Goal: Task Accomplishment & Management: Use online tool/utility

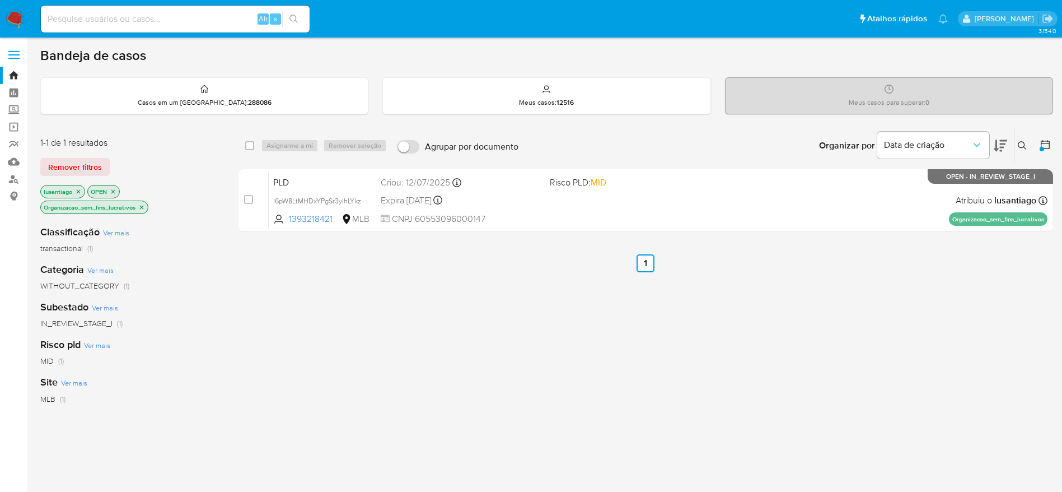
click at [205, 19] on input at bounding box center [175, 19] width 269 height 15
paste input "294677241"
type input "294677241"
click at [297, 18] on icon "search-icon" at bounding box center [293, 19] width 9 height 9
click at [12, 95] on link "Painel" at bounding box center [66, 92] width 133 height 17
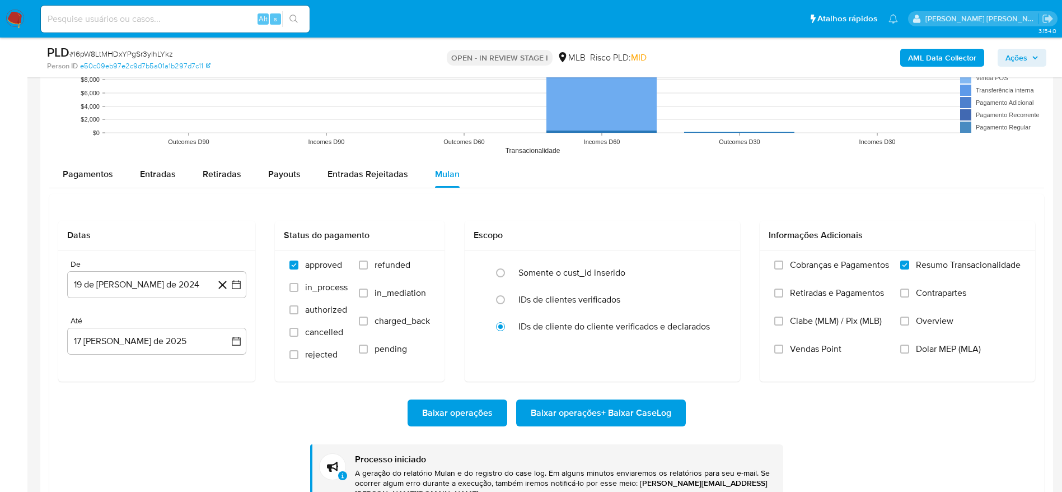
scroll to position [653, 0]
click at [179, 15] on input at bounding box center [175, 19] width 269 height 15
paste input "294677241"
type input "294677241"
click at [302, 17] on button "search-icon" at bounding box center [293, 19] width 23 height 16
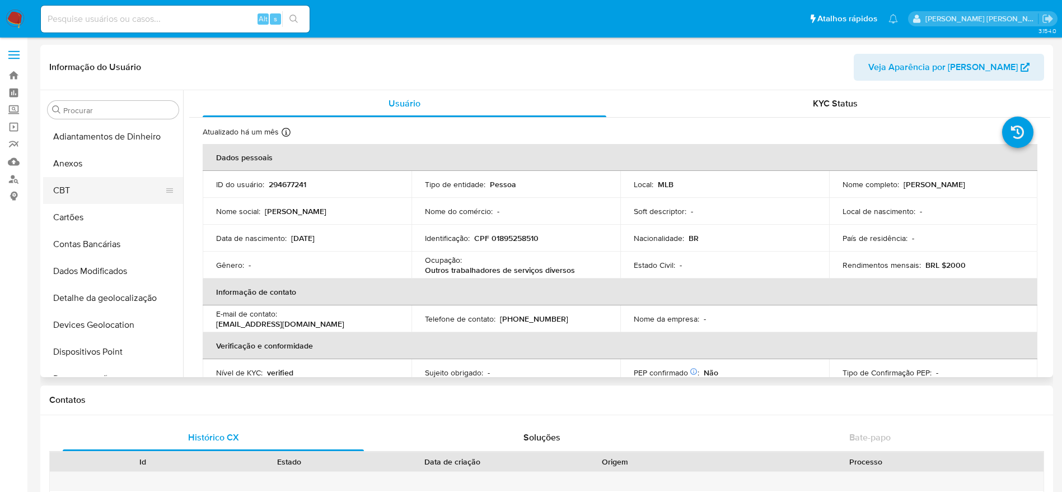
select select "10"
click at [89, 151] on button "Anexos" at bounding box center [108, 163] width 131 height 27
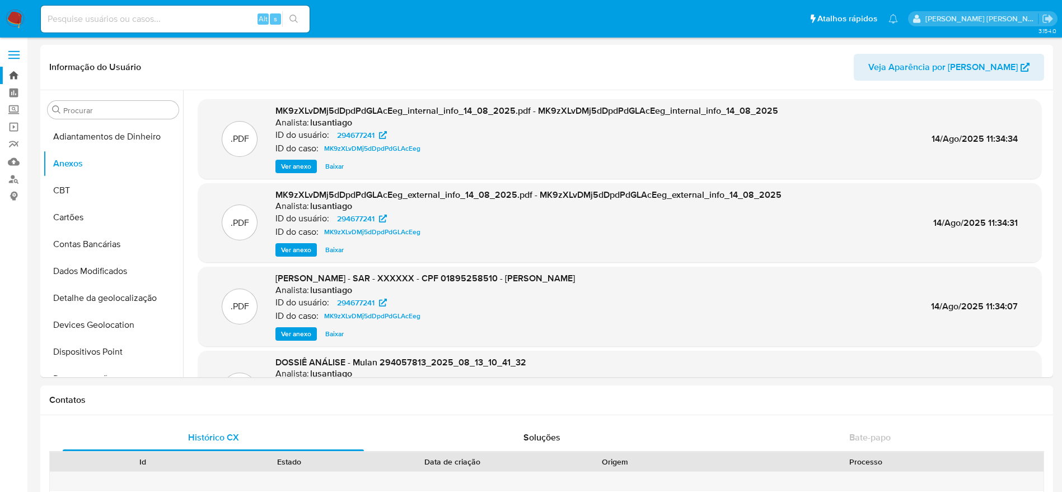
click at [0, 75] on link "Bandeja" at bounding box center [66, 75] width 133 height 17
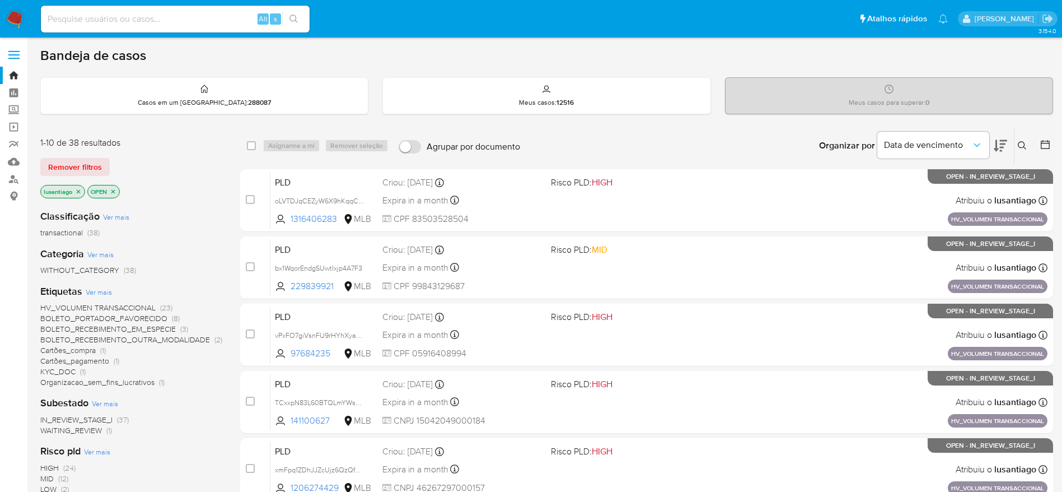
click at [207, 20] on input at bounding box center [175, 19] width 269 height 15
paste input "380298017"
type input "380298017"
click at [295, 17] on icon "search-icon" at bounding box center [293, 19] width 9 height 9
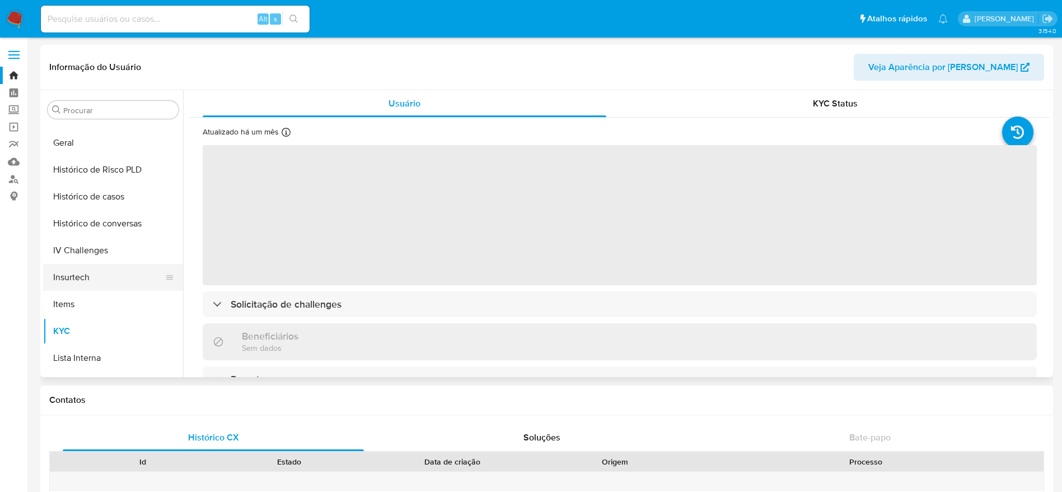
scroll to position [332, 0]
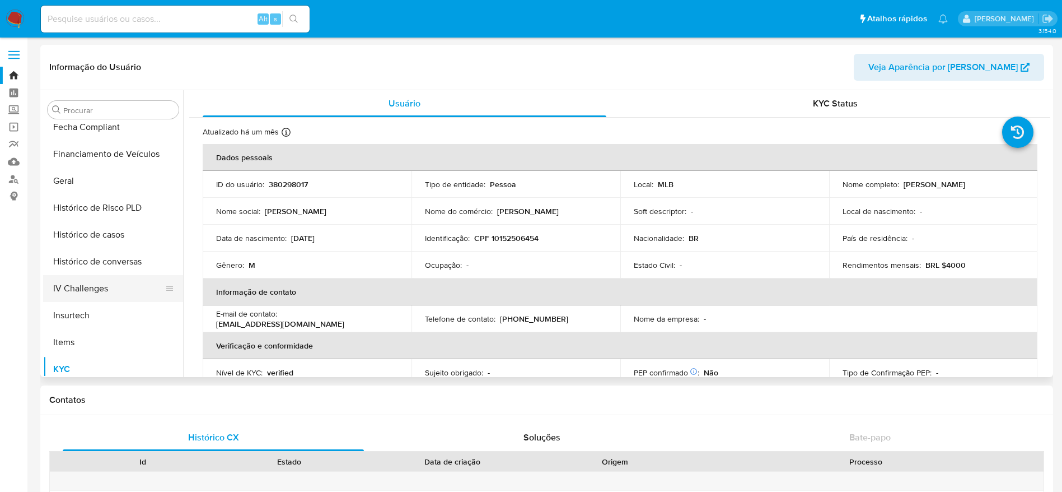
select select "10"
click at [109, 243] on button "Histórico de casos" at bounding box center [108, 234] width 131 height 27
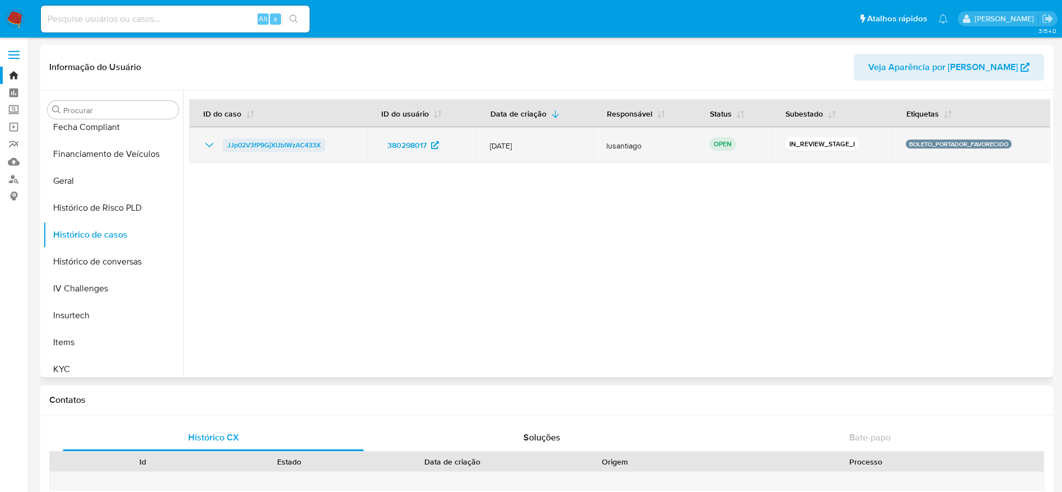
click at [256, 147] on span "JJp02V3fP9GjXUbIWzAC433X" at bounding box center [273, 144] width 93 height 13
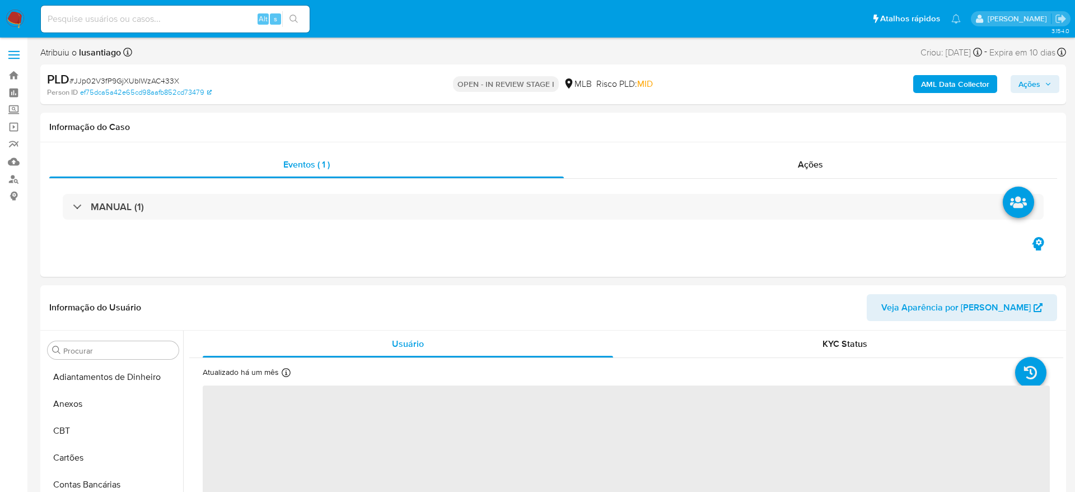
select select "10"
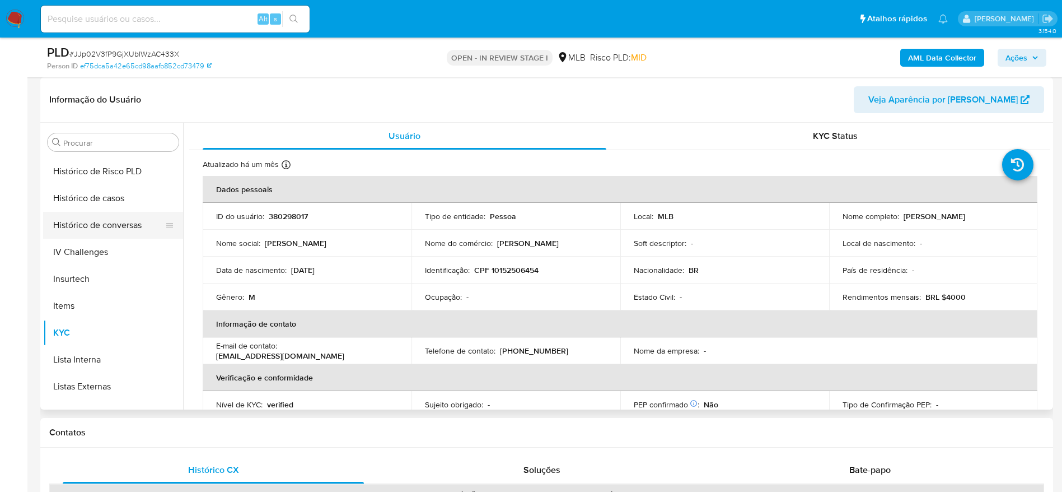
scroll to position [332, 0]
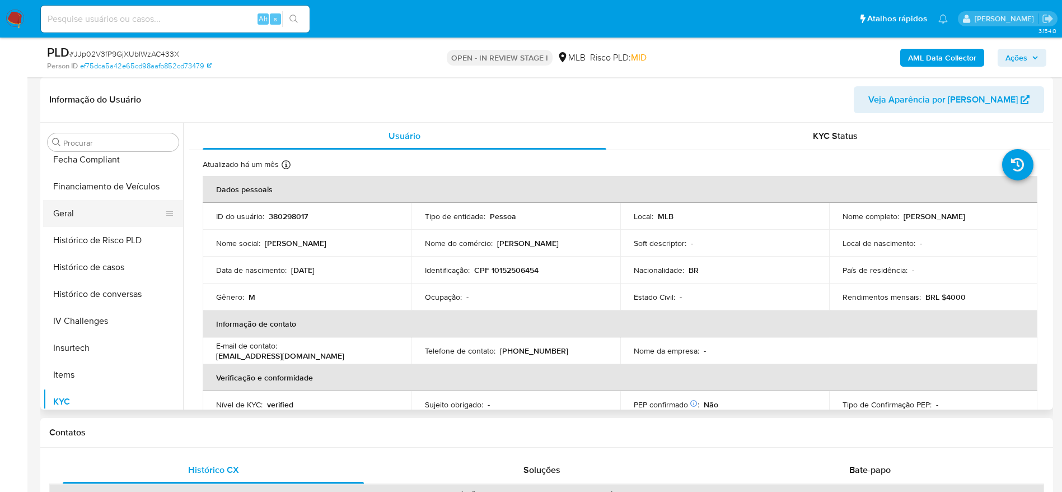
click at [79, 202] on button "Geral" at bounding box center [108, 213] width 131 height 27
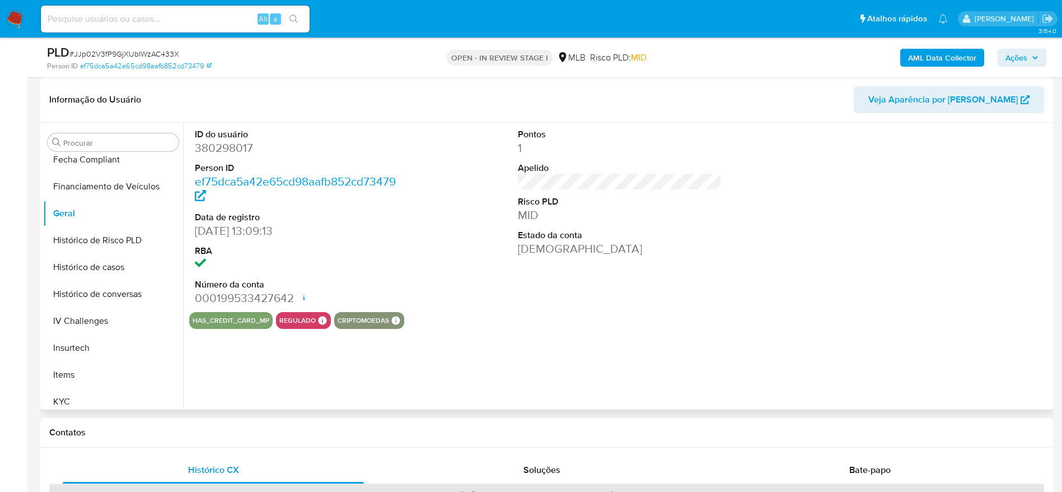
click at [227, 147] on dd "380298017" at bounding box center [297, 148] width 204 height 16
copy dd "380298017"
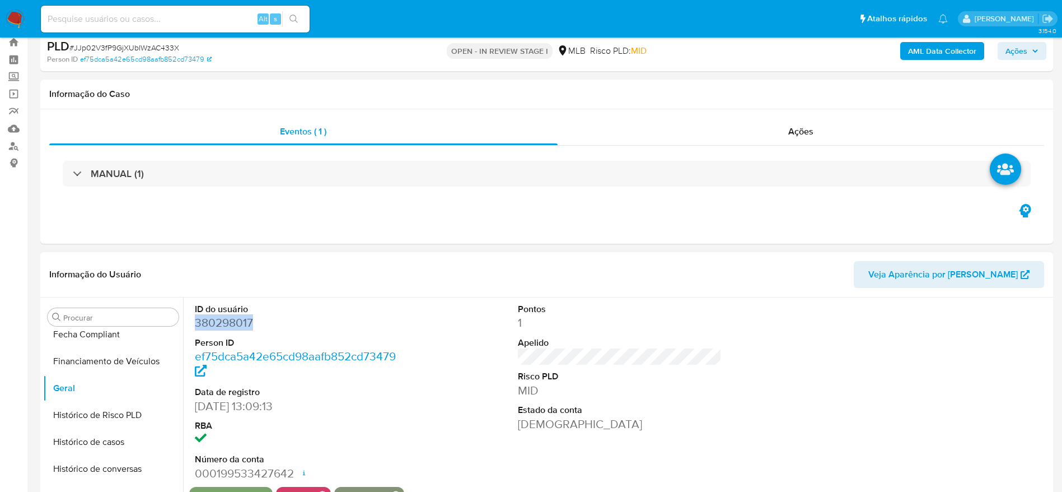
scroll to position [0, 0]
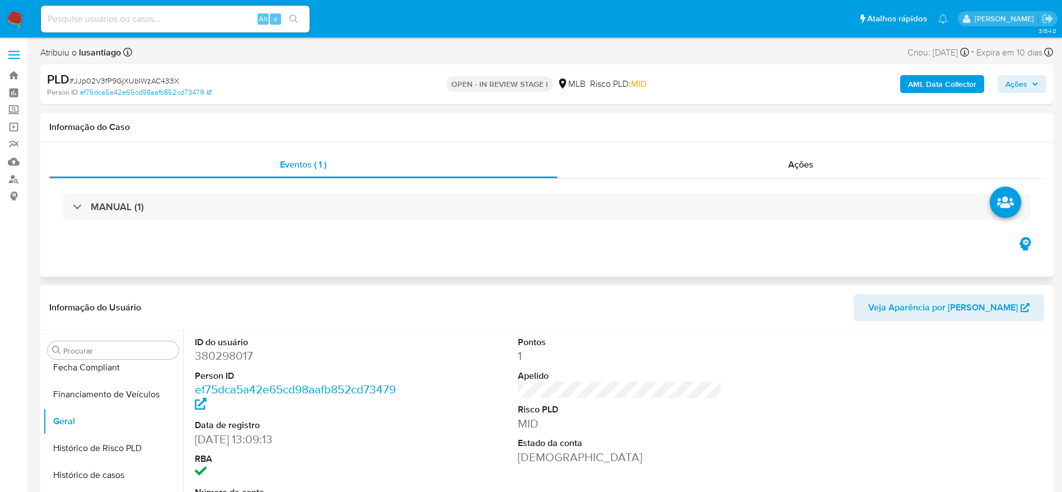
click at [212, 222] on div "MANUAL (1)" at bounding box center [546, 207] width 995 height 56
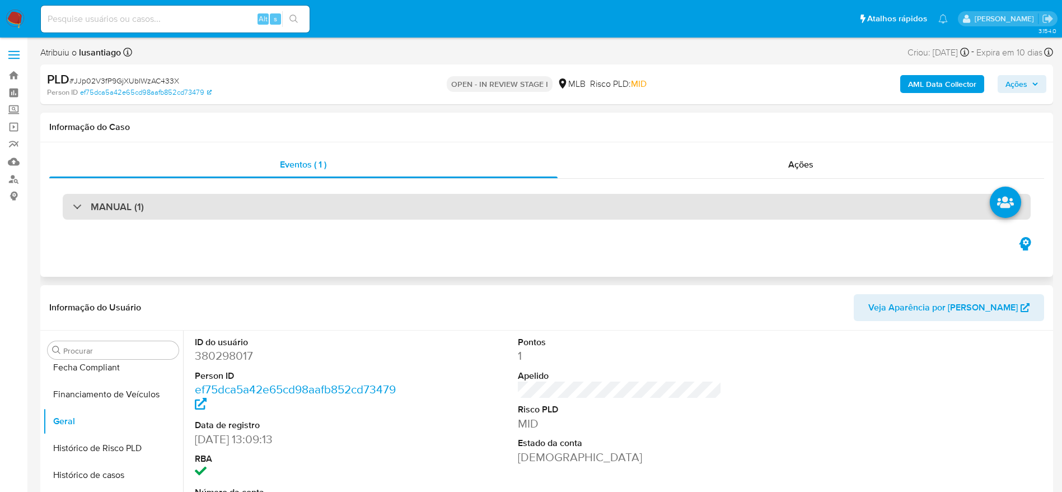
click at [212, 209] on div "MANUAL (1)" at bounding box center [547, 207] width 968 height 26
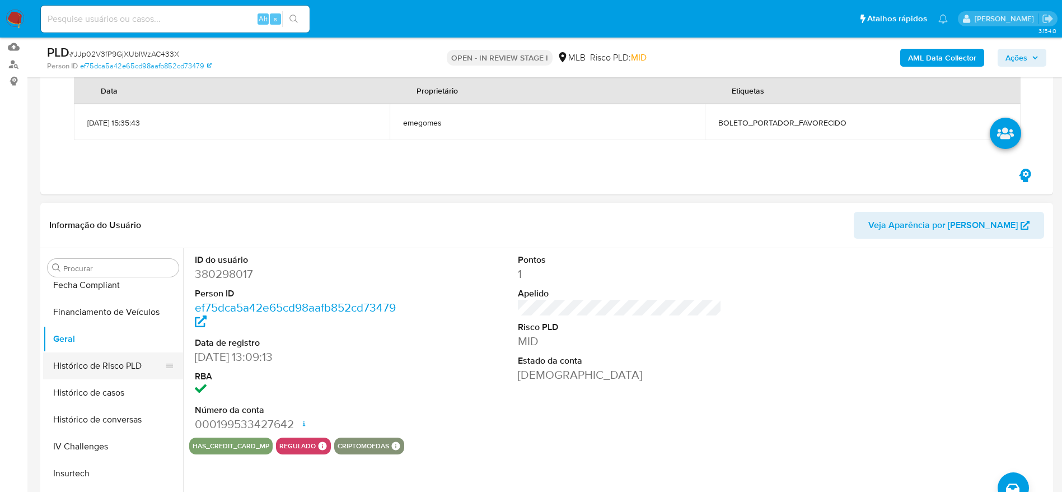
scroll to position [168, 0]
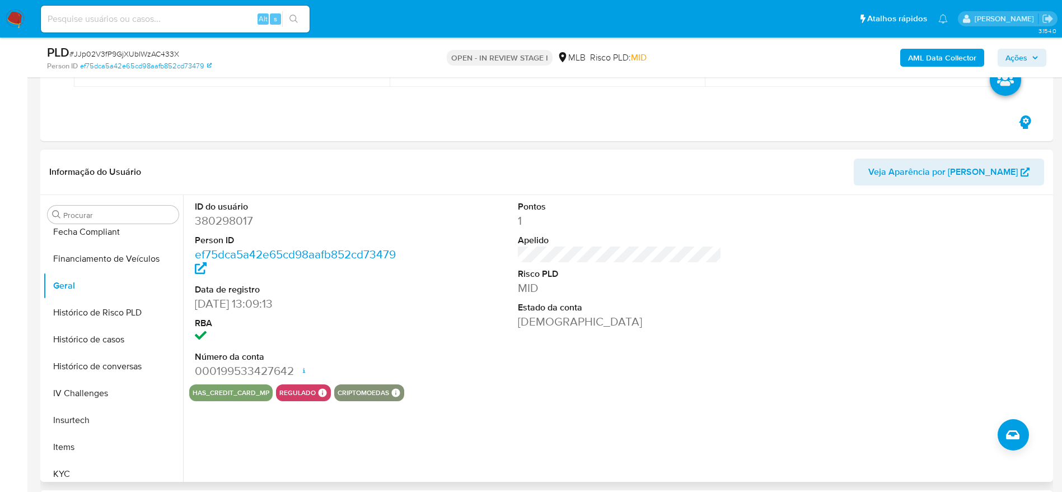
click at [234, 223] on dd "380298017" at bounding box center [297, 221] width 204 height 16
copy dd "380298017"
click at [211, 222] on dd "380298017" at bounding box center [297, 221] width 204 height 16
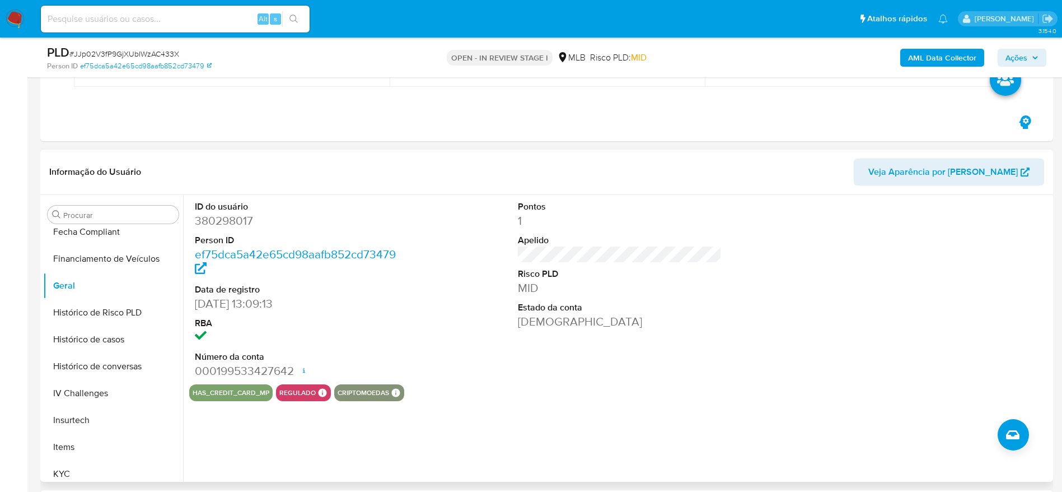
click at [307, 441] on div "ID do usuário 380298017 Person ID ef75dca5a42e65cd98aafb852cd73479 Data de regi…" at bounding box center [616, 338] width 867 height 287
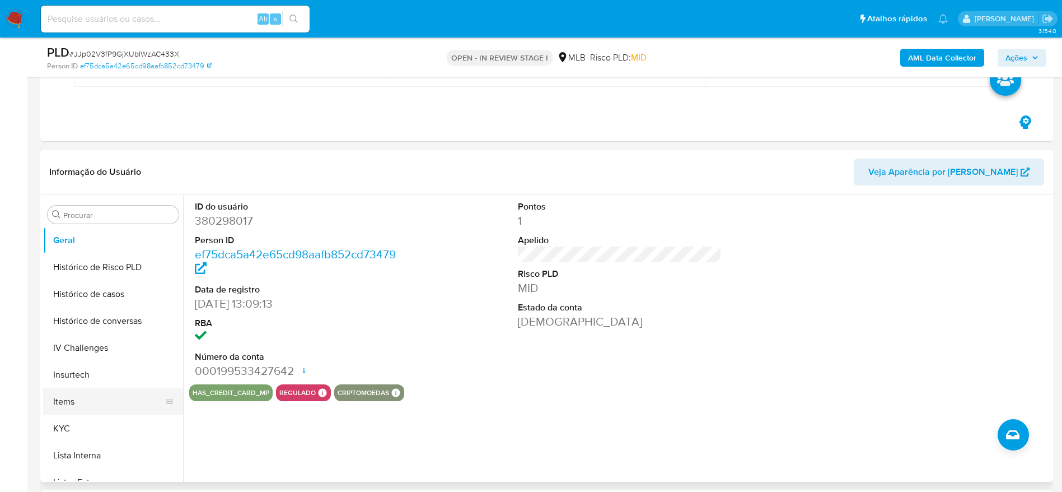
scroll to position [416, 0]
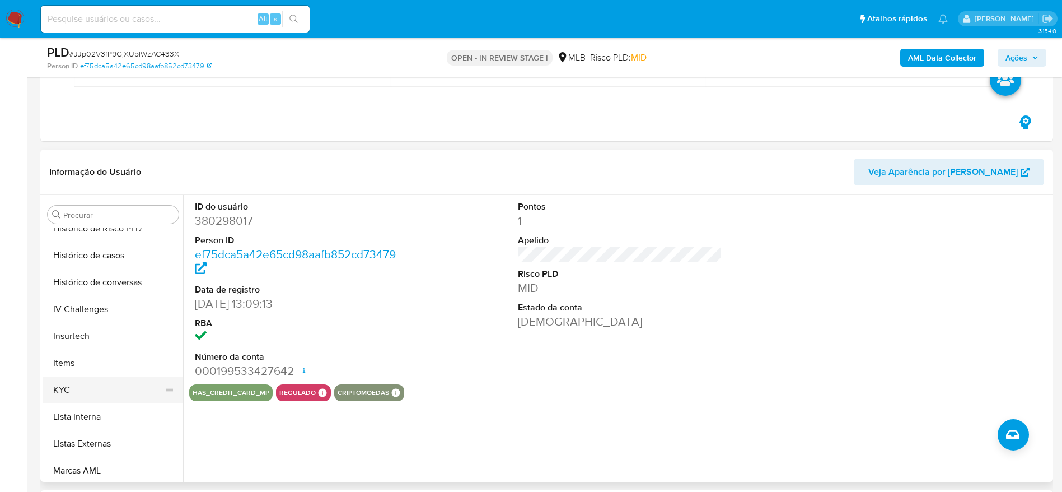
click at [80, 391] on button "KYC" at bounding box center [108, 389] width 131 height 27
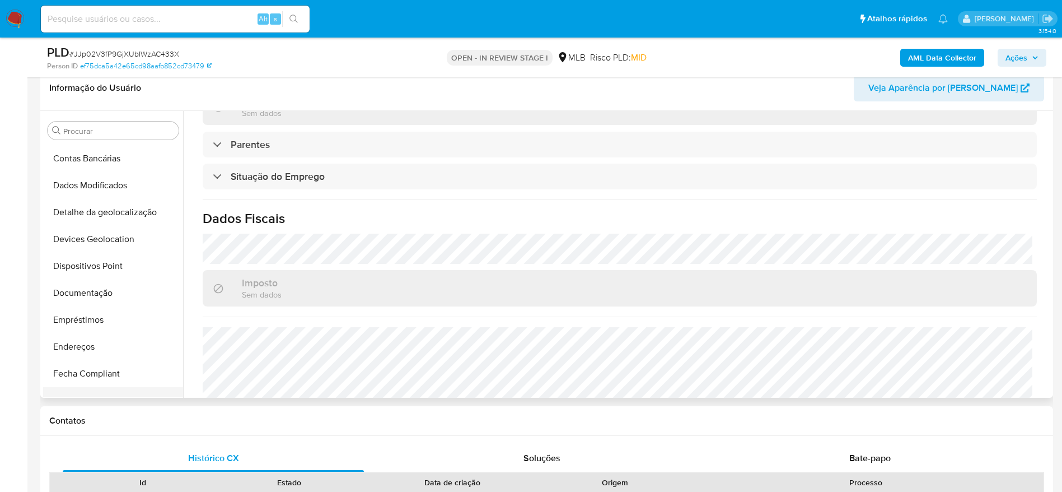
scroll to position [80, 0]
click at [85, 374] on button "Endereços" at bounding box center [108, 372] width 131 height 27
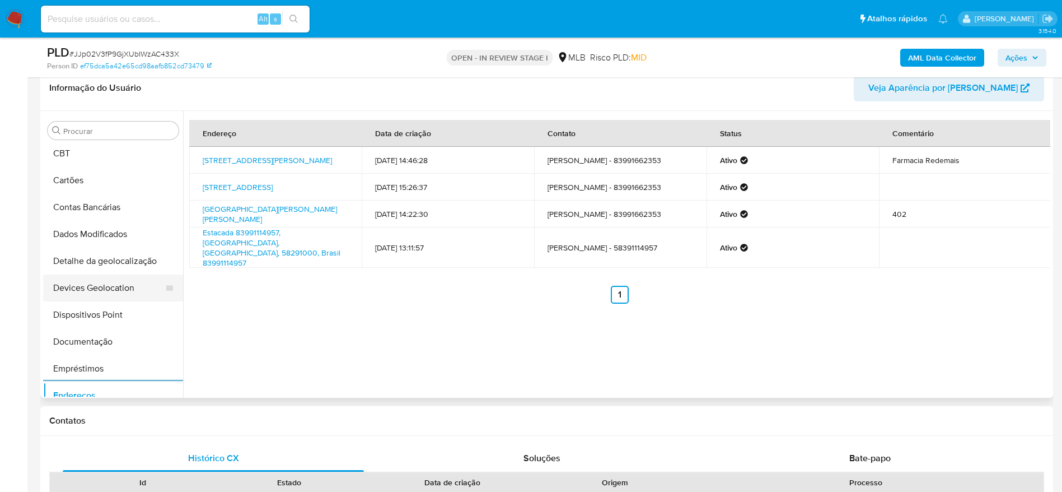
scroll to position [84, 0]
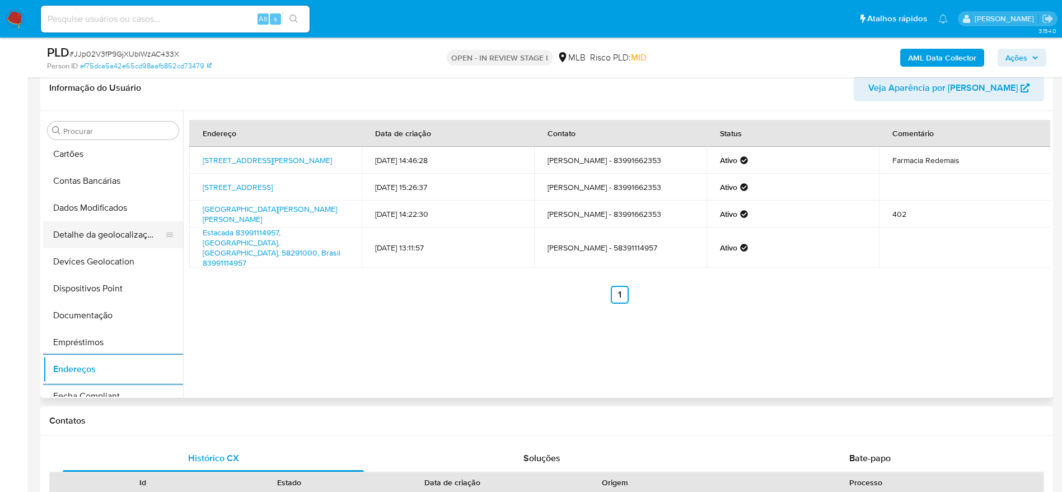
click at [113, 236] on button "Detalhe da geolocalização" at bounding box center [108, 234] width 131 height 27
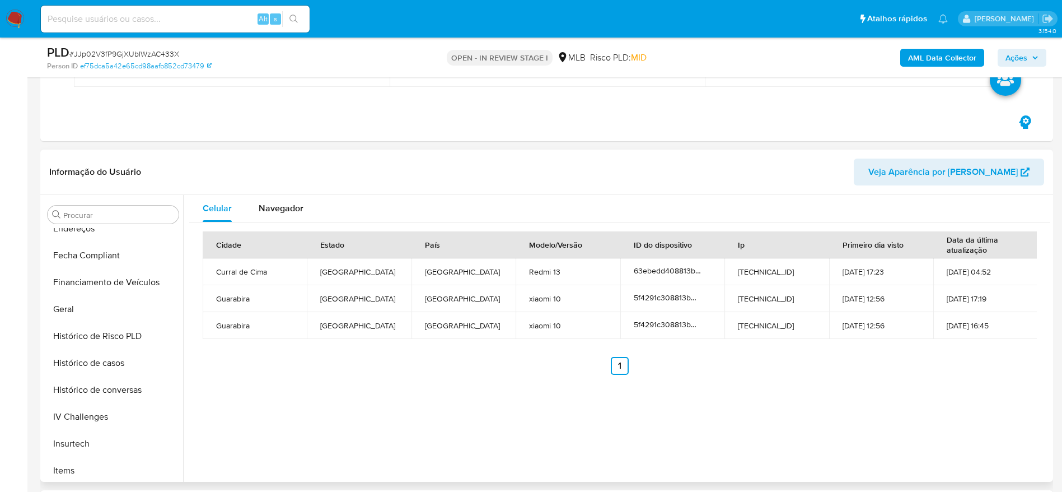
scroll to position [500, 0]
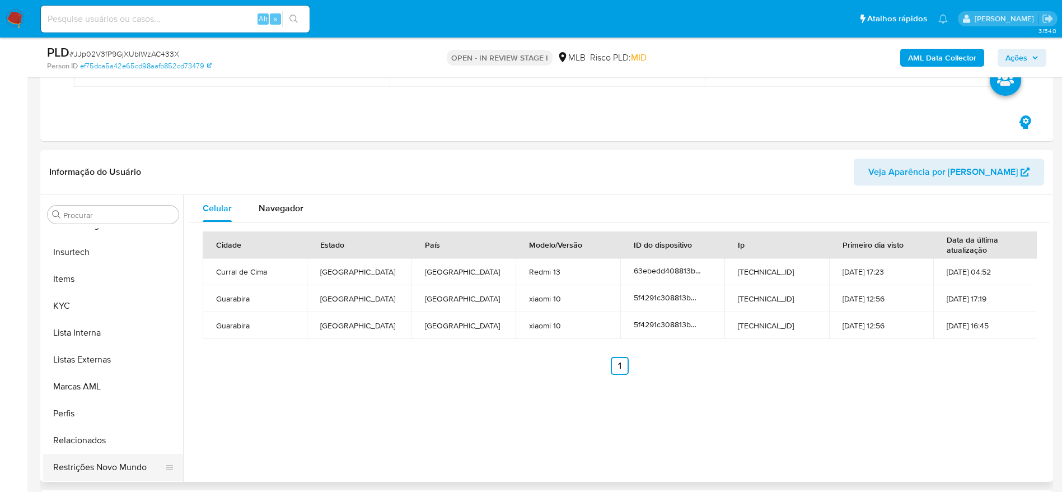
click at [89, 461] on button "Restrições Novo Mundo" at bounding box center [108, 466] width 131 height 27
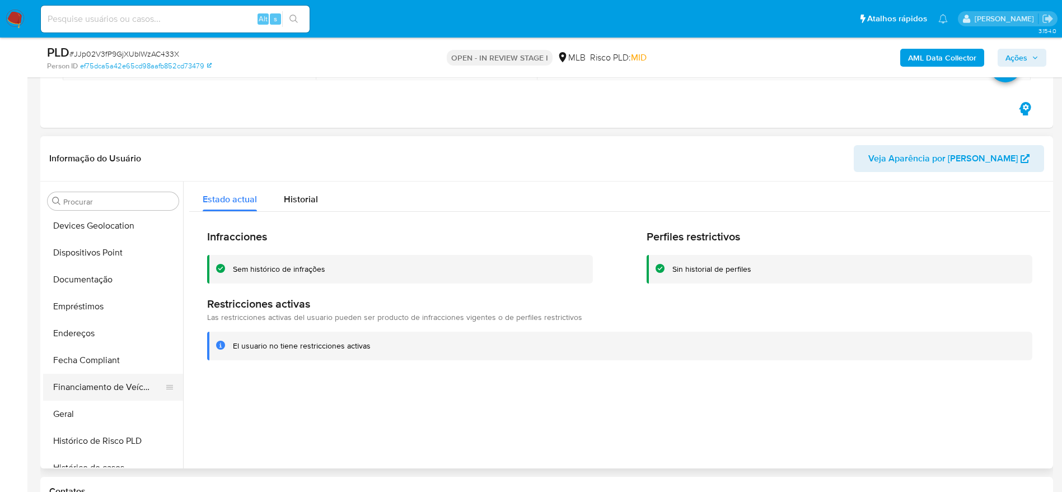
scroll to position [164, 0]
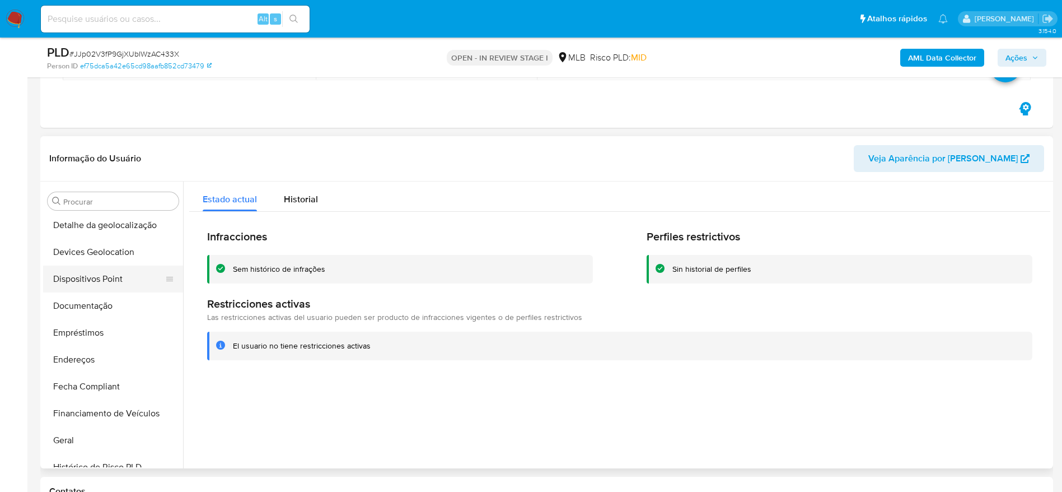
click at [97, 278] on button "Dispositivos Point" at bounding box center [108, 278] width 131 height 27
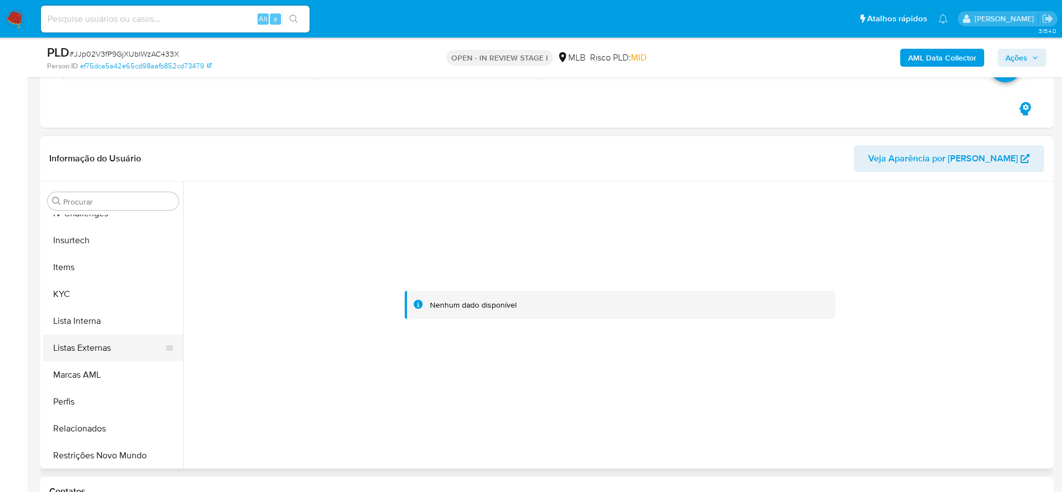
scroll to position [500, 0]
click at [73, 286] on button "KYC" at bounding box center [108, 292] width 131 height 27
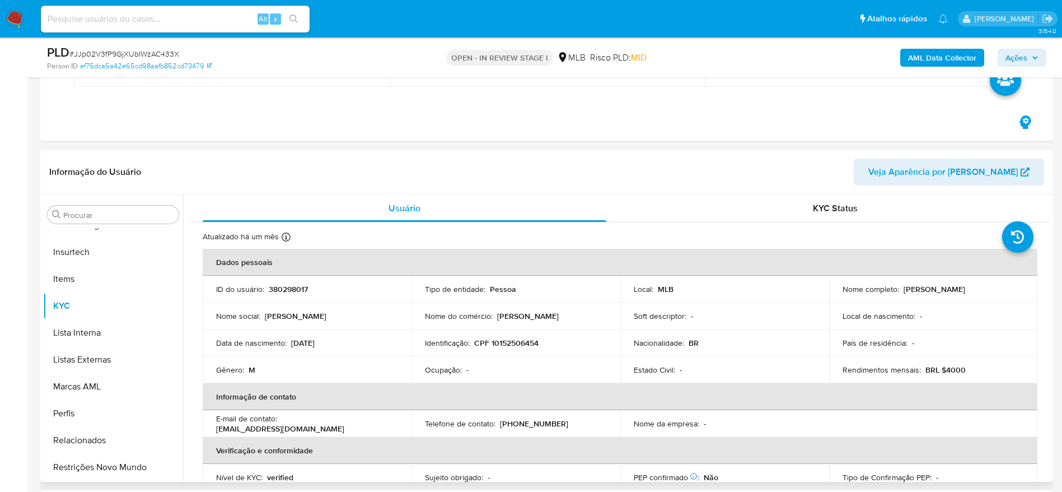
drag, startPoint x: 499, startPoint y: 349, endPoint x: 501, endPoint y: 343, distance: 6.4
click at [499, 349] on td "Identificação : CPF 10152506454" at bounding box center [515, 342] width 209 height 27
click at [501, 343] on p "CPF 10152506454" at bounding box center [506, 343] width 64 height 10
copy p "10152506454"
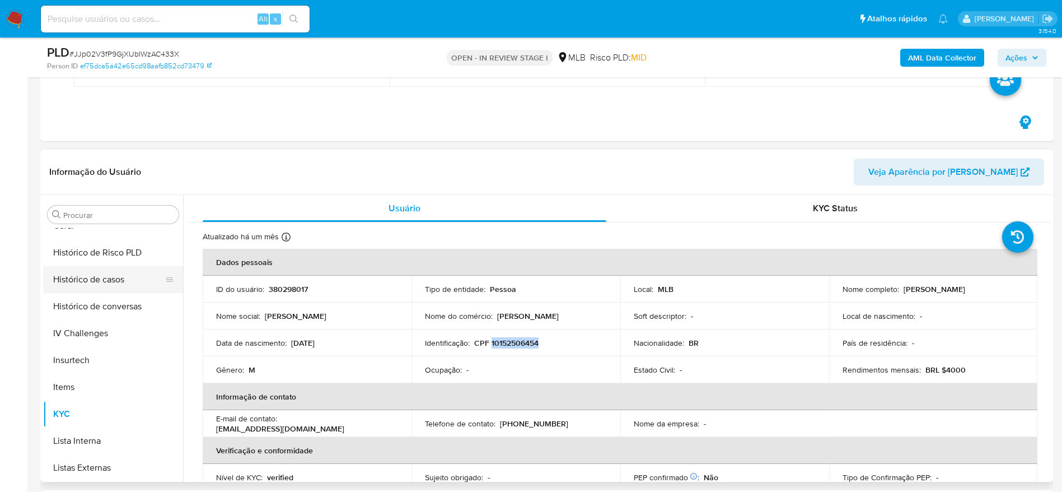
scroll to position [332, 0]
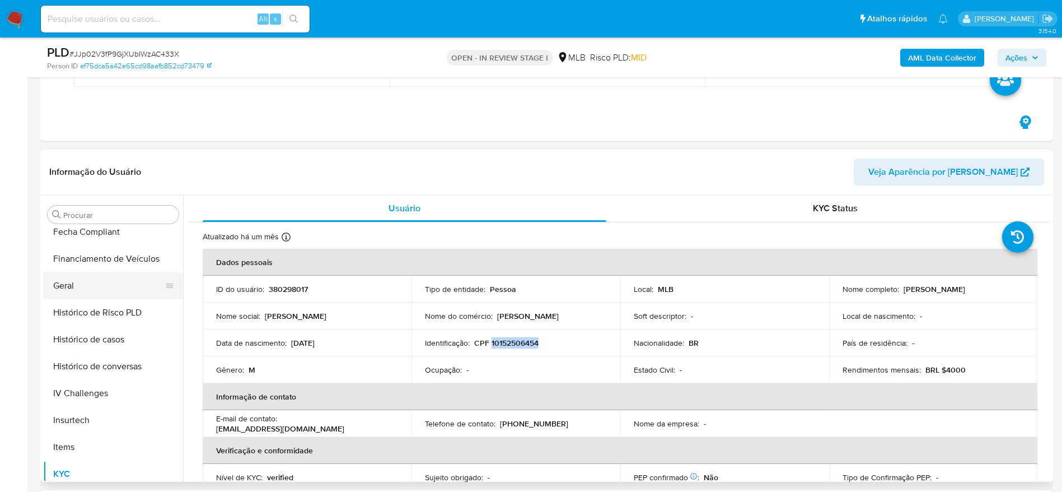
click at [85, 291] on button "Geral" at bounding box center [108, 285] width 131 height 27
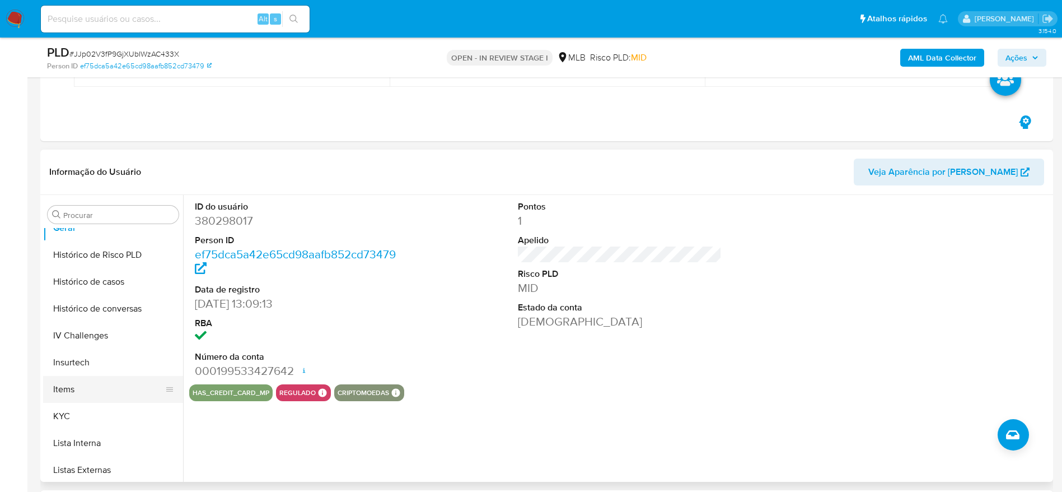
scroll to position [416, 0]
click at [86, 382] on button "KYC" at bounding box center [108, 389] width 131 height 27
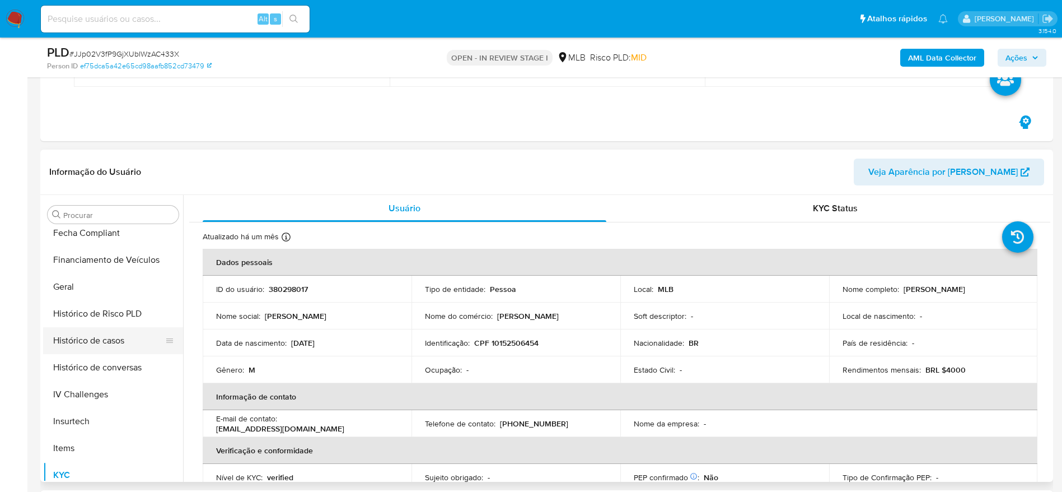
scroll to position [248, 0]
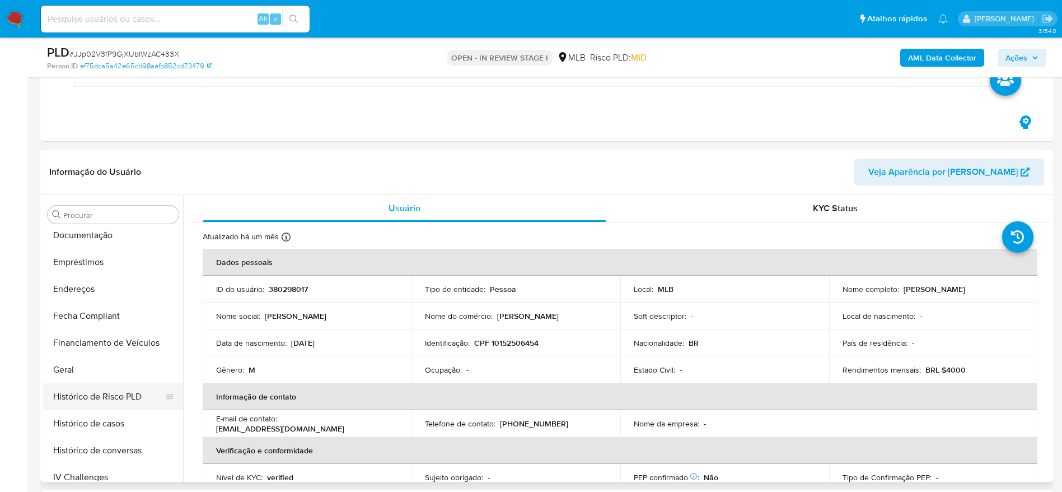
click at [73, 368] on button "Geral" at bounding box center [113, 369] width 140 height 27
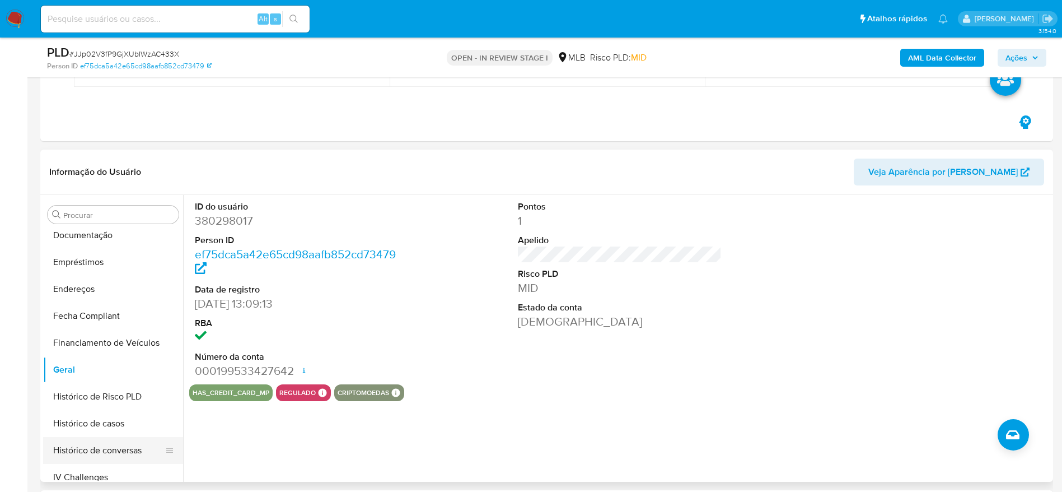
click at [115, 429] on button "Histórico de casos" at bounding box center [113, 423] width 140 height 27
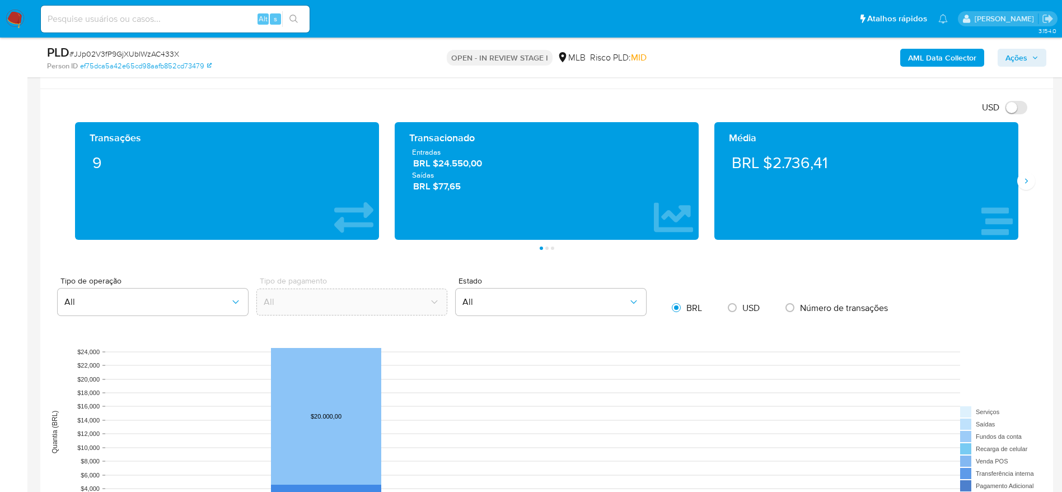
scroll to position [840, 0]
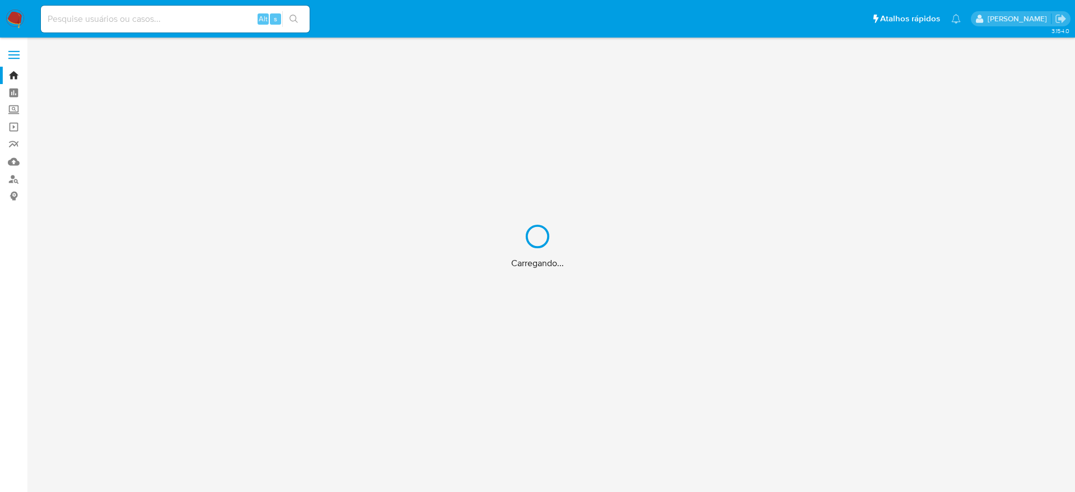
click at [113, 18] on div "Carregando..." at bounding box center [537, 246] width 1075 height 492
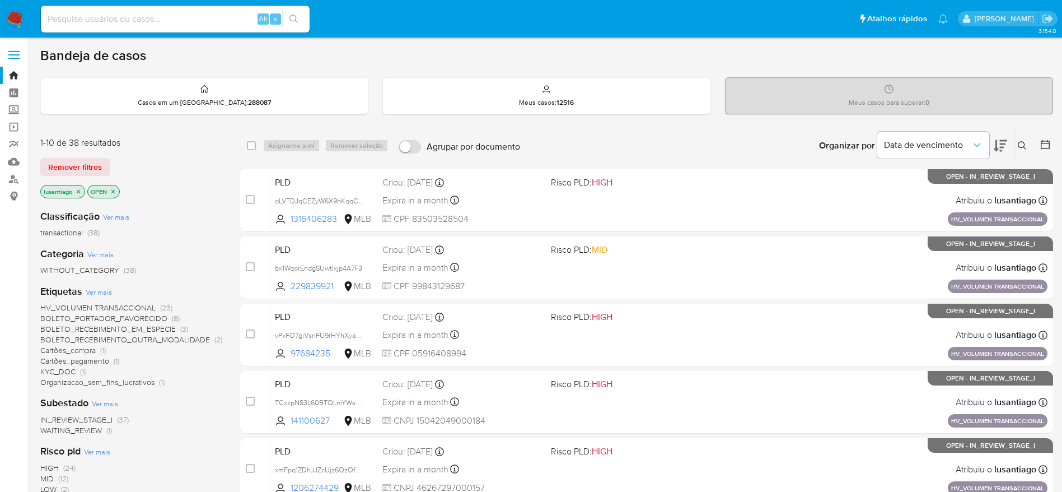
click at [113, 18] on input at bounding box center [175, 19] width 269 height 15
paste input "1107188657"
type input "1107188657"
click at [294, 17] on icon "search-icon" at bounding box center [293, 19] width 9 height 9
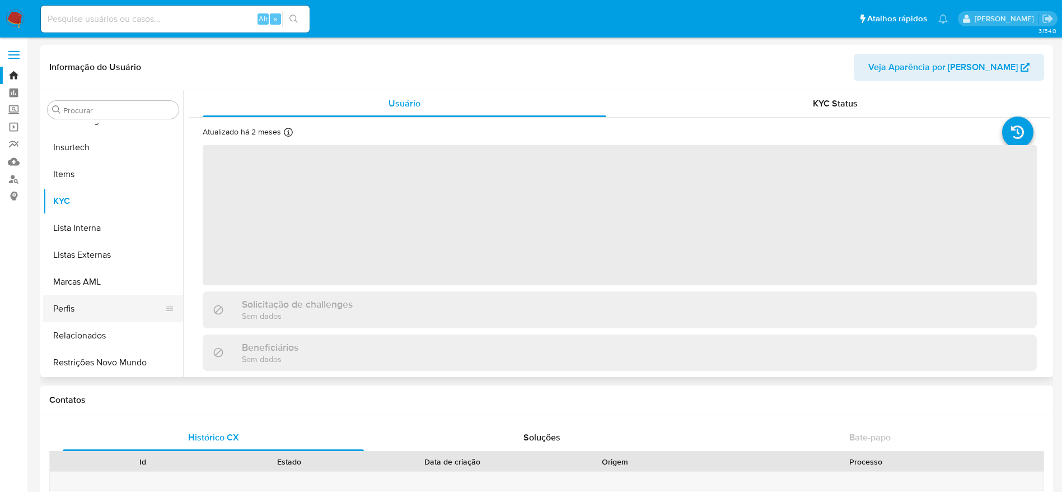
scroll to position [332, 0]
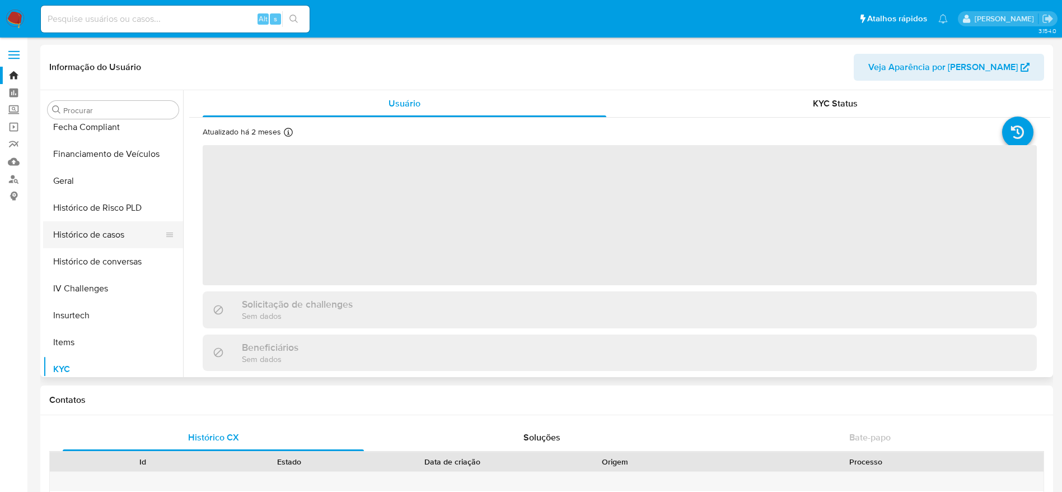
click at [123, 236] on button "Histórico de casos" at bounding box center [108, 234] width 131 height 27
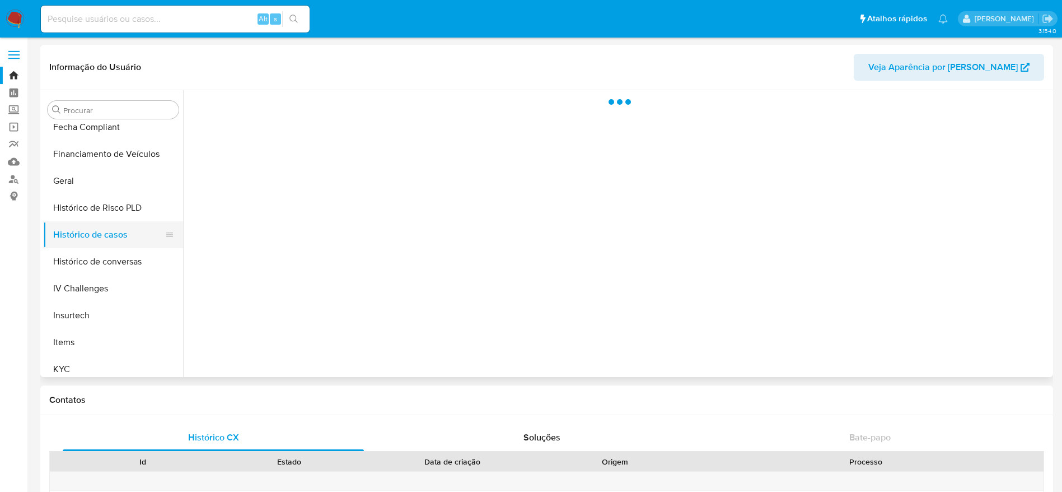
select select "10"
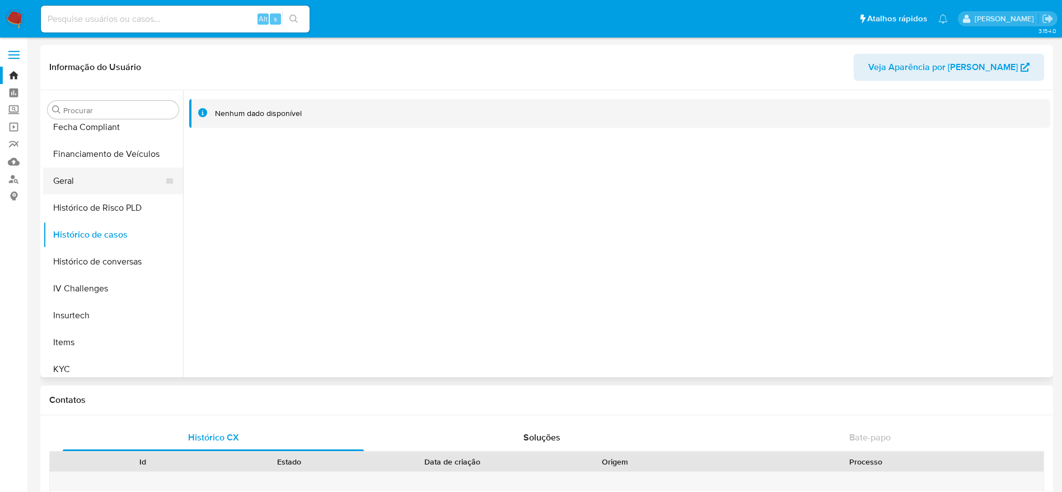
click at [97, 178] on button "Geral" at bounding box center [108, 180] width 131 height 27
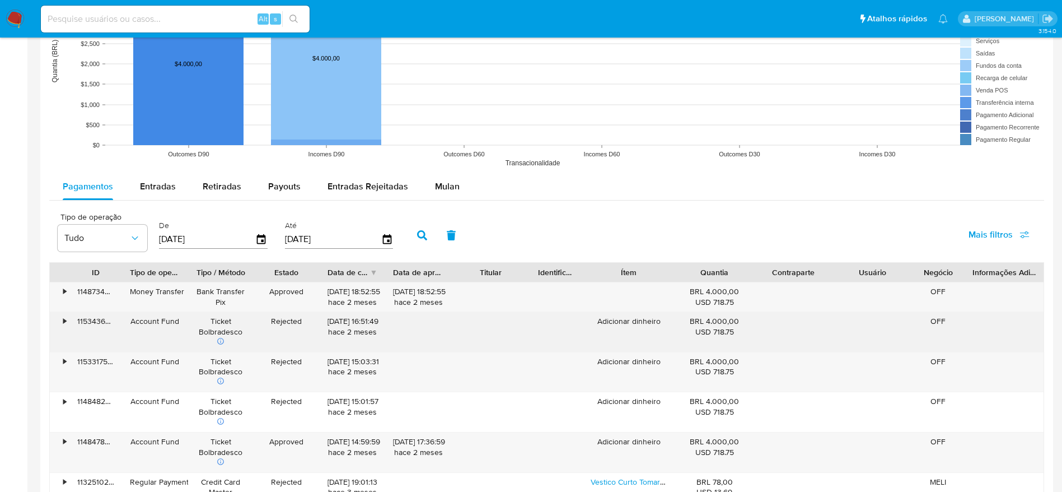
scroll to position [1092, 0]
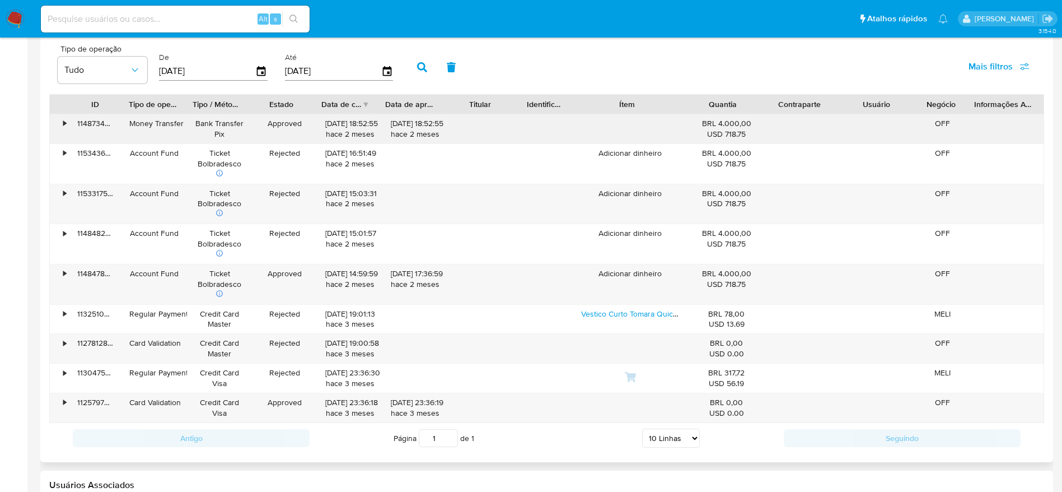
drag, startPoint x: 669, startPoint y: 101, endPoint x: 612, endPoint y: 130, distance: 64.4
click at [675, 130] on div "ID Tipo de operação Tipo / Método Estado Data de criação Data de aprovação Titu…" at bounding box center [546, 258] width 995 height 329
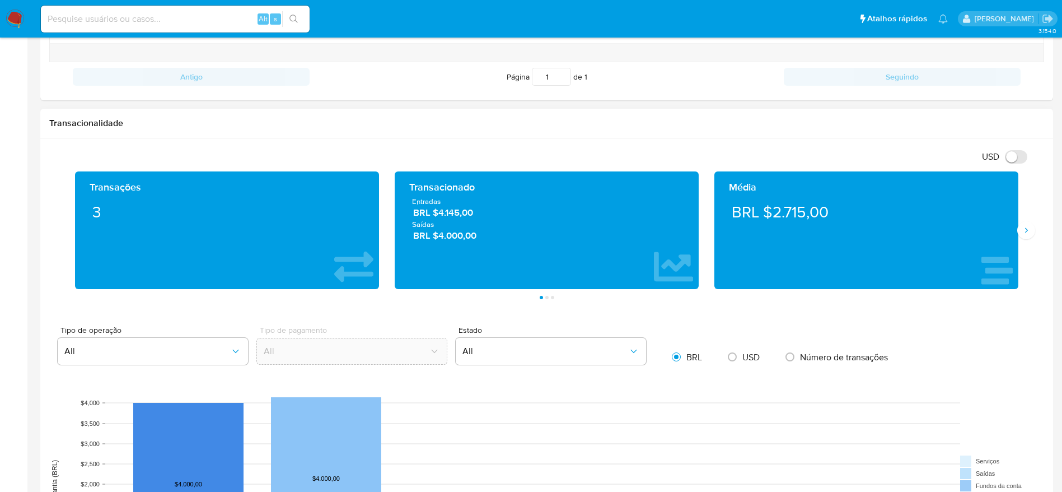
scroll to position [0, 0]
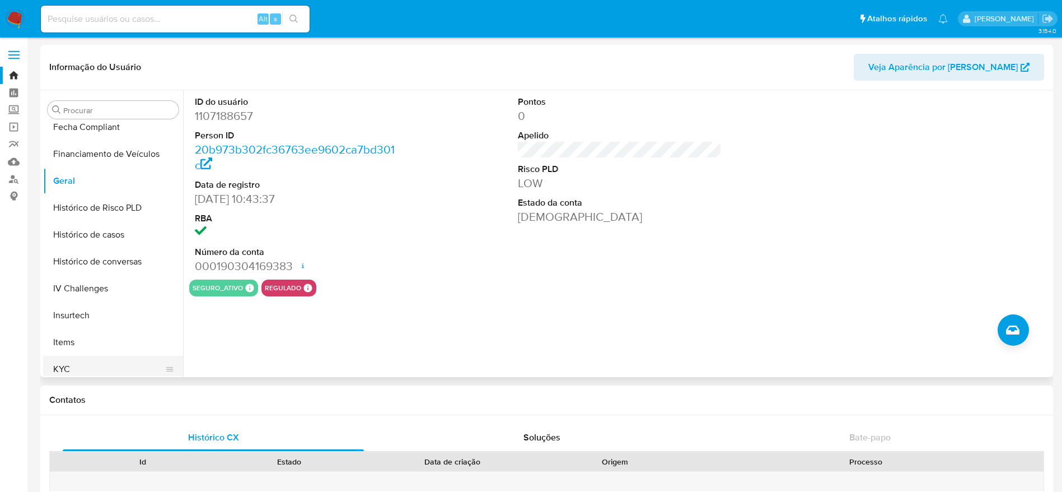
click at [66, 367] on button "KYC" at bounding box center [108, 368] width 131 height 27
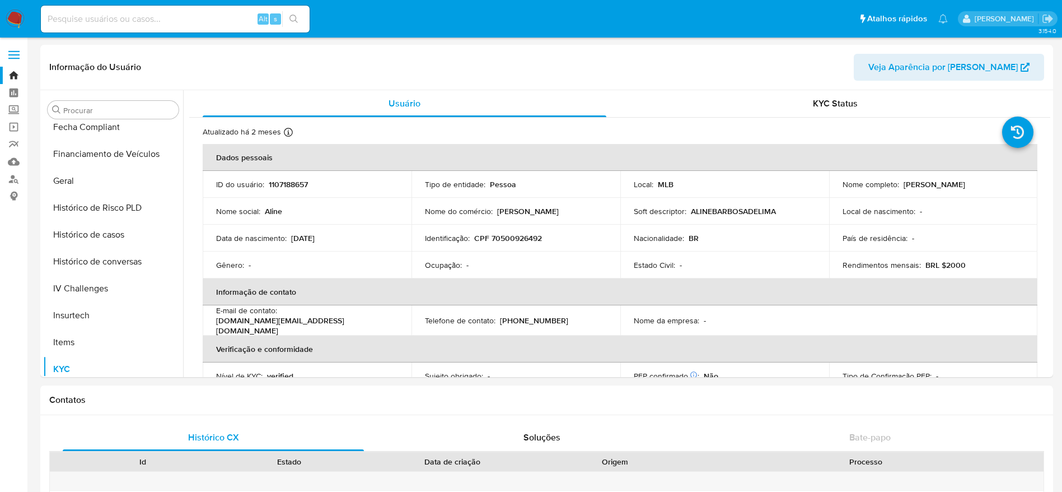
click at [19, 77] on link "Bandeja" at bounding box center [66, 75] width 133 height 17
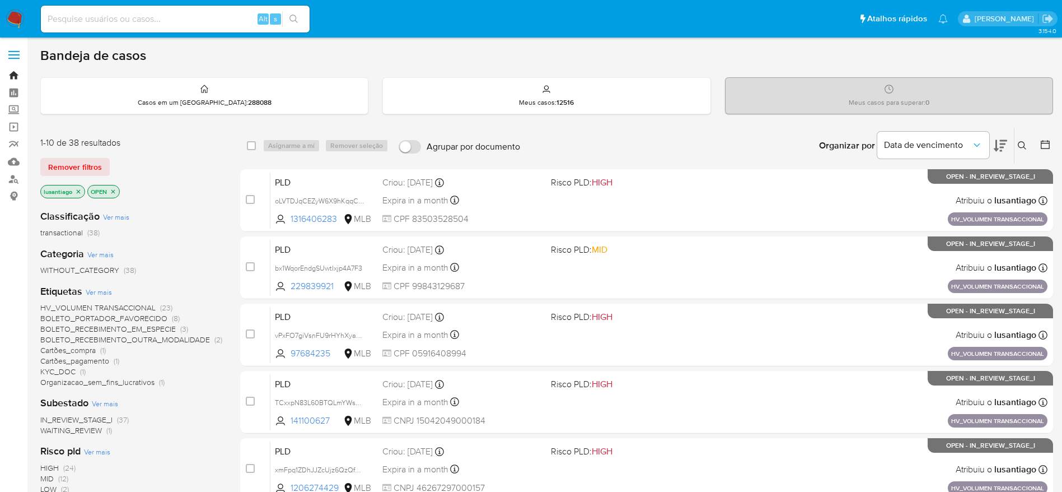
click at [7, 76] on link "Bandeja" at bounding box center [66, 75] width 133 height 17
click at [80, 193] on icon "close-filter" at bounding box center [78, 191] width 7 height 7
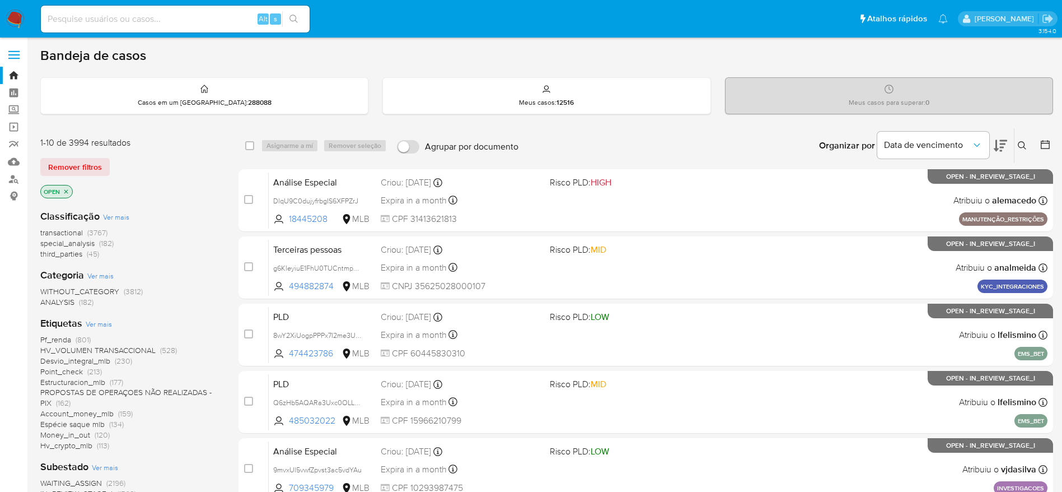
click at [67, 189] on icon "close-filter" at bounding box center [66, 191] width 7 height 7
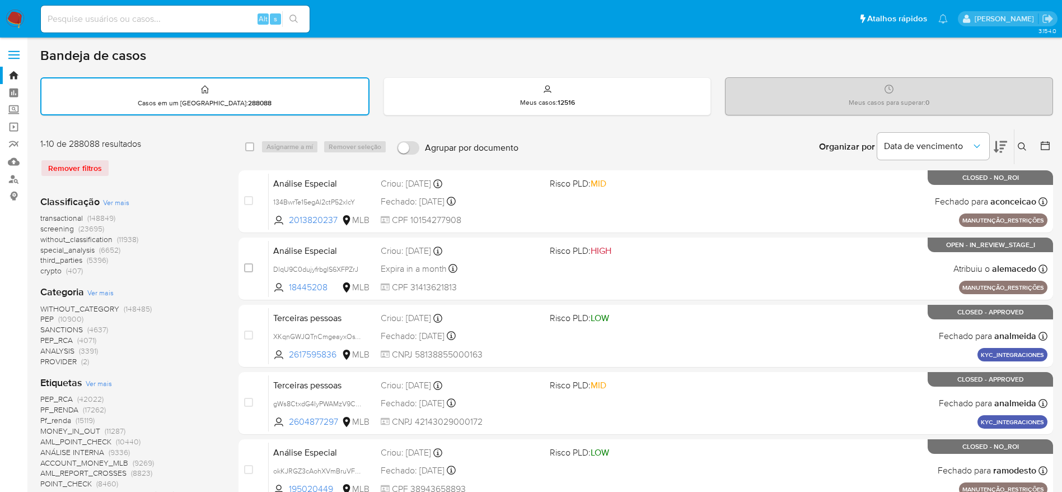
click at [1018, 146] on icon at bounding box center [1022, 146] width 8 height 8
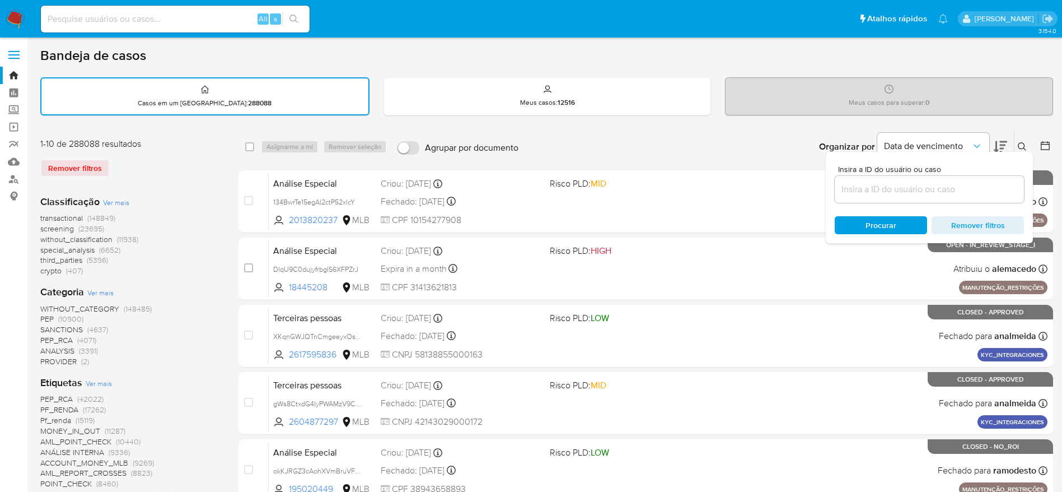
click at [883, 189] on input at bounding box center [929, 189] width 189 height 15
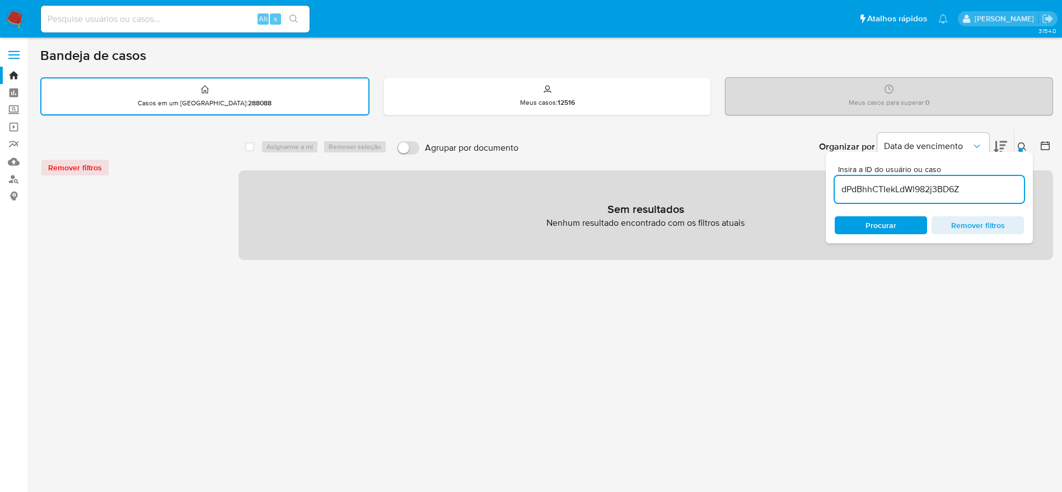
click at [972, 189] on input "dPdBhhCTIekLdWl982j3BD6Z" at bounding box center [929, 189] width 189 height 15
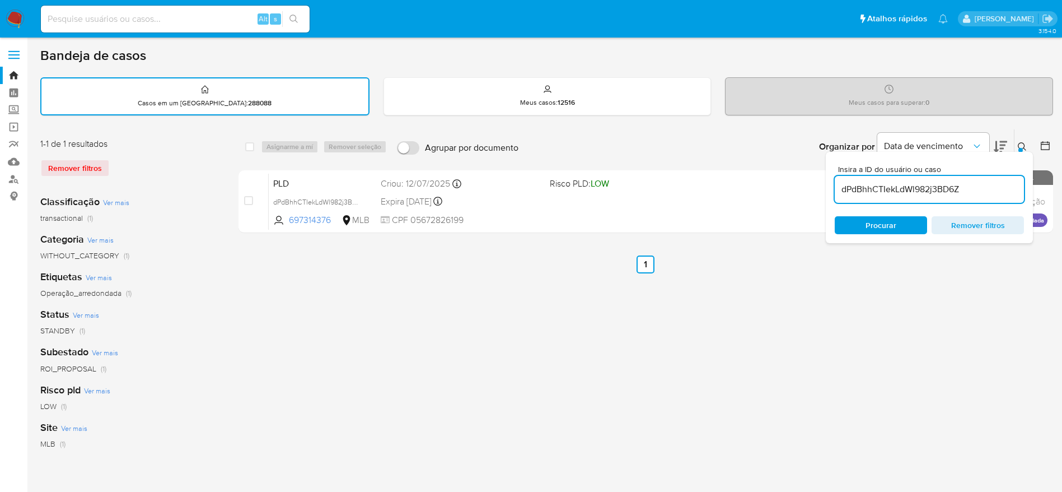
click at [780, 316] on div "select-all-cases-checkbox Asignarme a mí Remover seleção Agrupar por documento …" at bounding box center [645, 375] width 815 height 492
click at [967, 145] on span "Data de vencimento" at bounding box center [927, 146] width 87 height 11
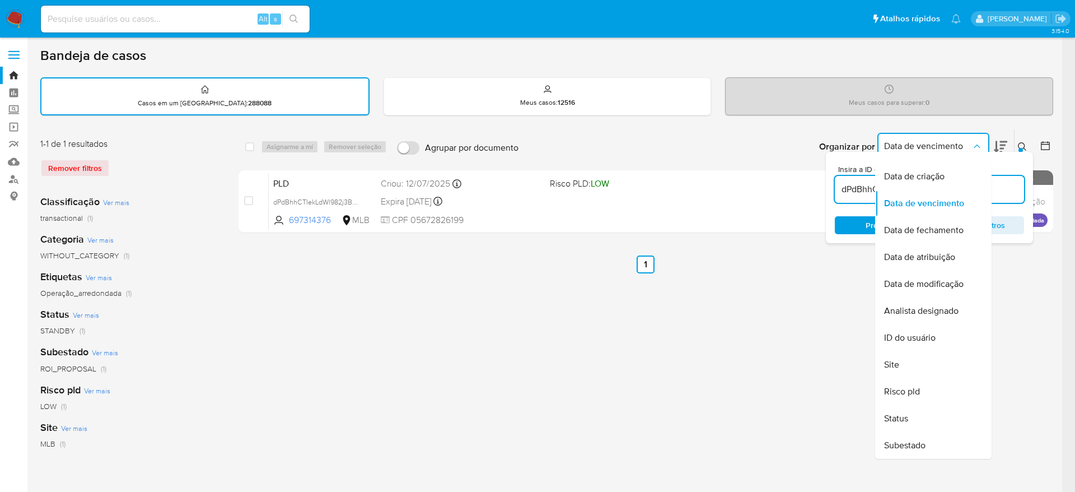
click at [979, 144] on icon "Organizar por" at bounding box center [976, 146] width 11 height 11
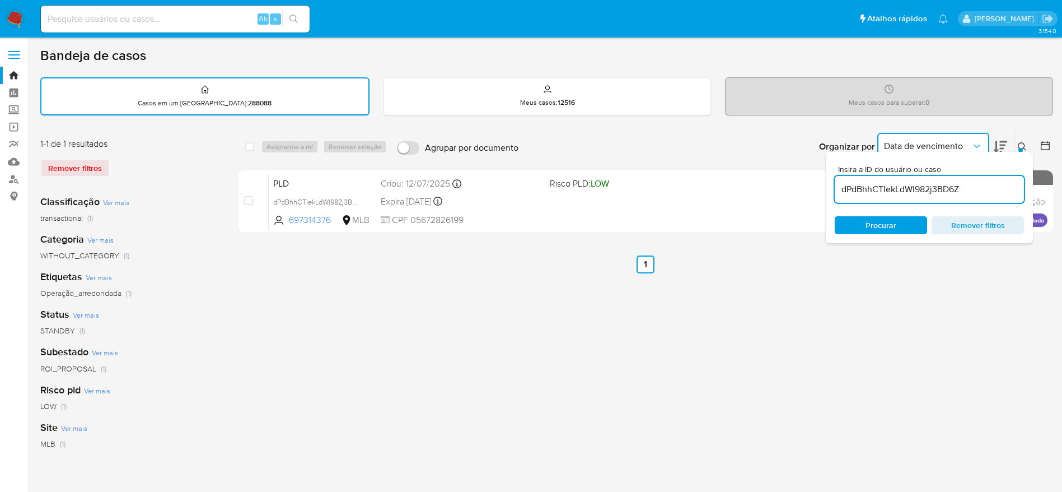
click at [1021, 148] on div at bounding box center [1020, 150] width 4 height 4
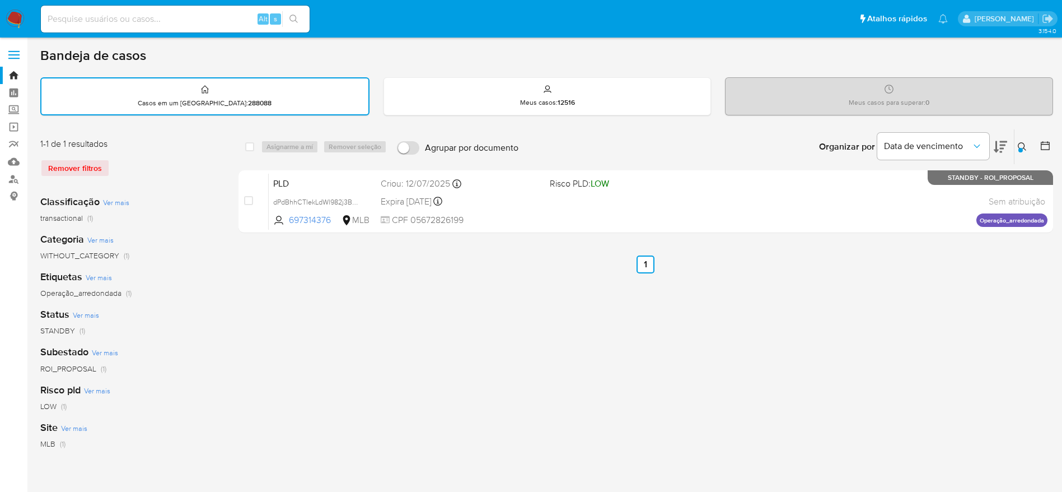
click at [1026, 149] on icon at bounding box center [1022, 146] width 9 height 9
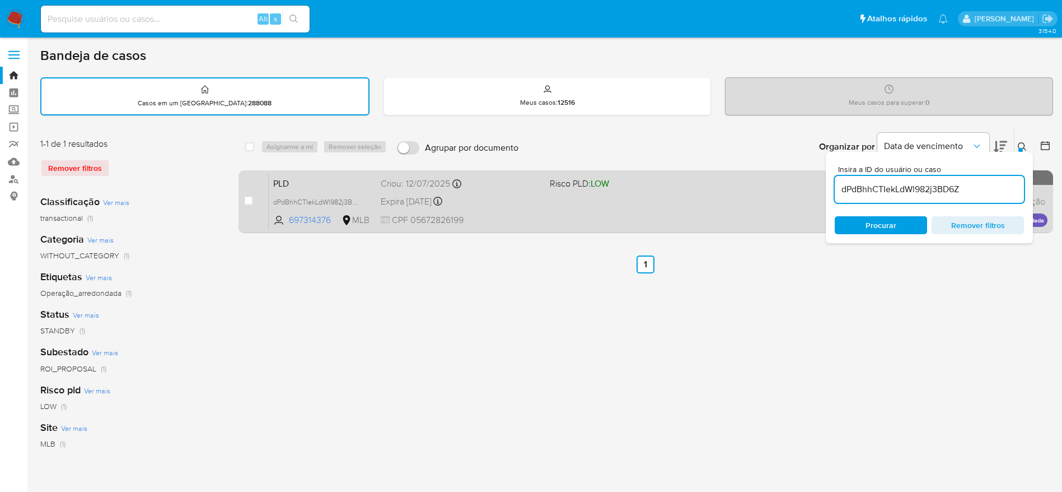
drag, startPoint x: 962, startPoint y: 190, endPoint x: 815, endPoint y: 190, distance: 146.7
click at [815, 190] on div "select-all-cases-checkbox Asignarme a mí Remover seleção Agrupar por documento …" at bounding box center [645, 183] width 815 height 109
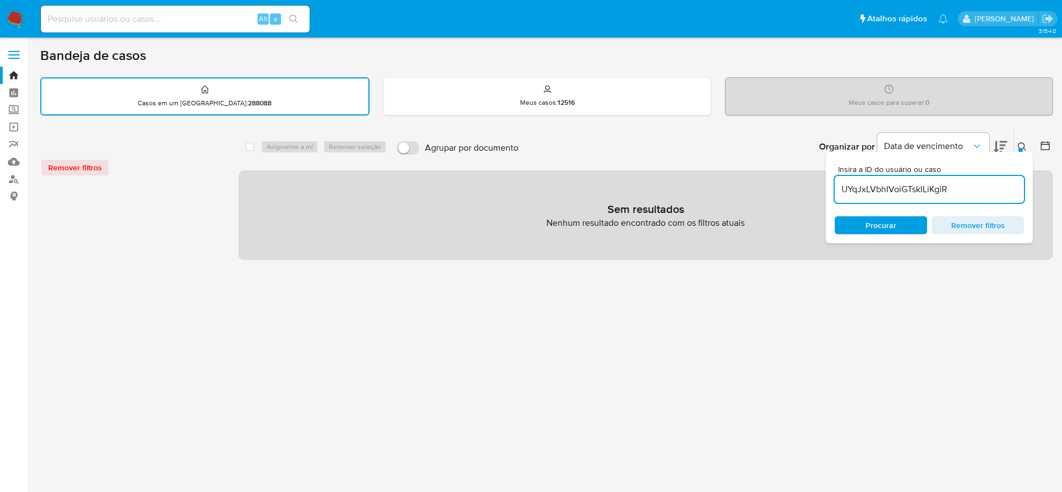
click at [969, 191] on input "UYqJxLVbhIVoiGTskILiKgiR" at bounding box center [929, 189] width 189 height 15
type input "UYqJxLVbhIVoiGTskILiKgiR"
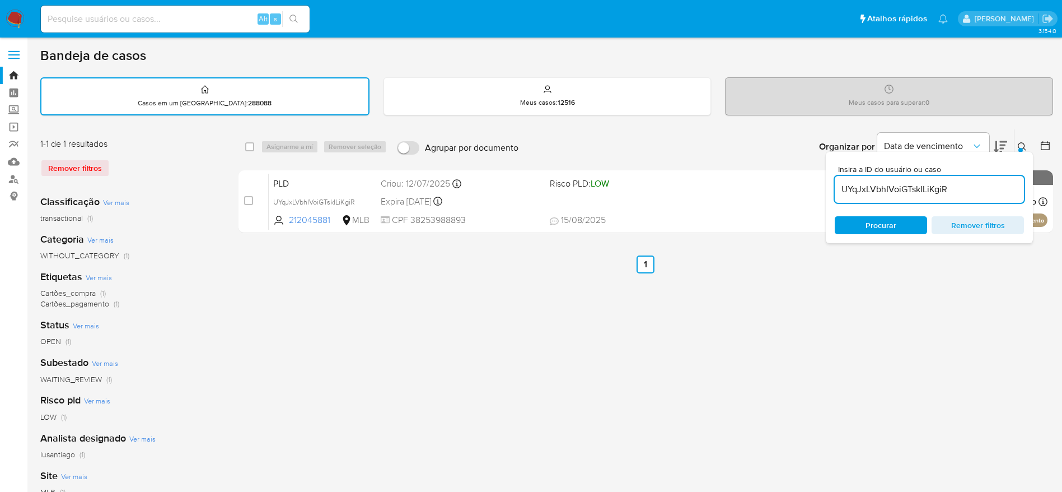
click at [766, 332] on div "select-all-cases-checkbox Asignarme a mí Remover seleção Agrupar por documento …" at bounding box center [645, 375] width 815 height 492
click at [1019, 143] on icon at bounding box center [1022, 146] width 9 height 9
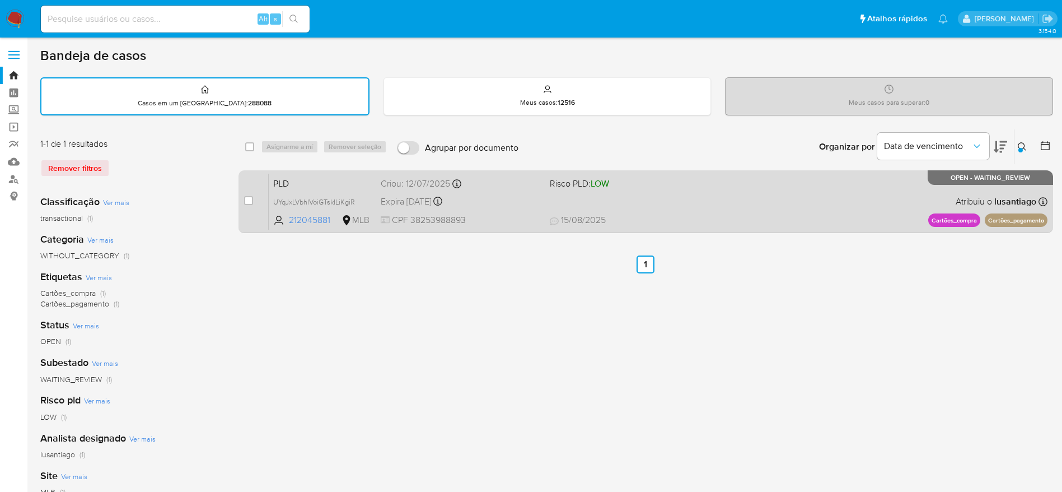
click at [507, 204] on div "Expira [DATE] Expira em [DATE] 01:04:57" at bounding box center [461, 201] width 160 height 15
click at [251, 200] on input "checkbox" at bounding box center [248, 200] width 9 height 9
checkbox input "true"
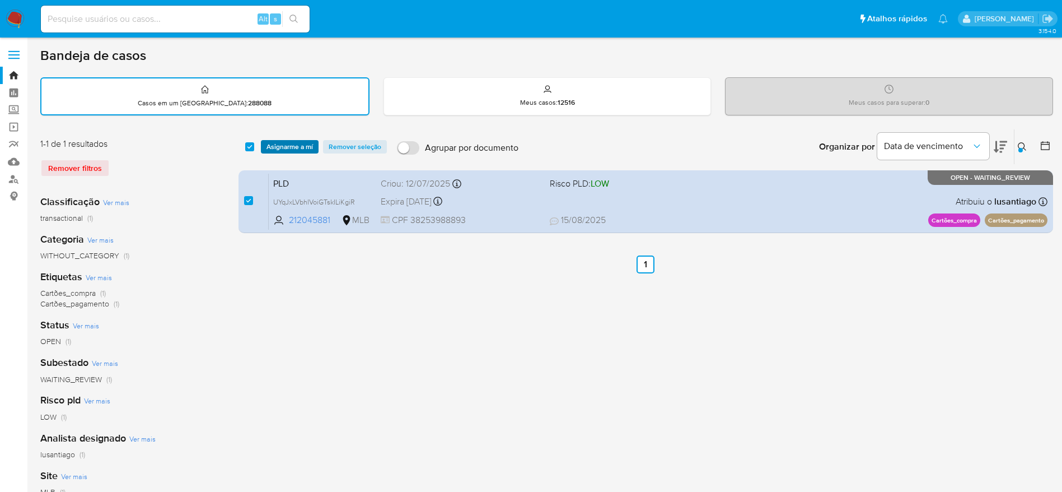
click at [284, 143] on span "Asignarme a mí" at bounding box center [289, 146] width 46 height 11
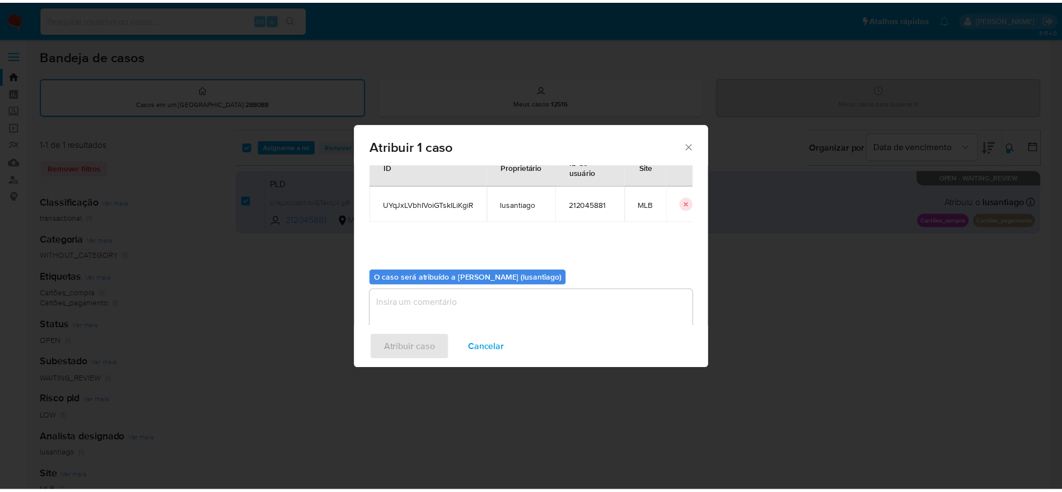
scroll to position [58, 0]
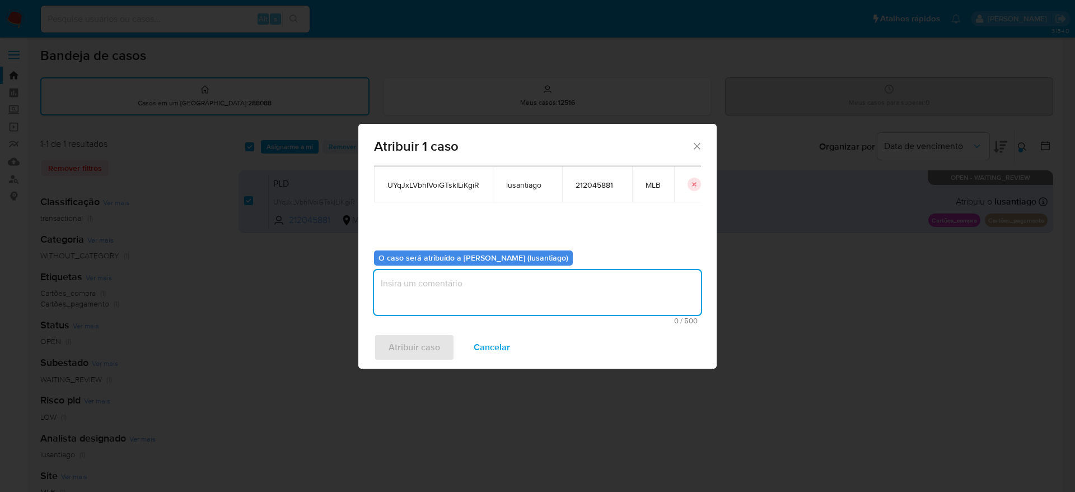
click at [439, 286] on textarea "assign-modal" at bounding box center [537, 292] width 327 height 45
type textarea "Renda solciitada, prazo ultrapassado"
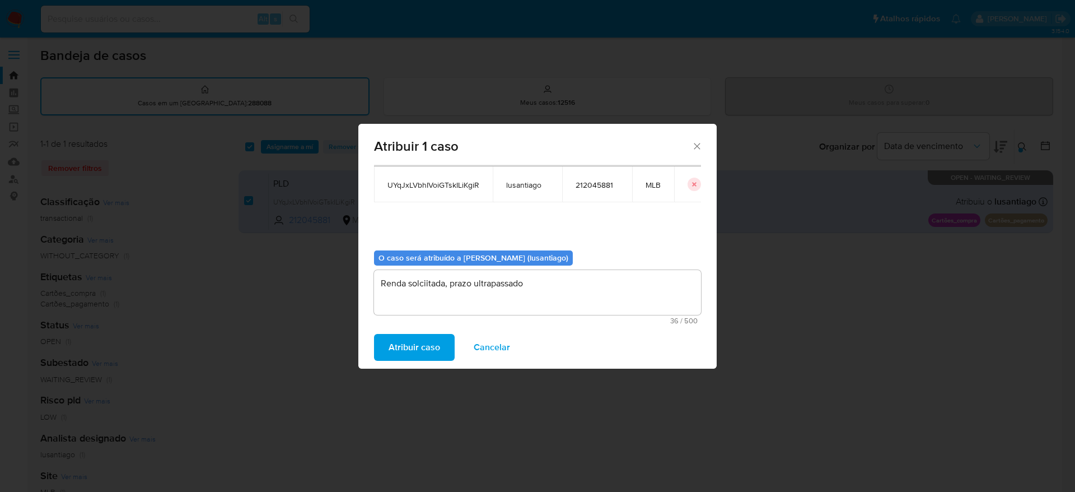
click at [422, 352] on span "Atribuir caso" at bounding box center [415, 347] width 52 height 25
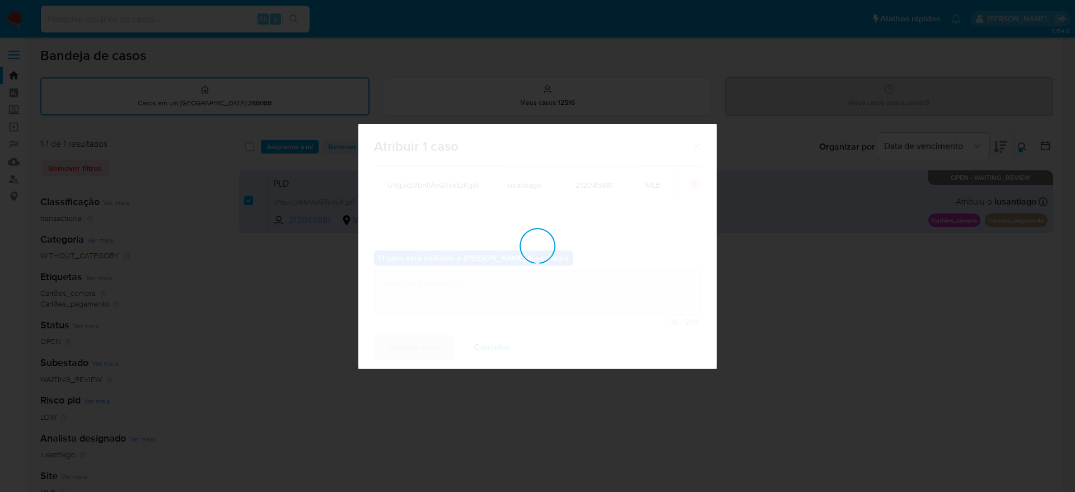
checkbox input "false"
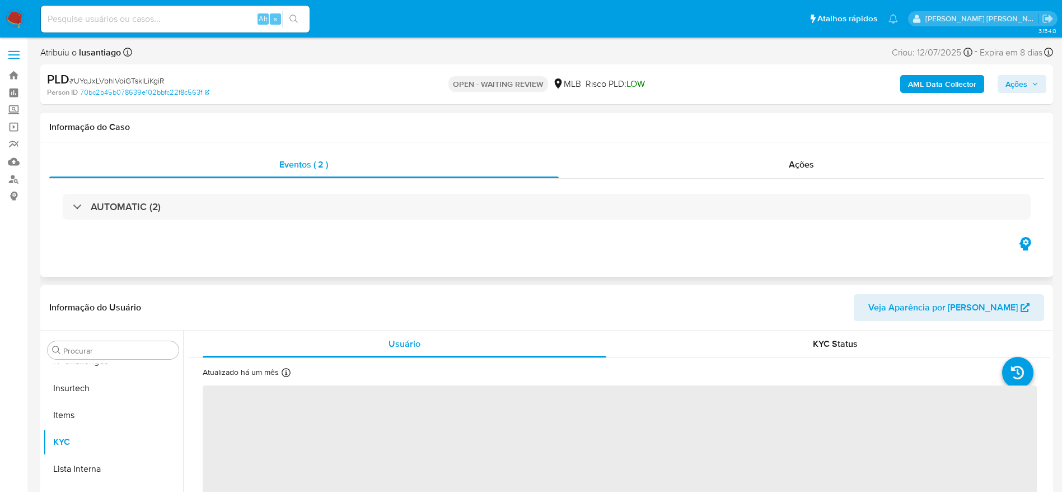
scroll to position [500, 0]
click at [1016, 82] on span "Ações" at bounding box center [1016, 84] width 22 height 18
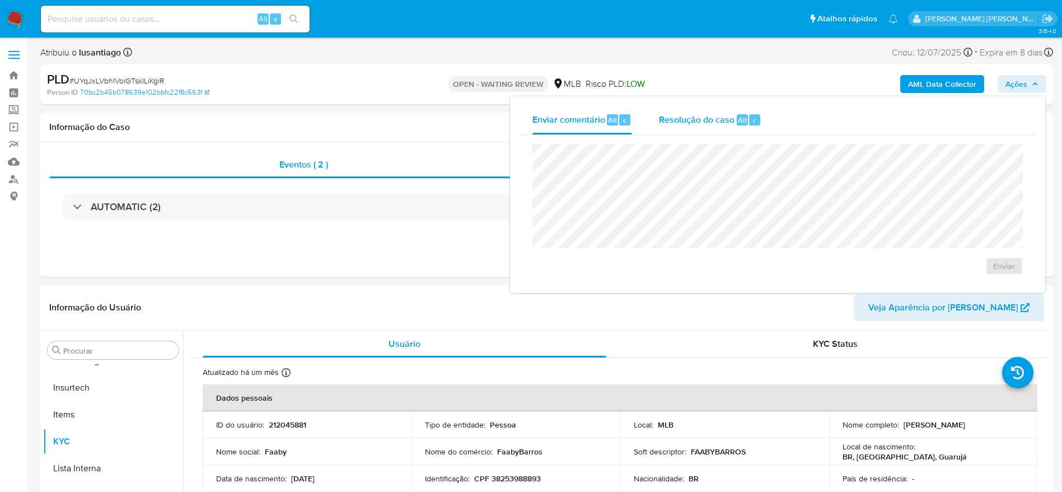
select select "10"
click at [703, 119] on span "Resolução do caso" at bounding box center [697, 119] width 76 height 13
click at [581, 121] on span "Enviar comentário" at bounding box center [568, 119] width 73 height 13
click at [723, 132] on div "Resolução do caso Alt r" at bounding box center [710, 119] width 102 height 29
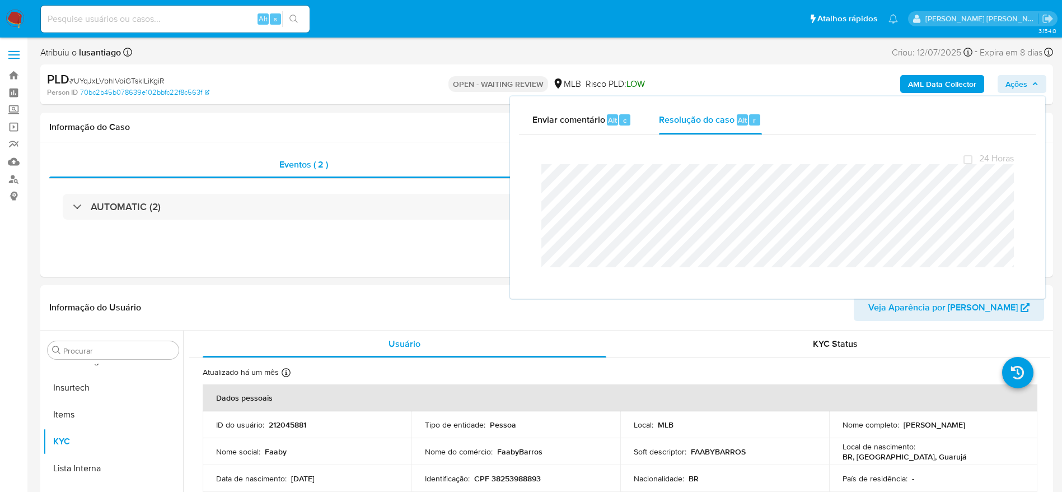
click at [712, 95] on div "Enviar comentário Alt c Resolução do caso Alt r Fechamento do caso 24 Horas" at bounding box center [777, 197] width 537 height 204
click at [1027, 83] on span "Ações" at bounding box center [1016, 84] width 22 height 18
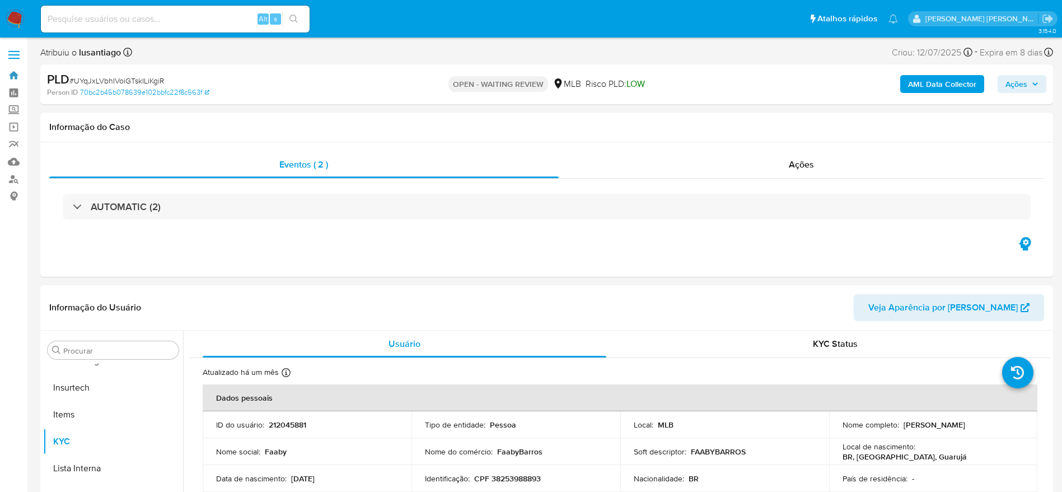
drag, startPoint x: 12, startPoint y: 76, endPoint x: 29, endPoint y: 52, distance: 28.6
click at [12, 76] on link "Bandeja" at bounding box center [66, 75] width 133 height 17
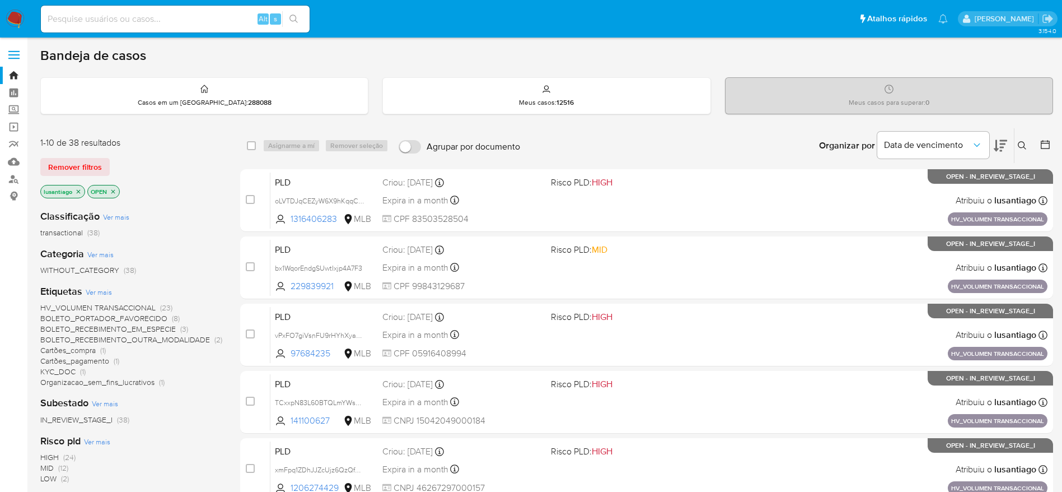
click at [131, 16] on input at bounding box center [175, 19] width 269 height 15
paste input "207660437"
type input "207660437"
click at [296, 20] on icon "search-icon" at bounding box center [293, 19] width 8 height 8
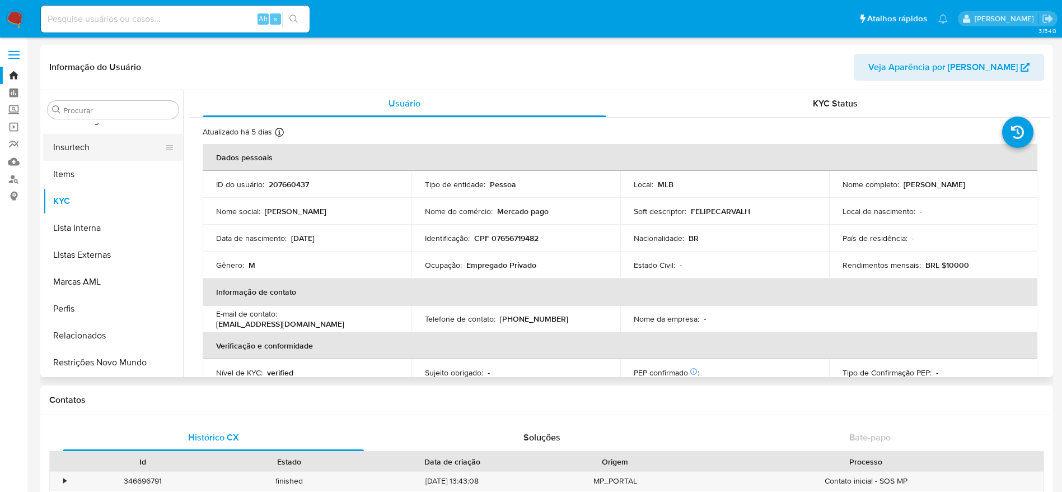
scroll to position [416, 0]
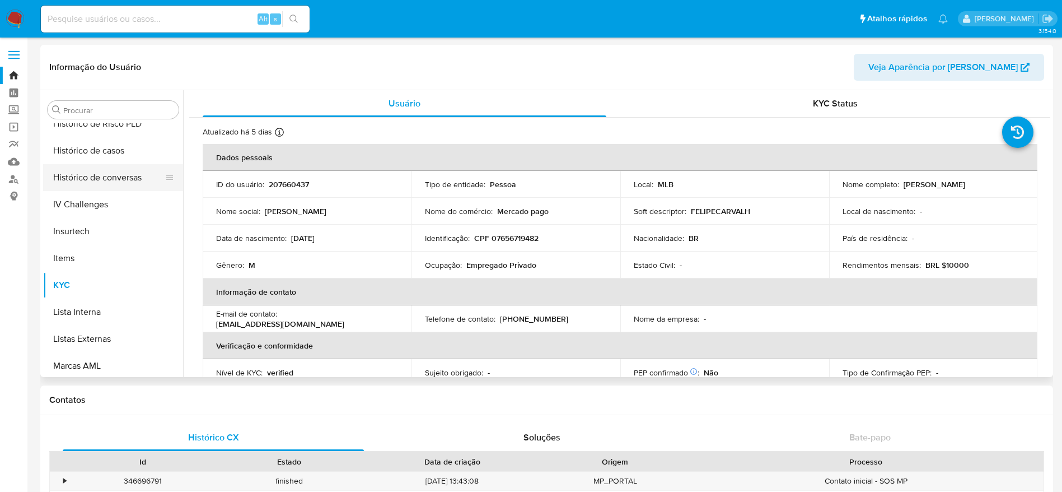
select select "10"
click at [106, 154] on button "Histórico de casos" at bounding box center [108, 150] width 131 height 27
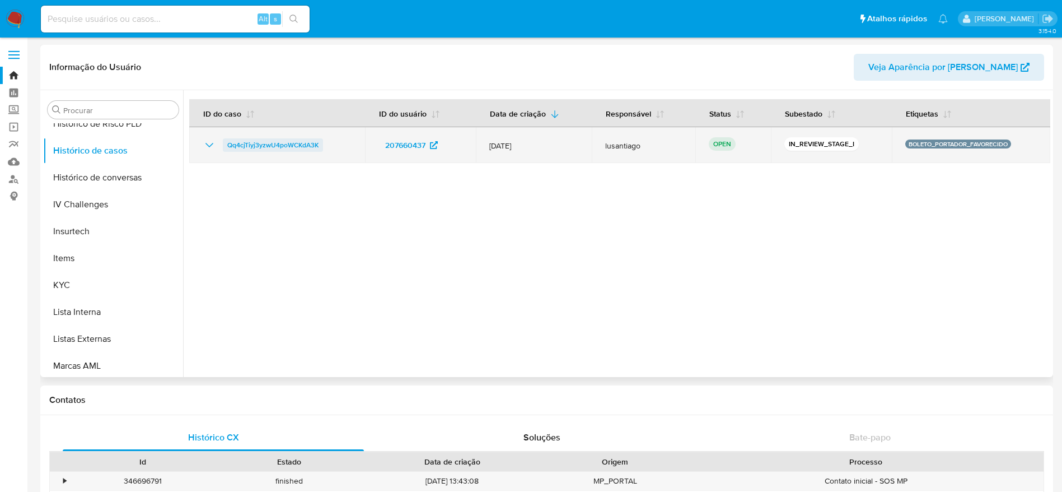
click at [253, 140] on span "Qq4cjTiyj3yzwU4poWCKdA3K" at bounding box center [272, 144] width 91 height 13
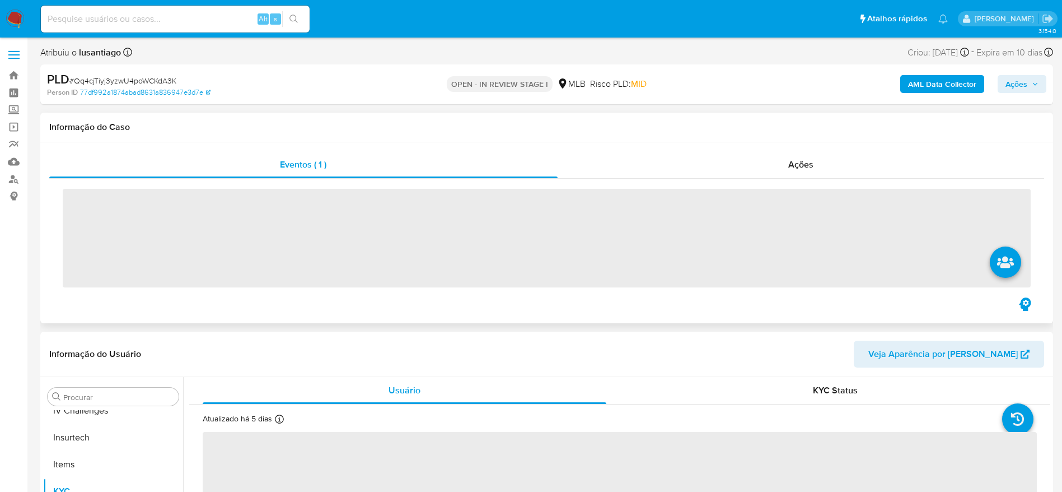
scroll to position [500, 0]
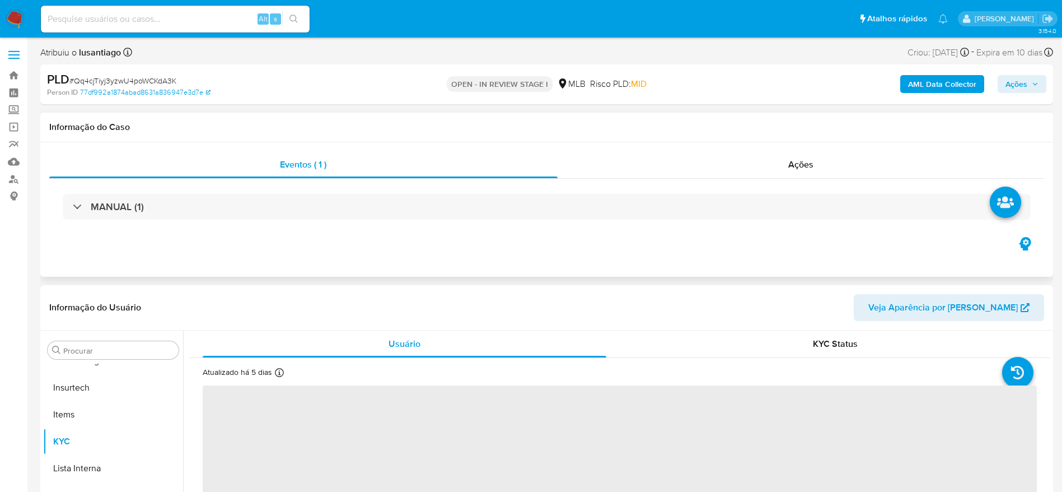
click at [190, 228] on div "MANUAL (1)" at bounding box center [546, 207] width 995 height 56
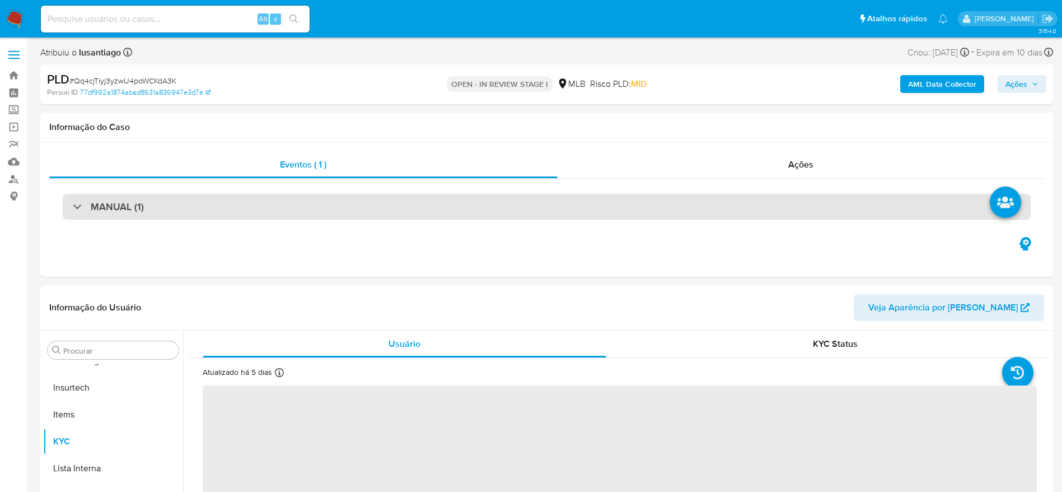
click at [204, 212] on div "MANUAL (1)" at bounding box center [547, 207] width 968 height 26
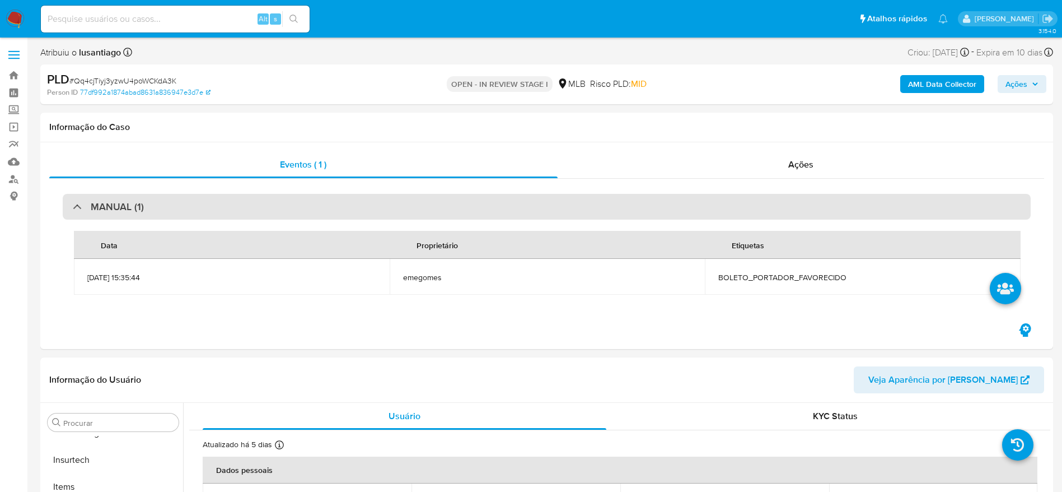
select select "10"
click at [215, 206] on div "MANUAL (1)" at bounding box center [547, 207] width 968 height 26
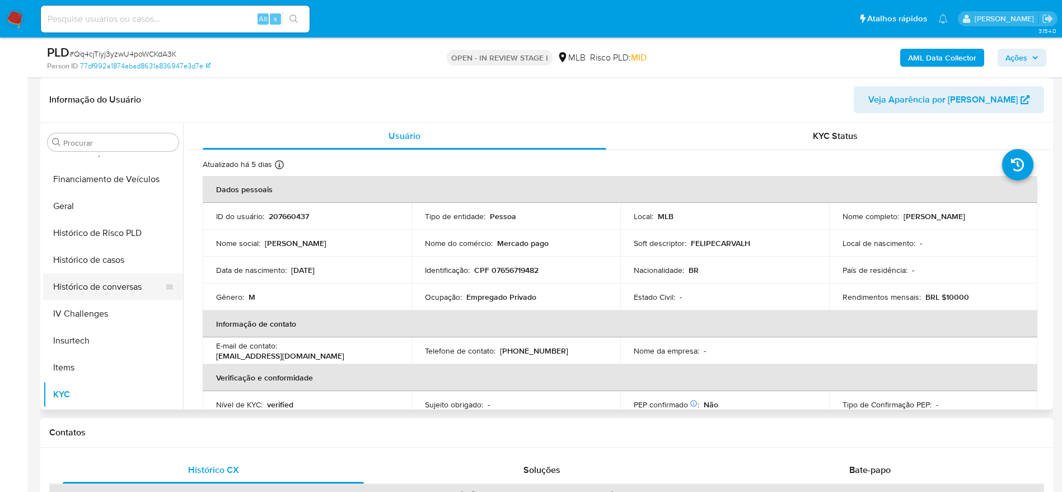
scroll to position [332, 0]
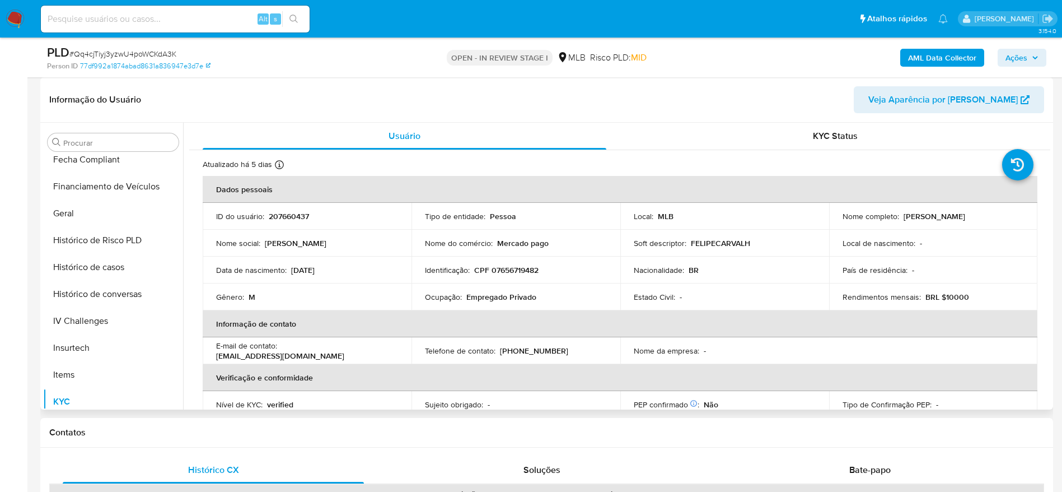
click at [526, 270] on p "CPF 07656719482" at bounding box center [506, 270] width 64 height 10
copy p "07656719482"
click at [622, 106] on header "Informação do Usuário Veja Aparência por Pessoa" at bounding box center [546, 99] width 995 height 27
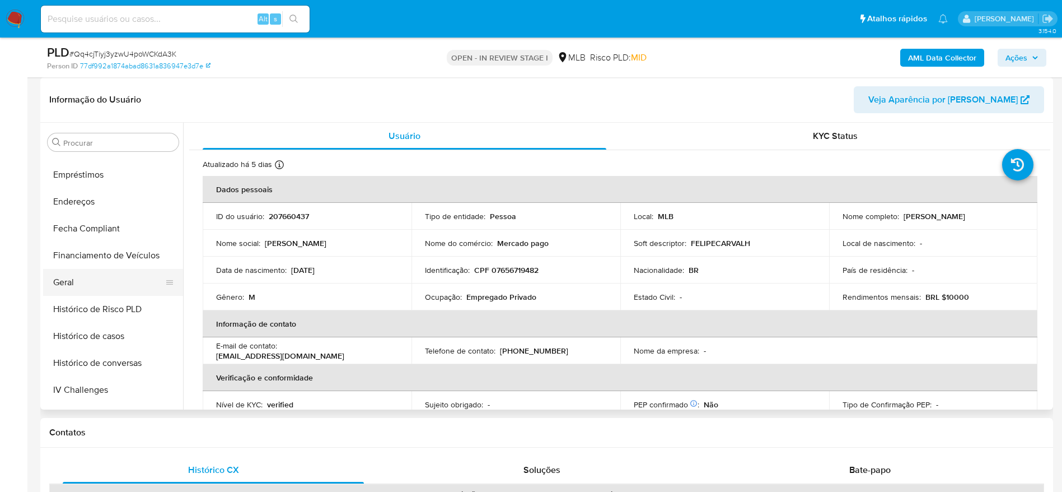
scroll to position [248, 0]
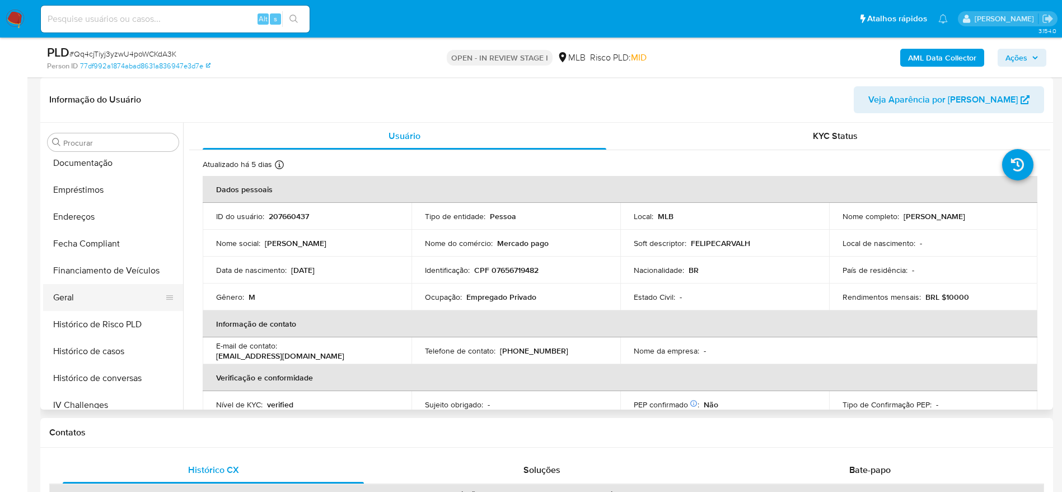
click at [88, 300] on button "Geral" at bounding box center [108, 297] width 131 height 27
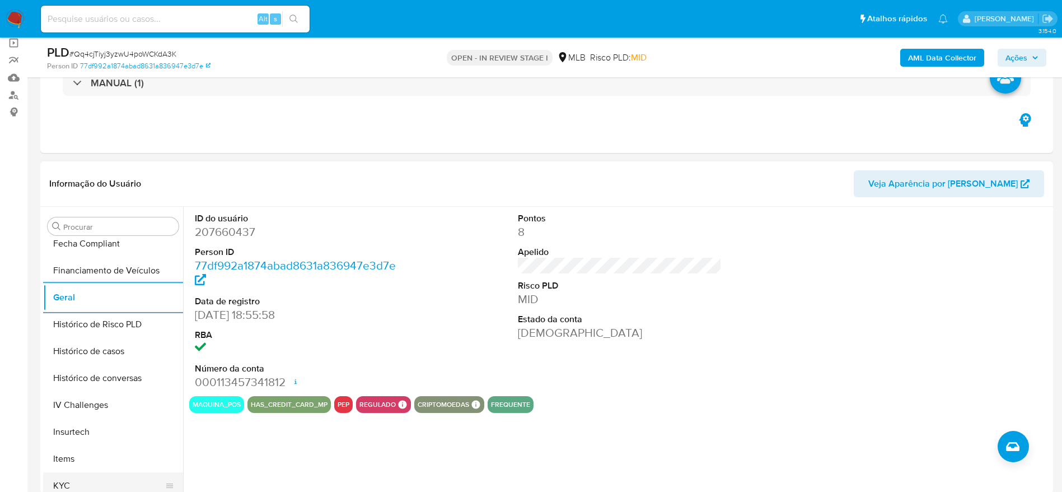
scroll to position [416, 0]
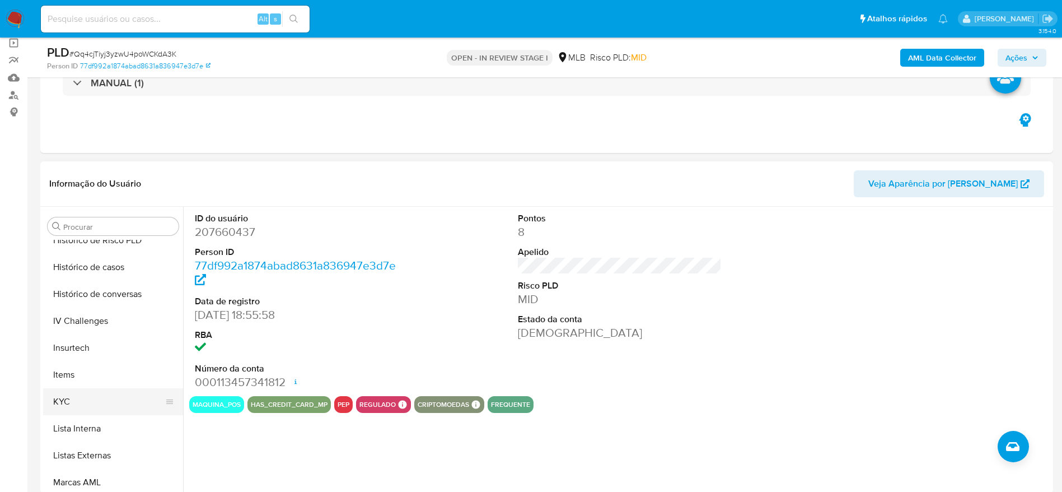
click at [85, 403] on button "KYC" at bounding box center [108, 401] width 131 height 27
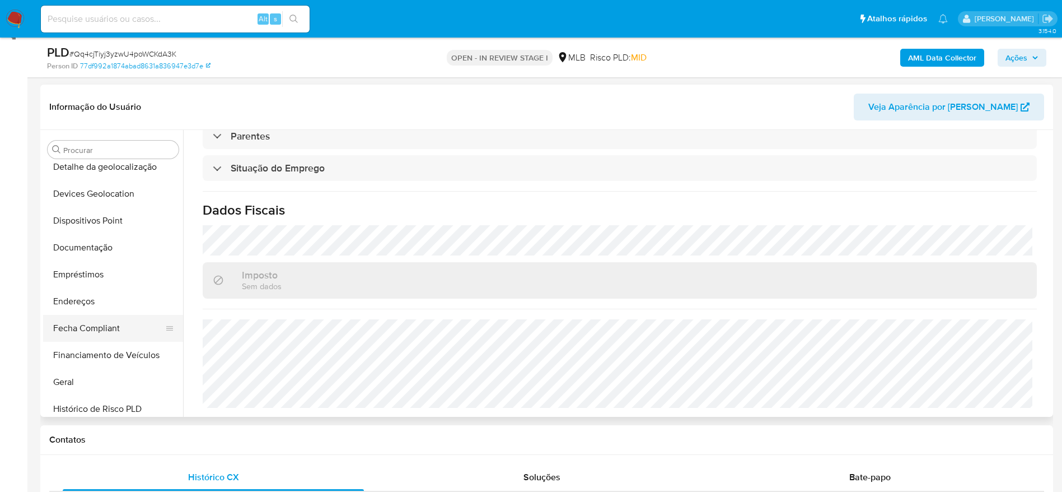
scroll to position [164, 0]
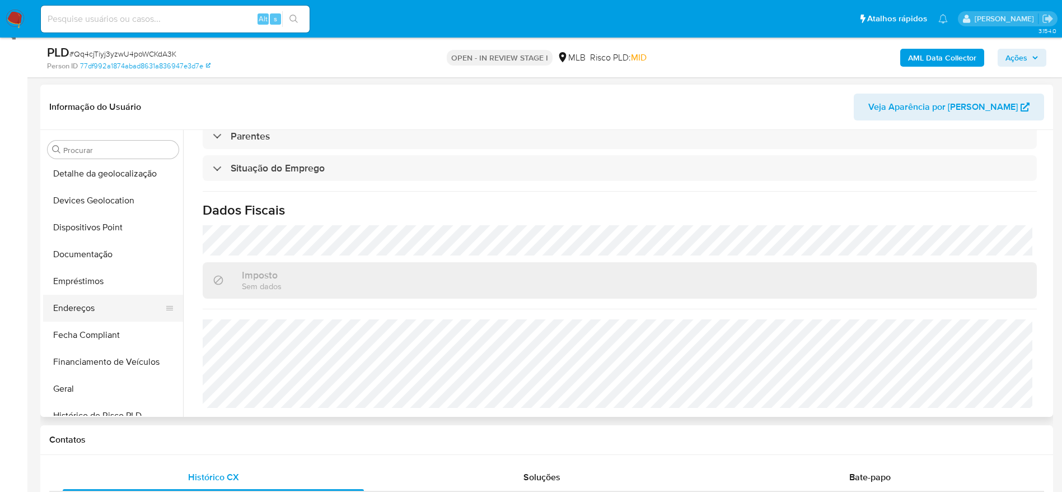
click at [86, 306] on button "Endereços" at bounding box center [108, 307] width 131 height 27
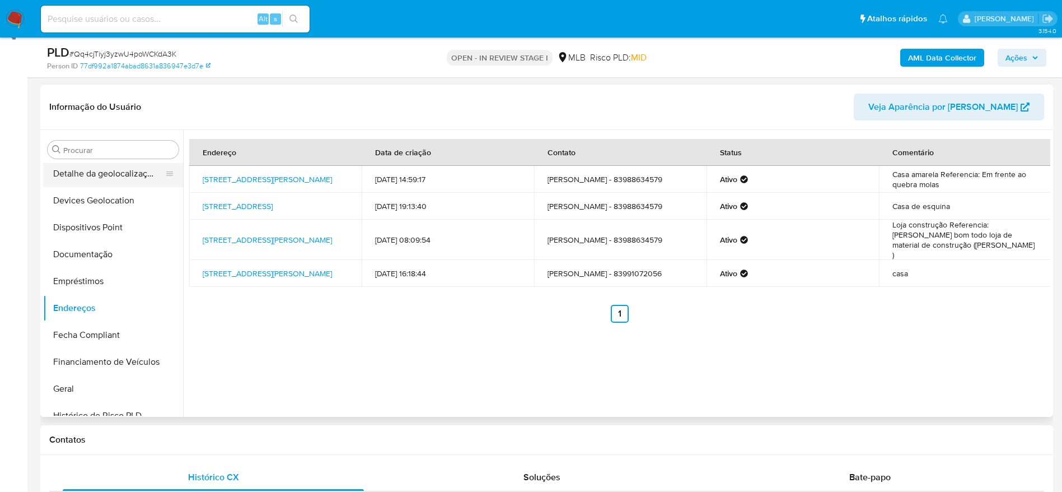
click at [106, 164] on button "Detalhe da geolocalização" at bounding box center [108, 173] width 131 height 27
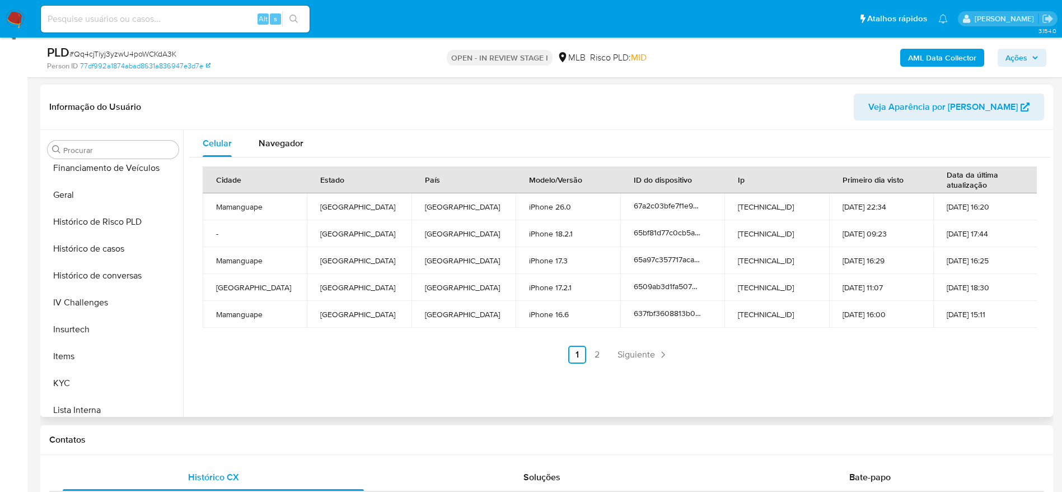
scroll to position [500, 0]
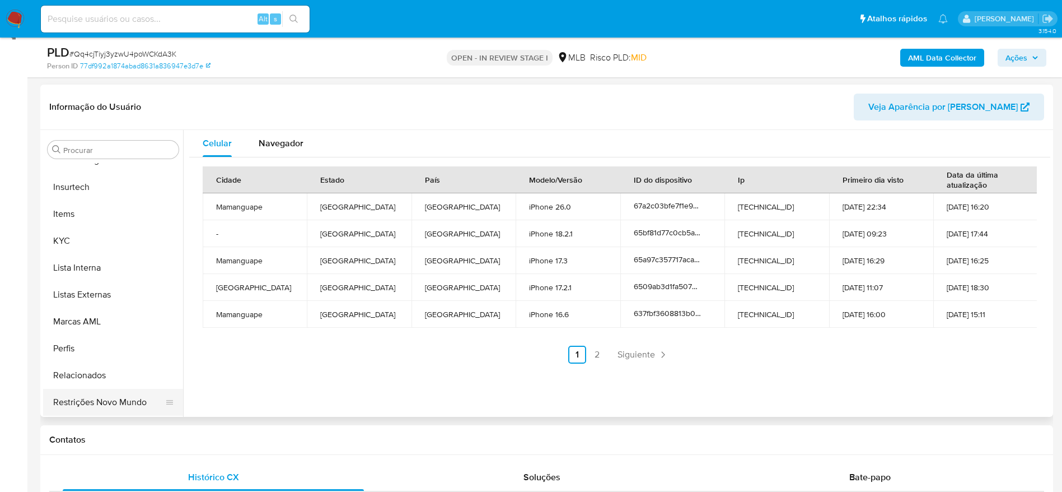
click at [86, 387] on button "Relacionados" at bounding box center [113, 375] width 140 height 27
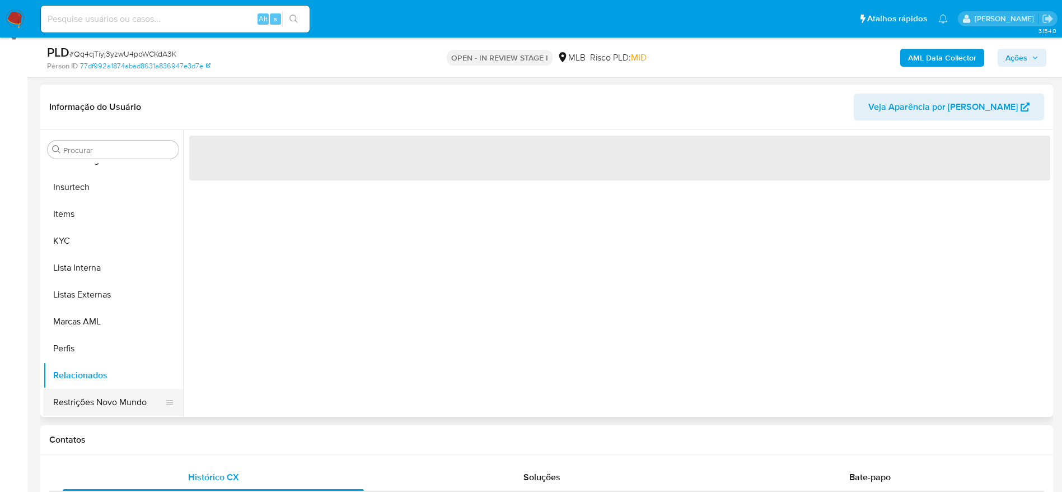
click at [92, 400] on button "Restrições Novo Mundo" at bounding box center [108, 402] width 131 height 27
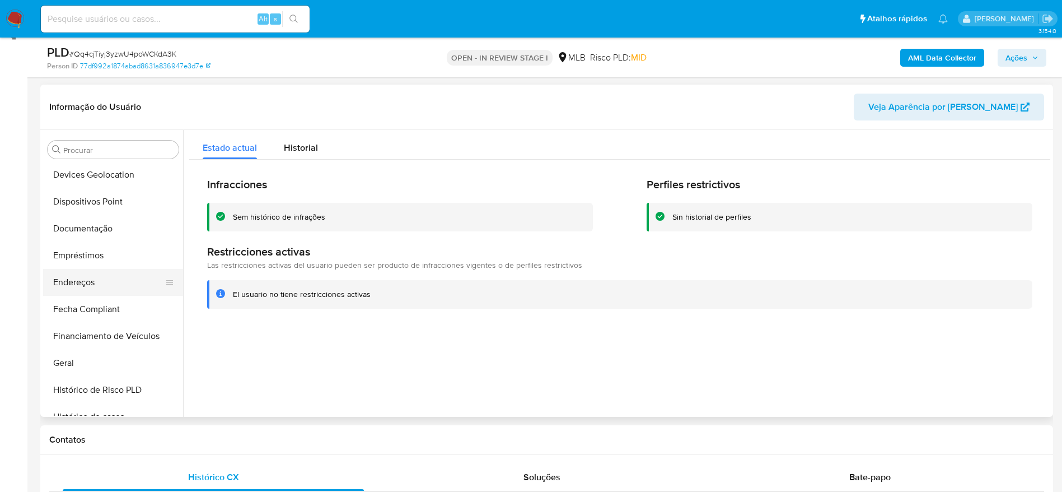
scroll to position [164, 0]
click at [106, 224] on button "Dispositivos Point" at bounding box center [108, 227] width 131 height 27
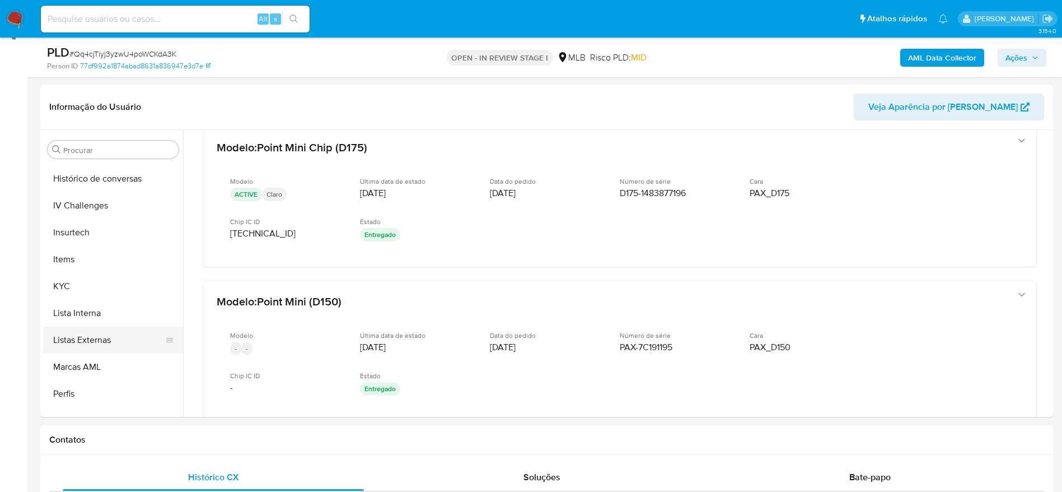
scroll to position [500, 0]
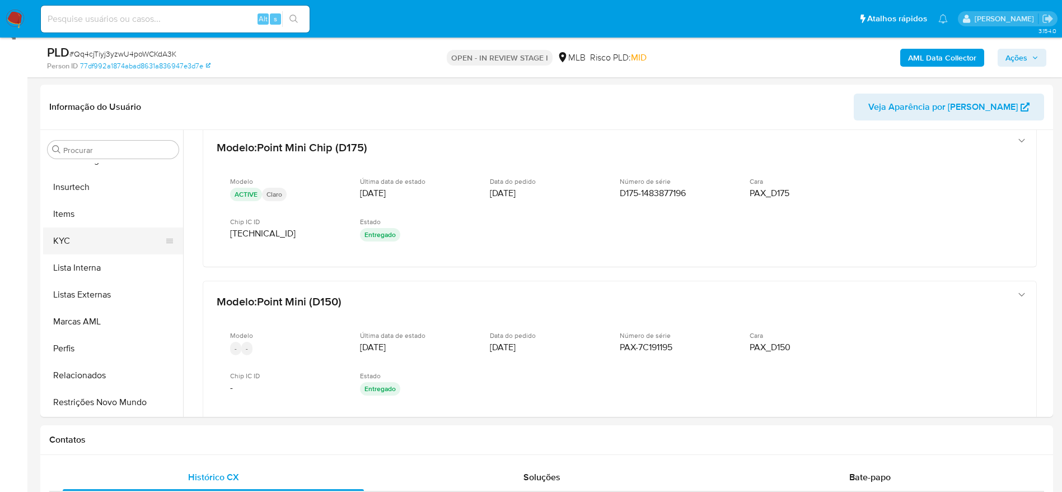
click at [87, 237] on button "KYC" at bounding box center [108, 240] width 131 height 27
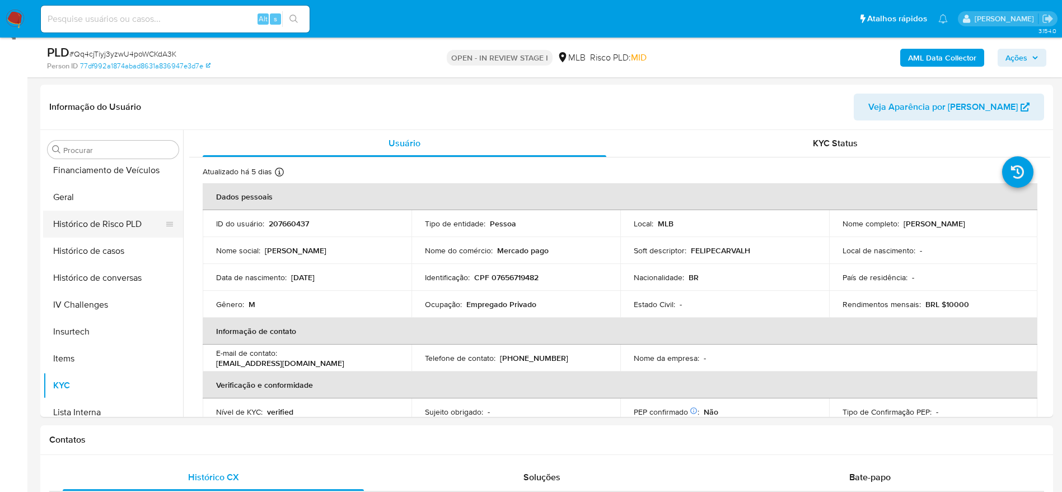
scroll to position [332, 0]
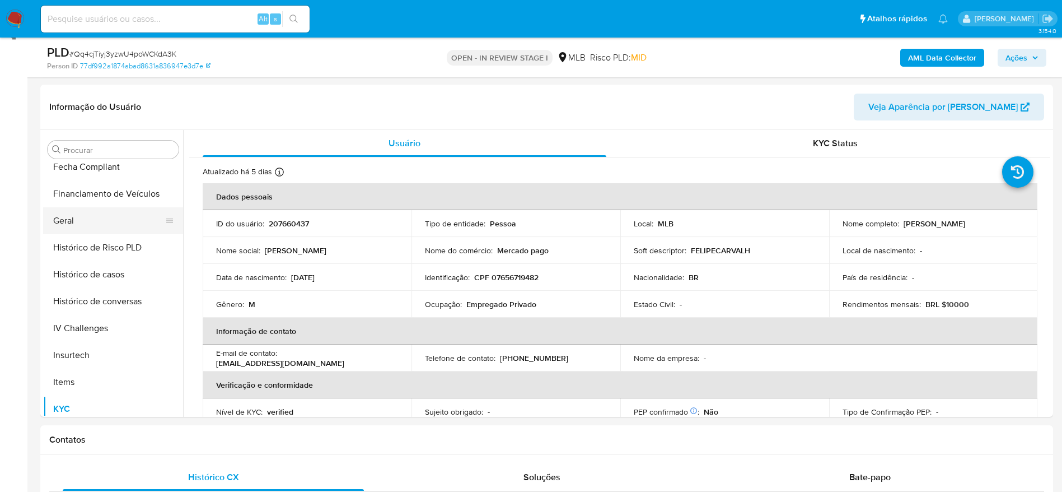
click at [71, 222] on button "Geral" at bounding box center [108, 220] width 131 height 27
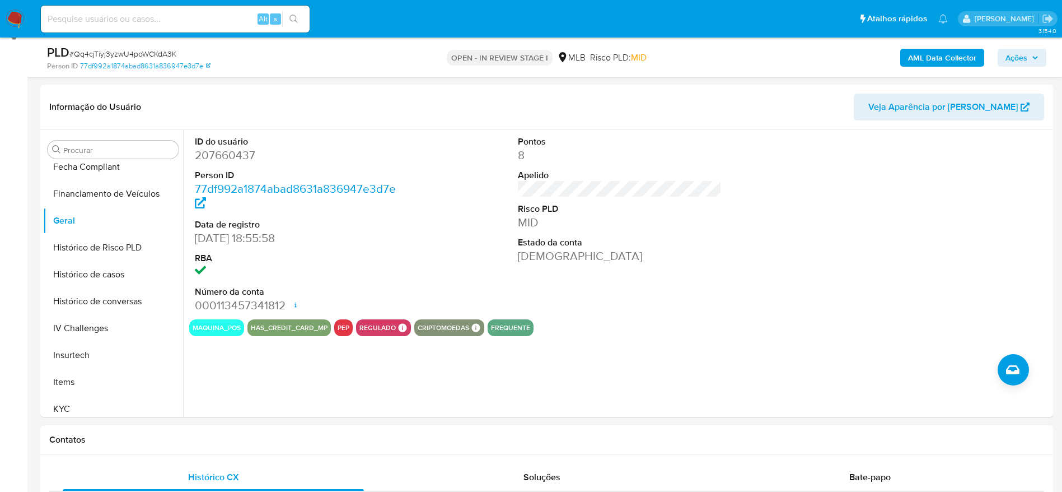
click at [81, 412] on button "KYC" at bounding box center [108, 408] width 131 height 27
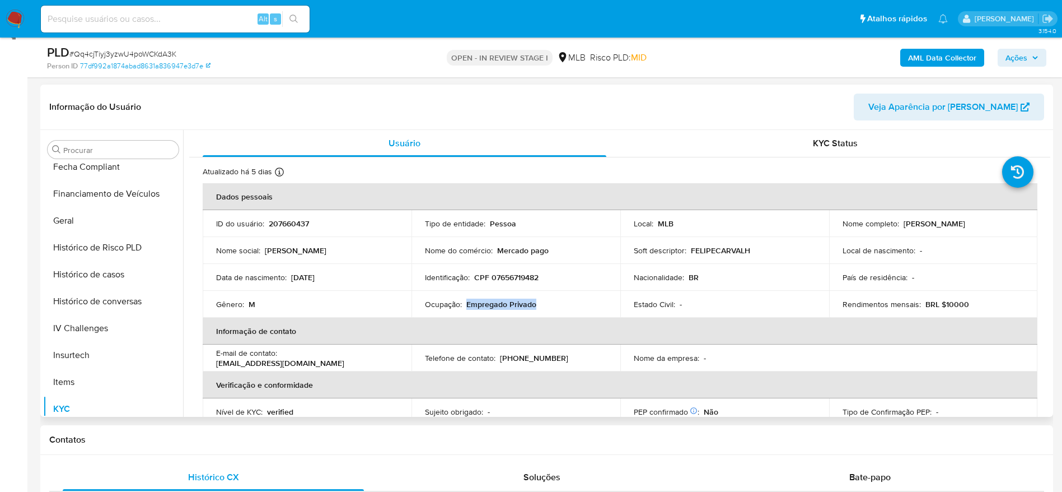
drag, startPoint x: 542, startPoint y: 307, endPoint x: 467, endPoint y: 305, distance: 75.6
click at [465, 306] on div "Ocupação : Empregado Privado" at bounding box center [516, 304] width 182 height 10
copy p "Empregado Privado"
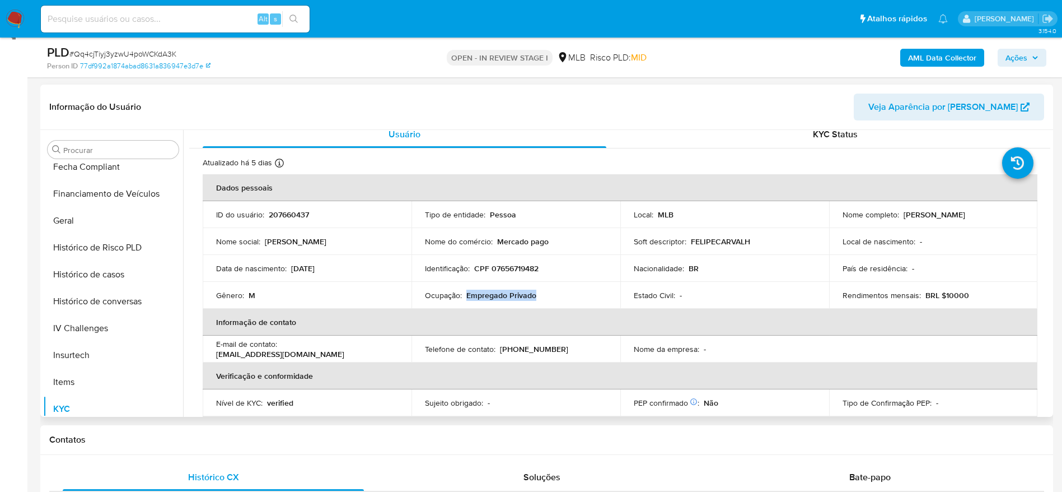
scroll to position [0, 0]
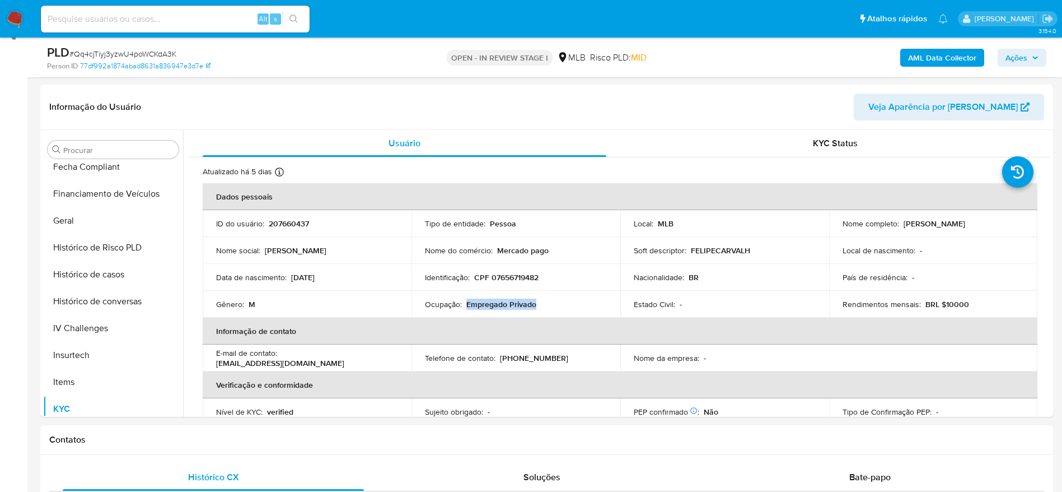
click at [939, 57] on b "AML Data Collector" at bounding box center [942, 58] width 68 height 18
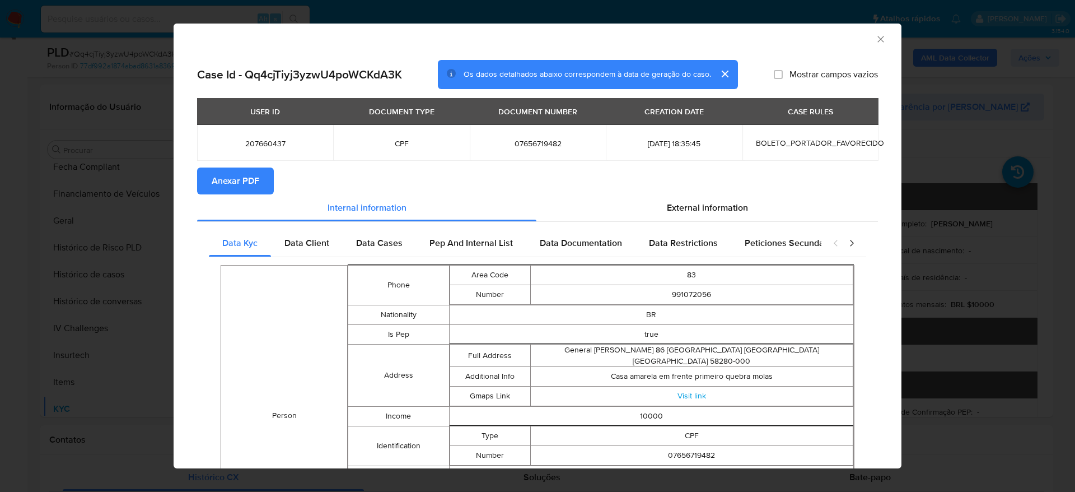
click at [235, 179] on span "Anexar PDF" at bounding box center [236, 181] width 48 height 25
click at [875, 41] on icon "Fechar a janela" at bounding box center [880, 39] width 11 height 11
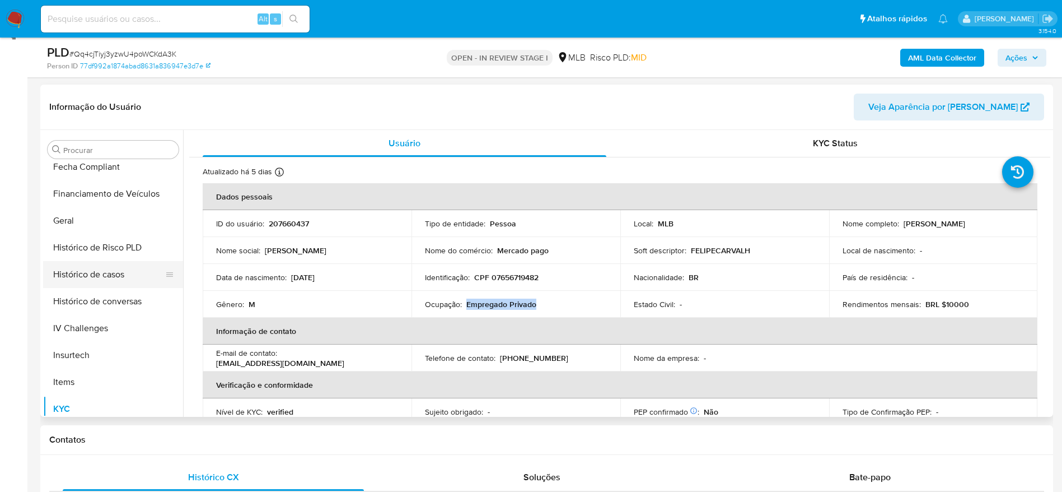
click at [100, 267] on button "Histórico de casos" at bounding box center [108, 274] width 131 height 27
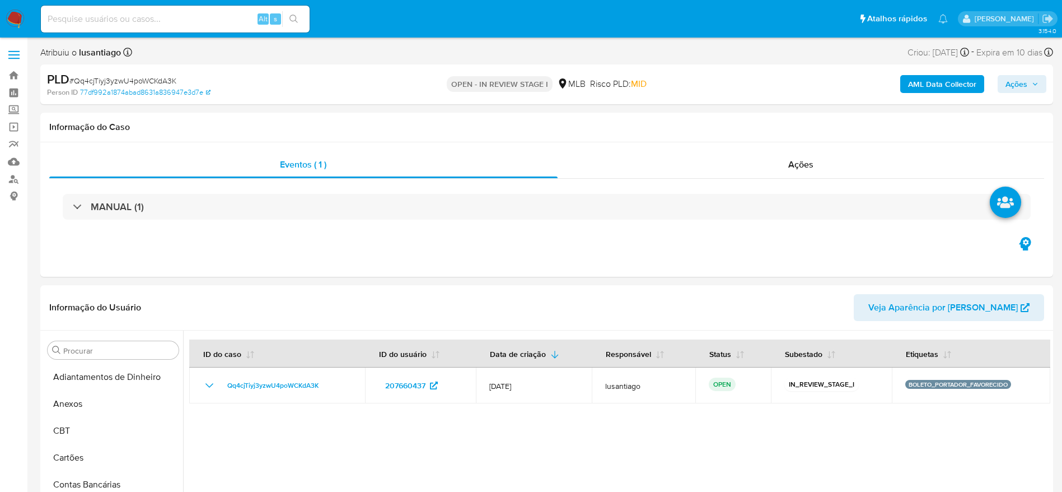
click at [13, 18] on img at bounding box center [15, 19] width 19 height 19
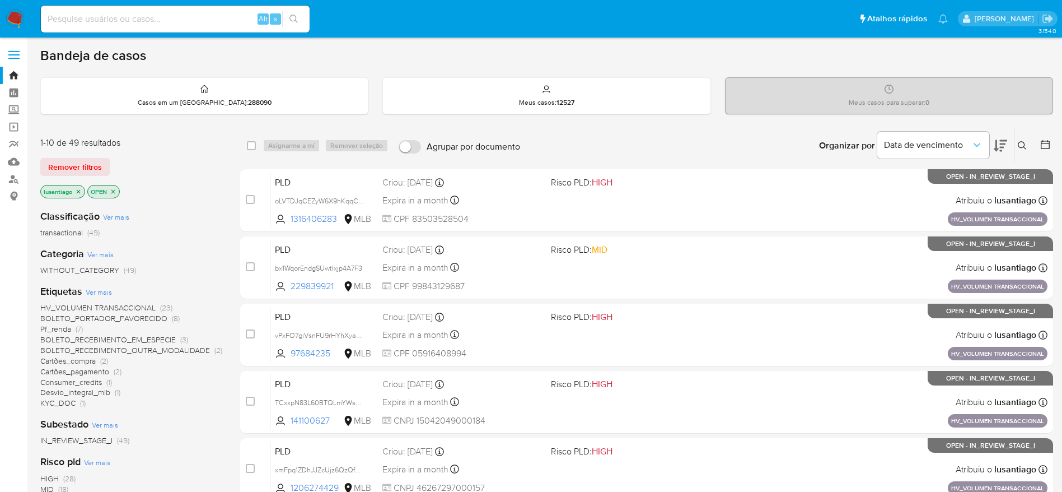
click at [113, 317] on span "BOLETO_PORTADOR_FAVORECIDO" at bounding box center [103, 317] width 127 height 11
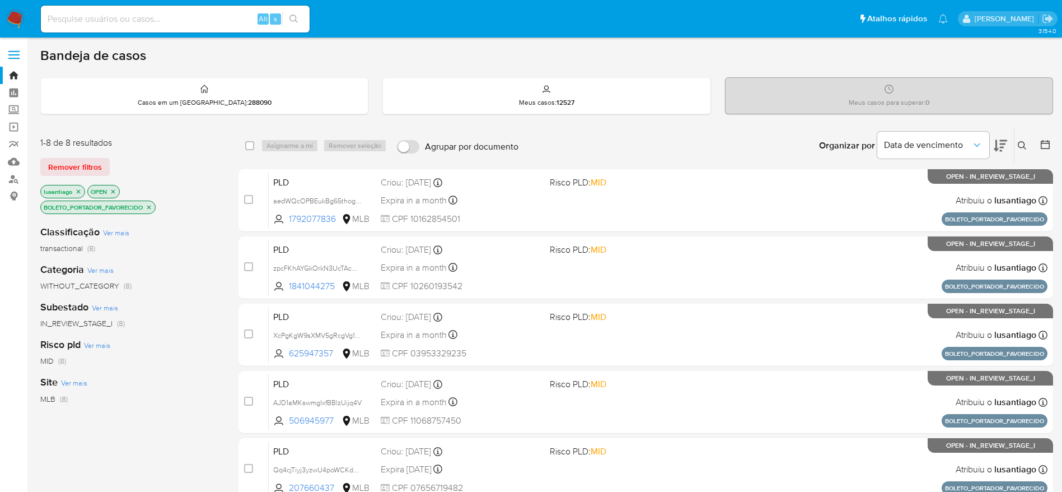
click at [78, 188] on icon "close-filter" at bounding box center [78, 191] width 7 height 7
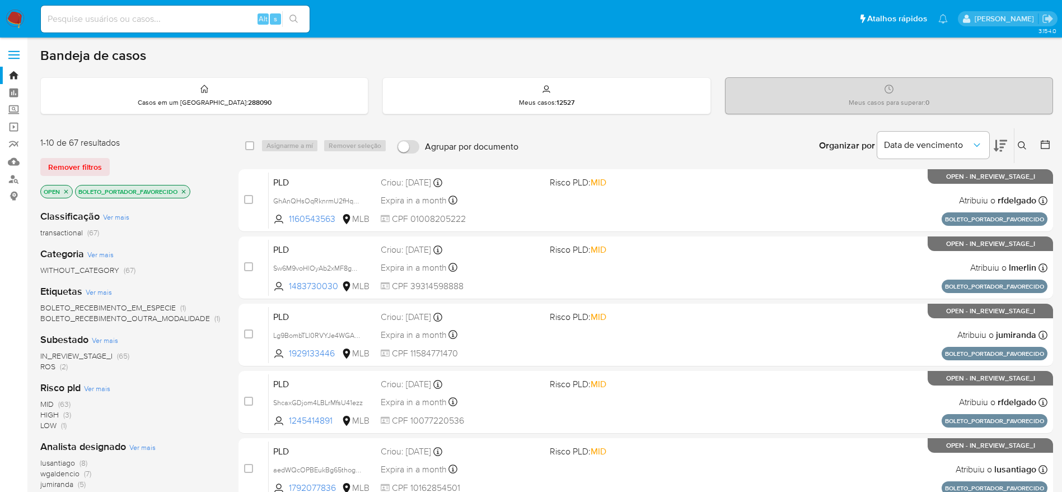
click at [67, 190] on icon "close-filter" at bounding box center [66, 191] width 4 height 4
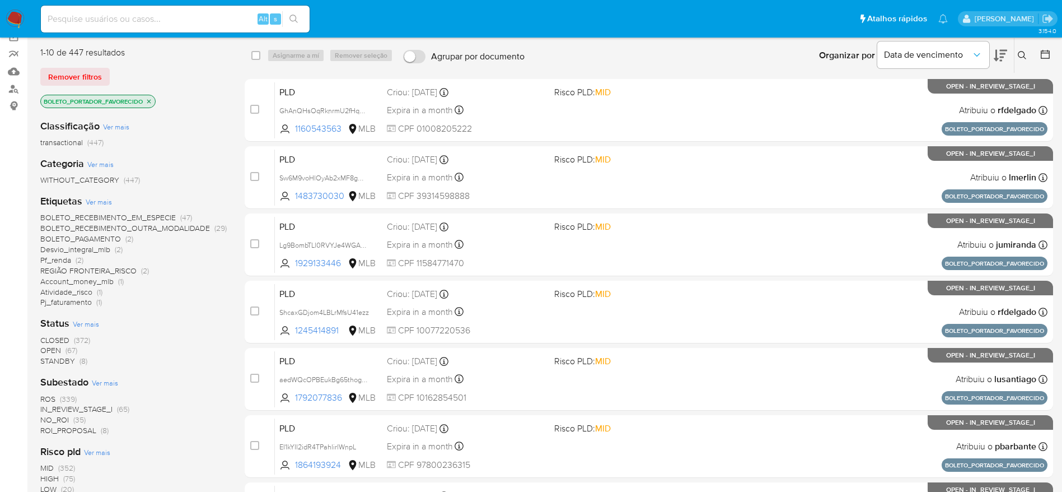
scroll to position [141, 0]
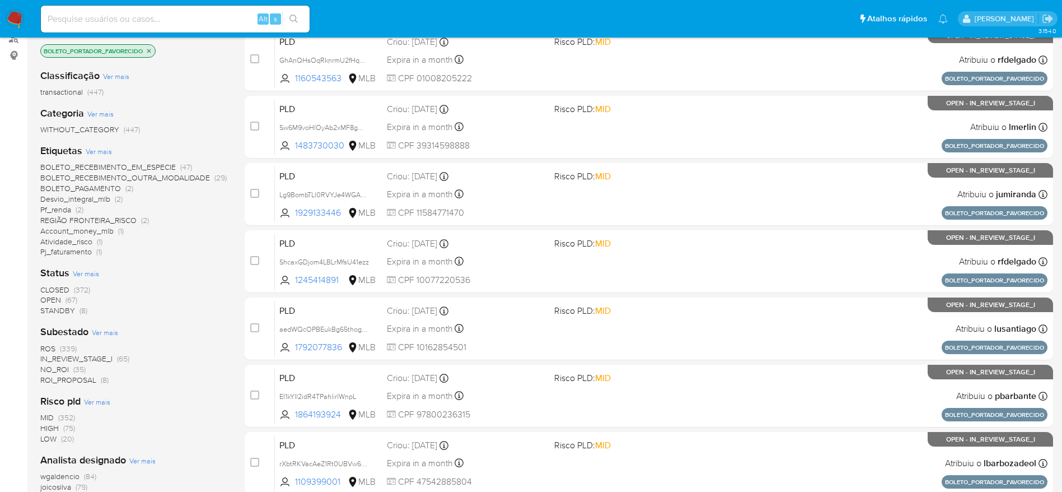
click at [48, 345] on span "ROS" at bounding box center [47, 348] width 15 height 11
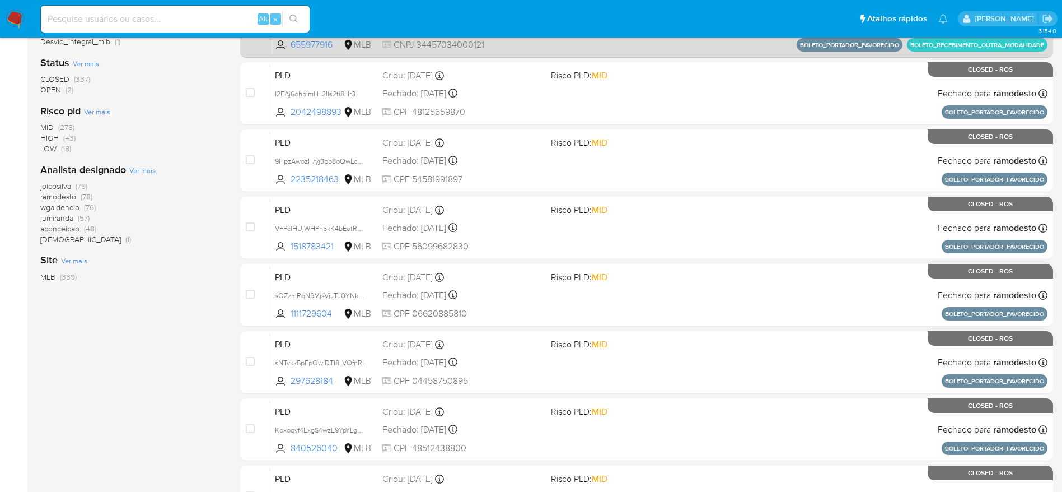
scroll to position [57, 0]
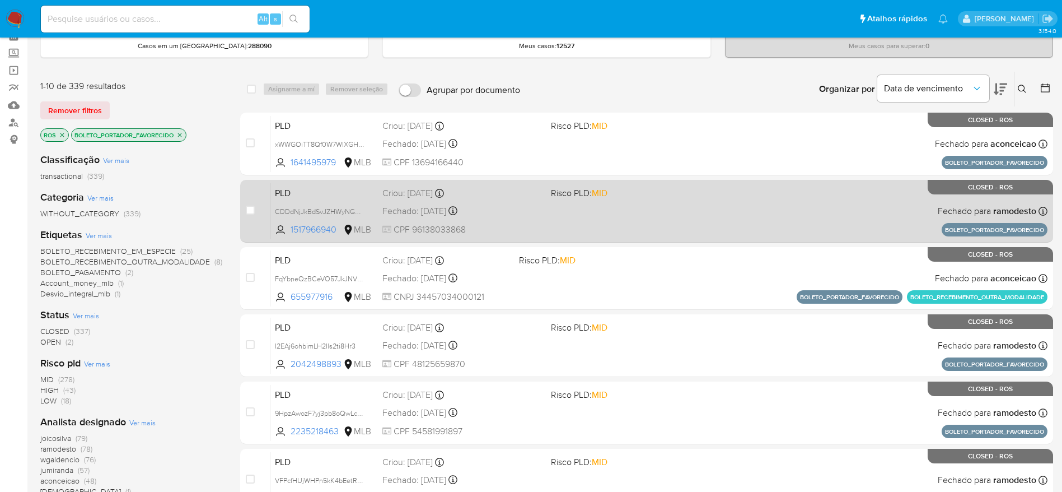
click at [517, 219] on div "PLD CDDdNjJkBdSvJZHWyNGYy1iA 1517966940 MLB Risco PLD: MID Criou: 14/07/2025 Cr…" at bounding box center [658, 211] width 777 height 57
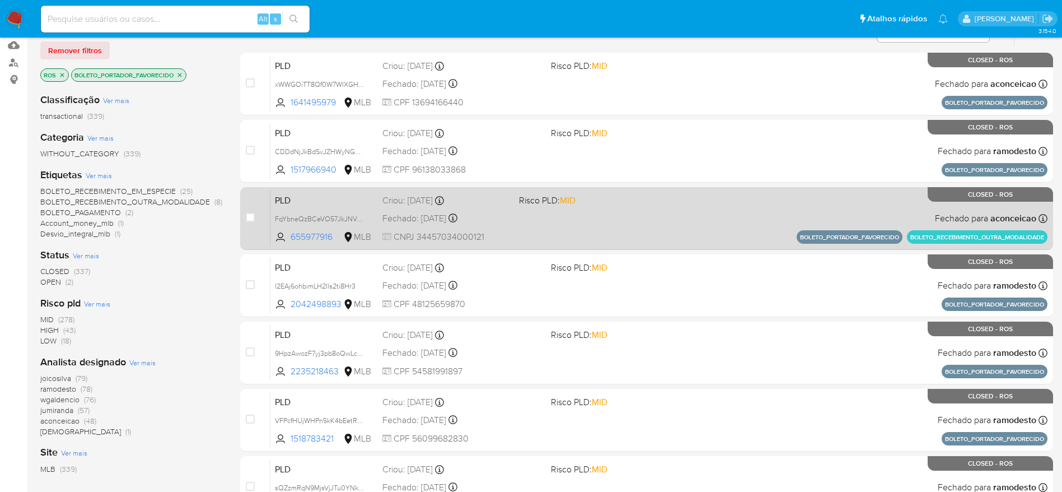
scroll to position [141, 0]
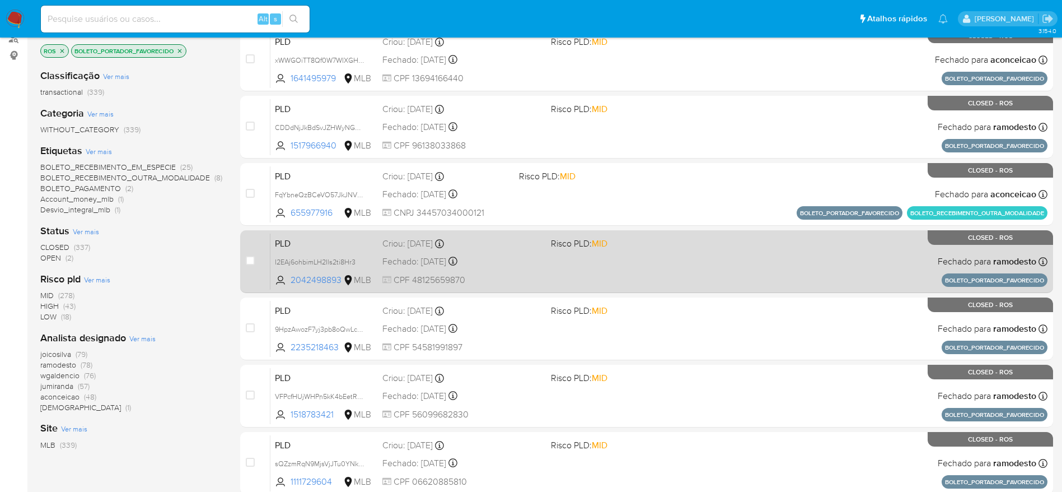
click at [522, 269] on div "PLD I2EAj6ohbimLH2Ils2ti8Hr3 2042498893 MLB Risco PLD: MID Criou: 14/07/2025 Cr…" at bounding box center [658, 261] width 777 height 57
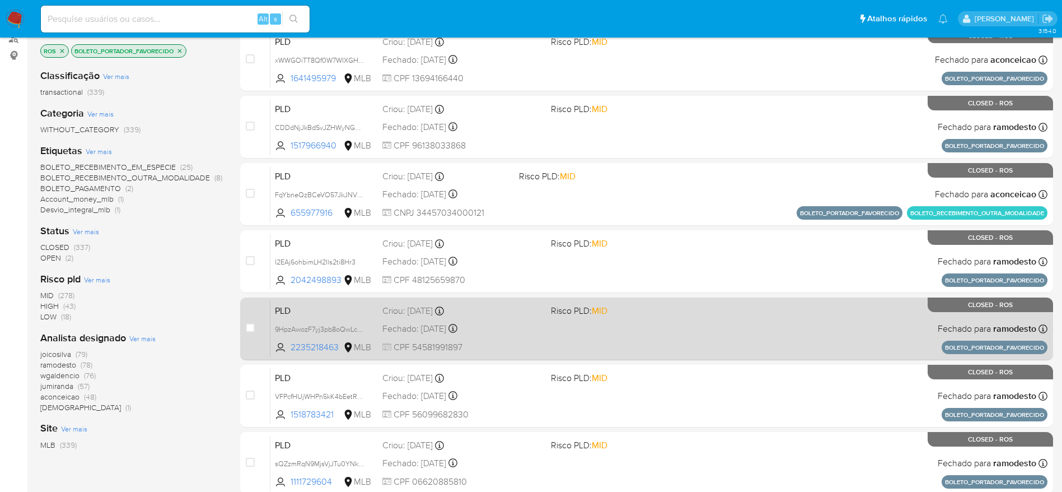
click at [521, 344] on span "CPF 54581991897" at bounding box center [462, 347] width 160 height 12
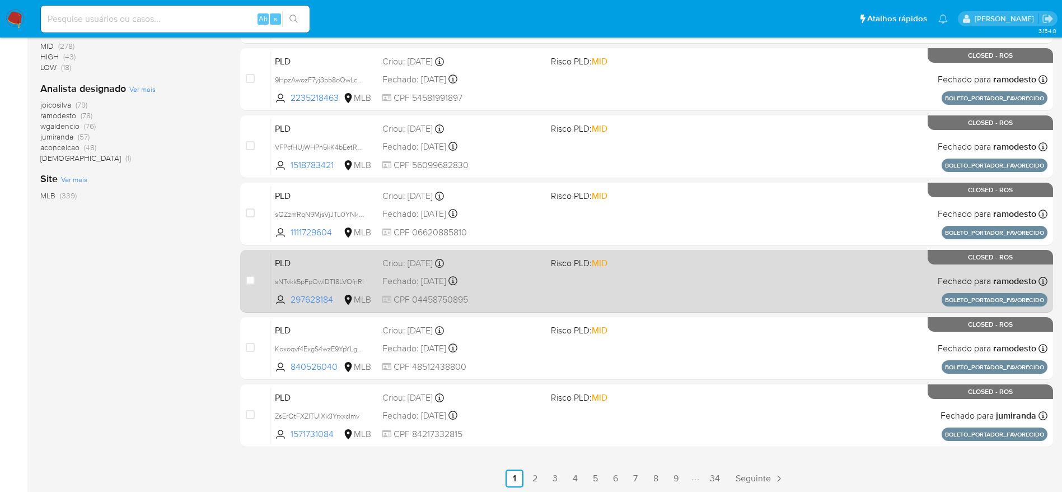
scroll to position [392, 0]
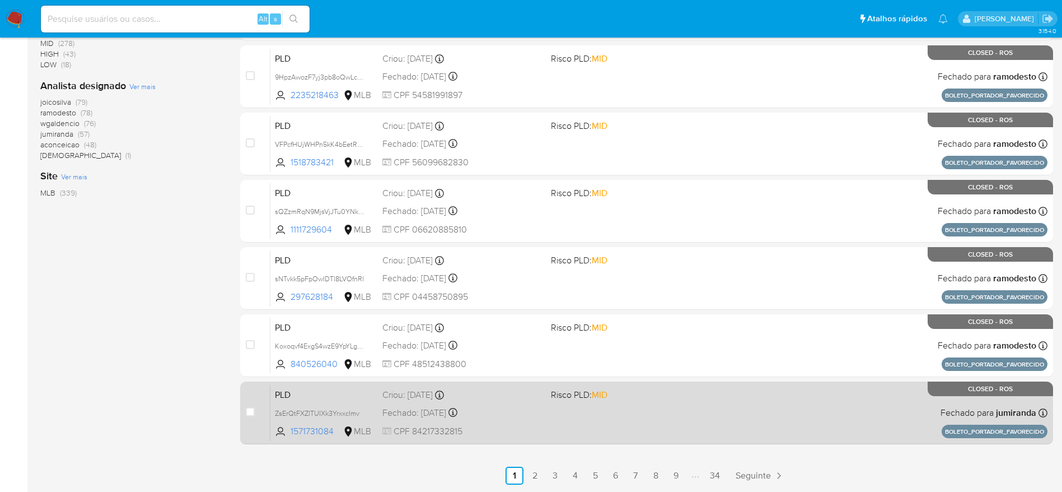
click at [501, 419] on div "PLD ZsErQtFXZlTUIXk3YrxxcImv 1571731084 MLB Risco PLD: MID Criou: 14/07/2025 Cr…" at bounding box center [658, 412] width 777 height 57
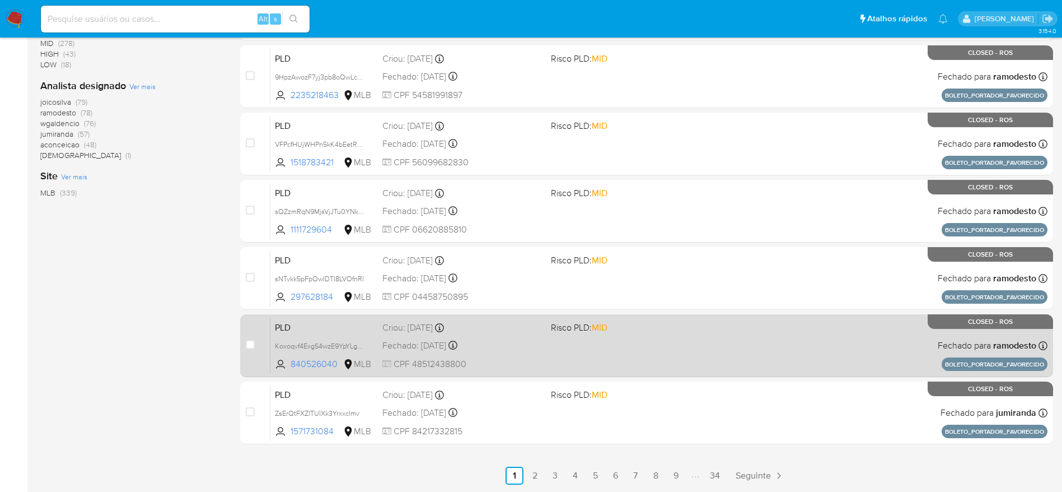
click at [503, 344] on div "Fechado: 15/08/2025 Fechado: 15/08/2025 19:04:32" at bounding box center [462, 345] width 160 height 12
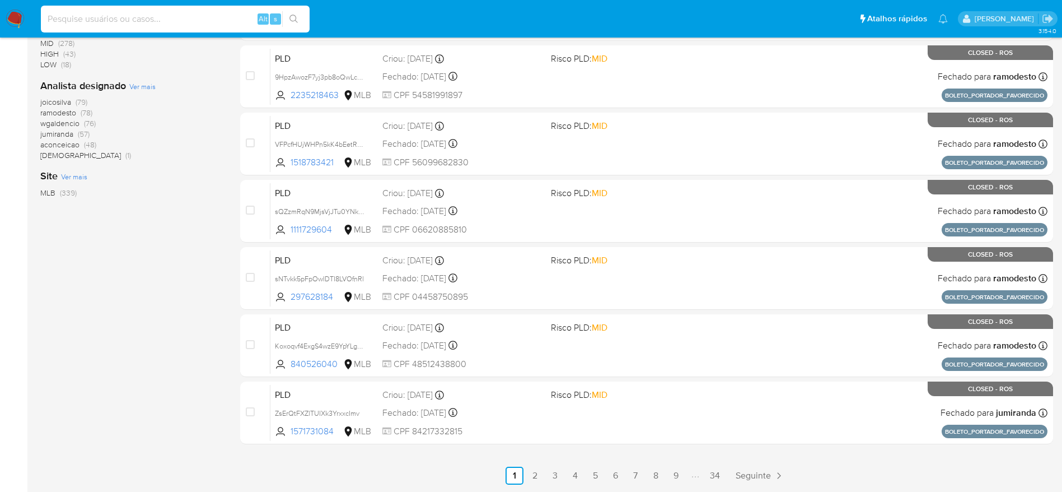
click at [188, 17] on input at bounding box center [175, 19] width 269 height 15
paste input "207660437"
type input "207660437"
click at [296, 18] on icon "search-icon" at bounding box center [293, 19] width 8 height 8
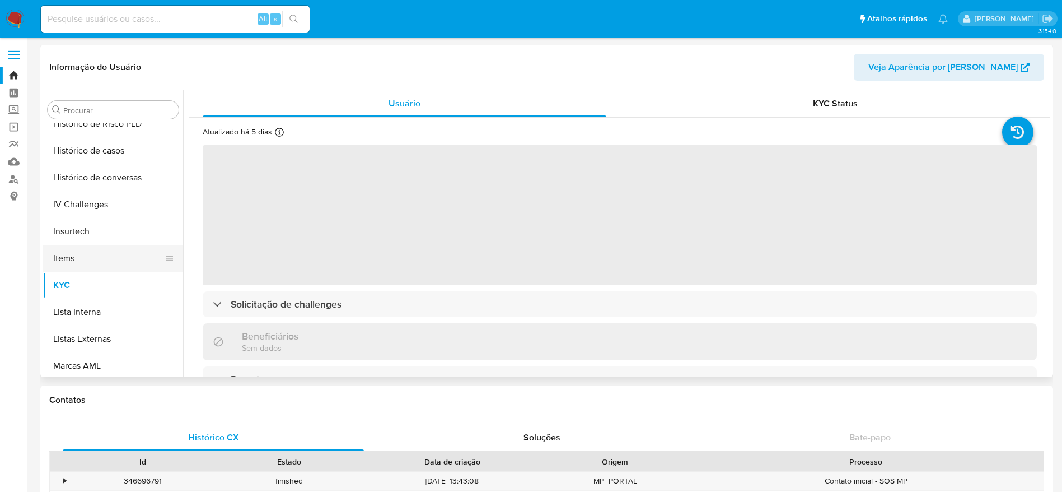
scroll to position [332, 0]
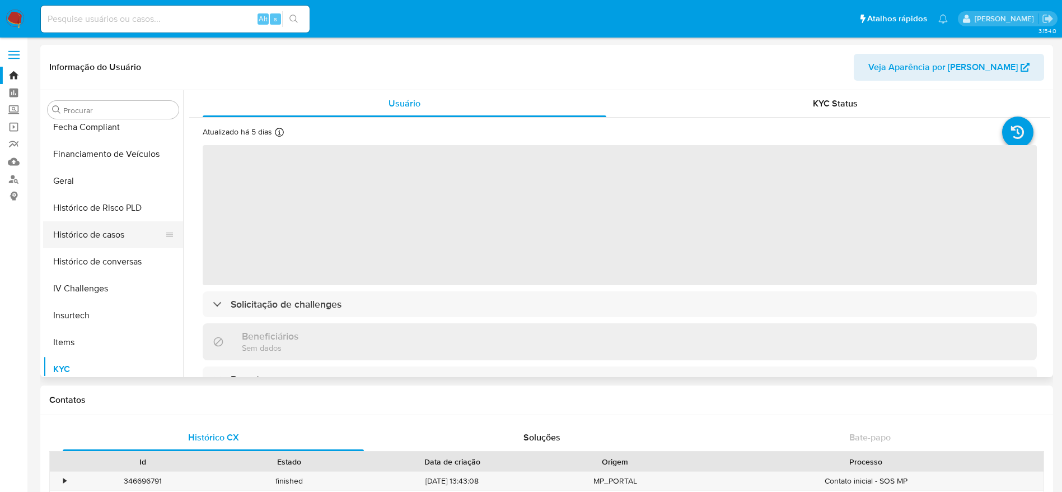
click at [103, 233] on button "Histórico de casos" at bounding box center [108, 234] width 131 height 27
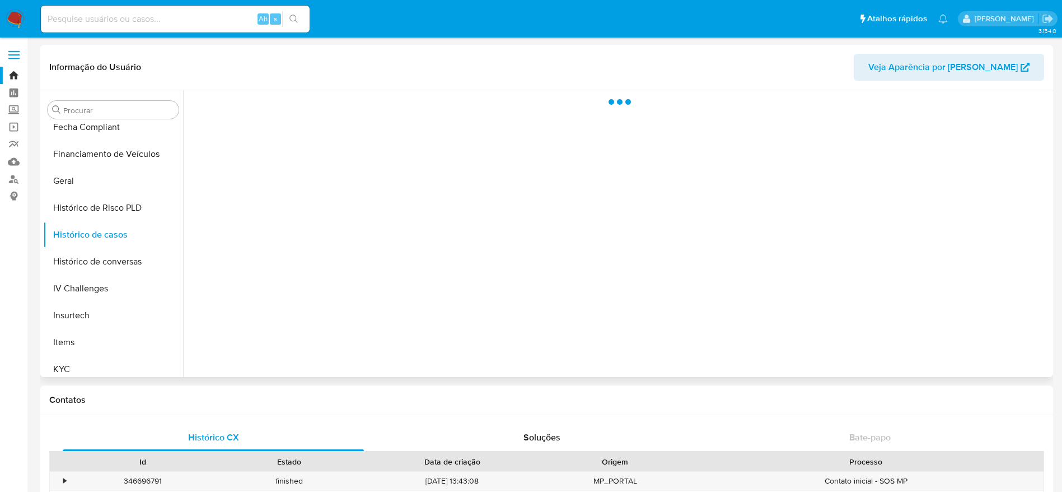
select select "10"
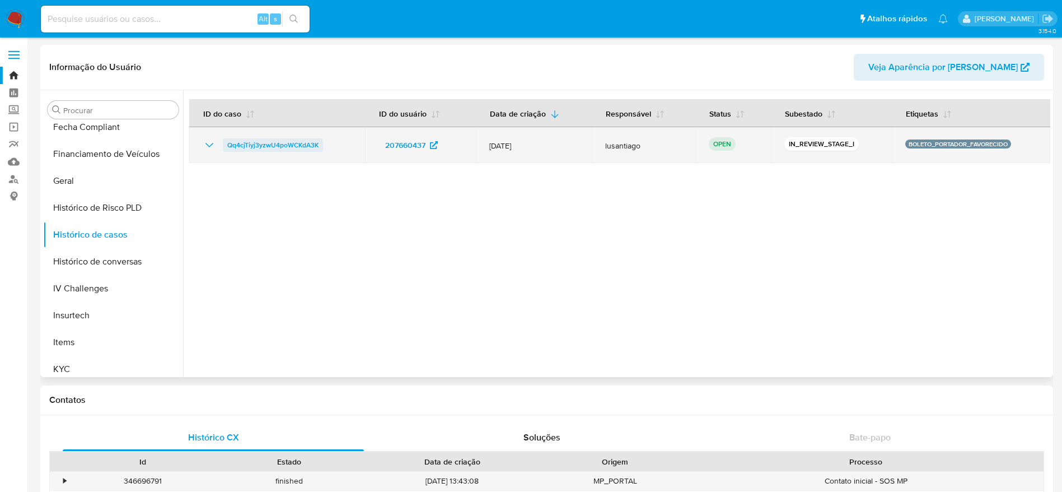
click at [288, 147] on span "Qq4cjTiyj3yzwU4poWCKdA3K" at bounding box center [272, 144] width 91 height 13
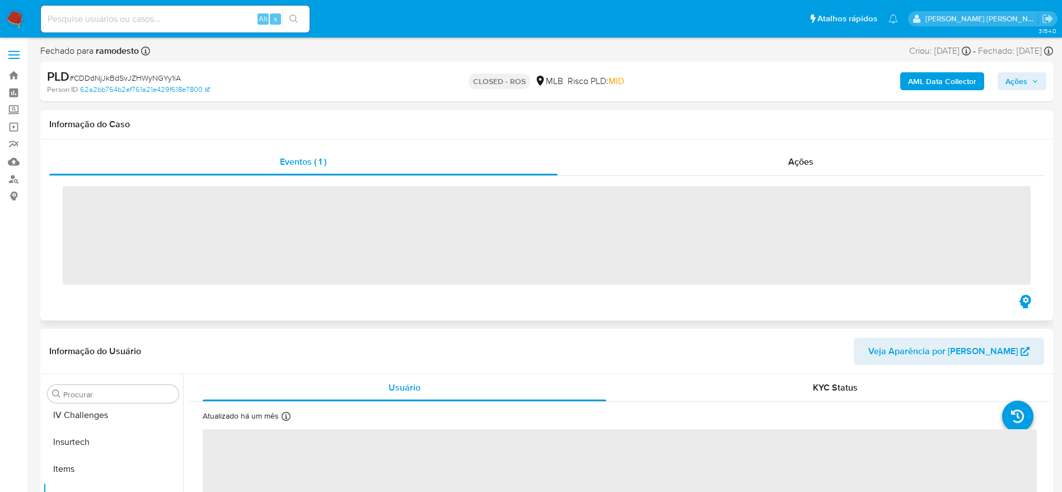
scroll to position [500, 0]
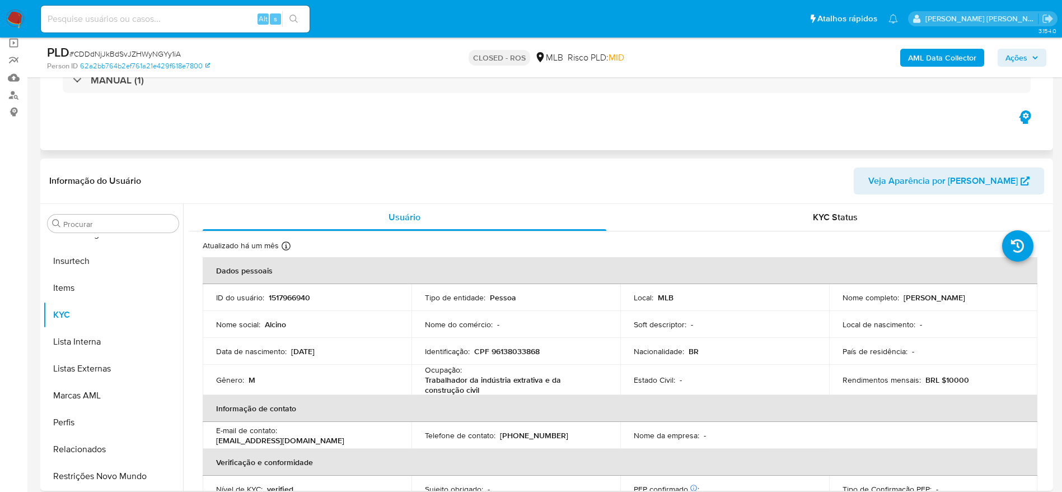
select select "10"
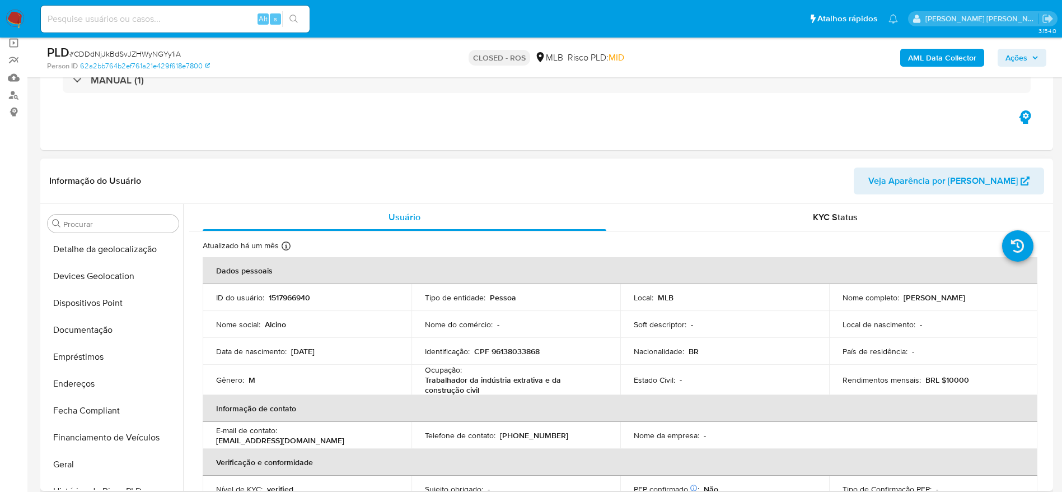
scroll to position [0, 0]
click at [81, 285] on button "Anexos" at bounding box center [108, 277] width 131 height 27
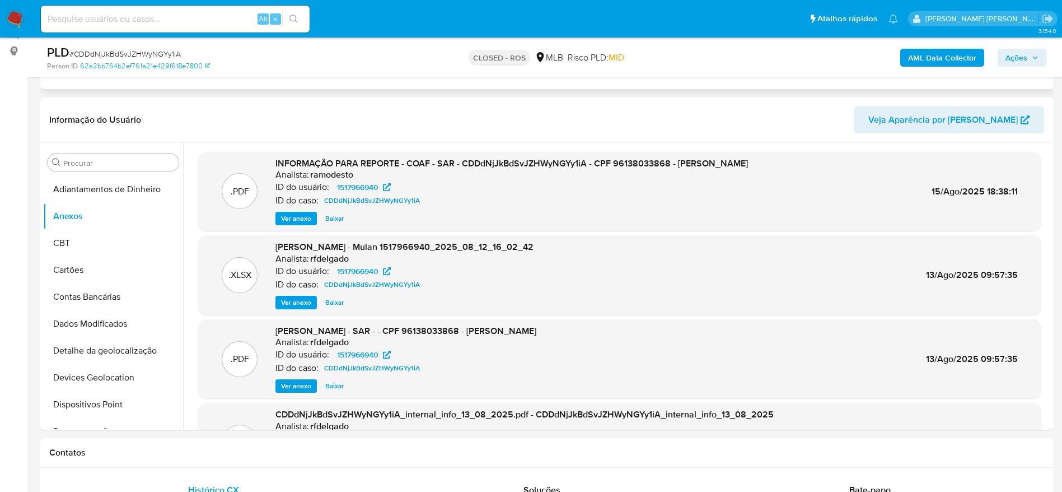
scroll to position [168, 0]
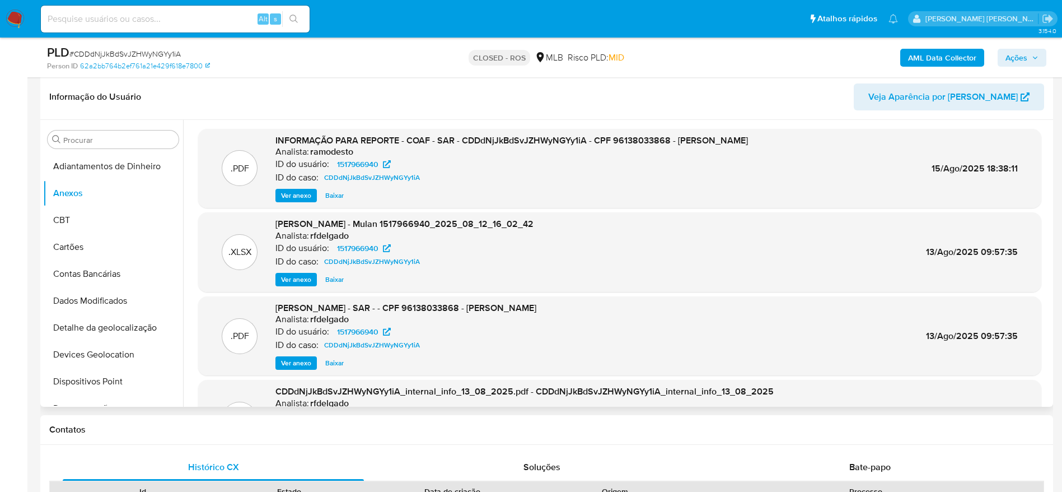
click at [284, 194] on span "Ver anexo" at bounding box center [296, 195] width 30 height 11
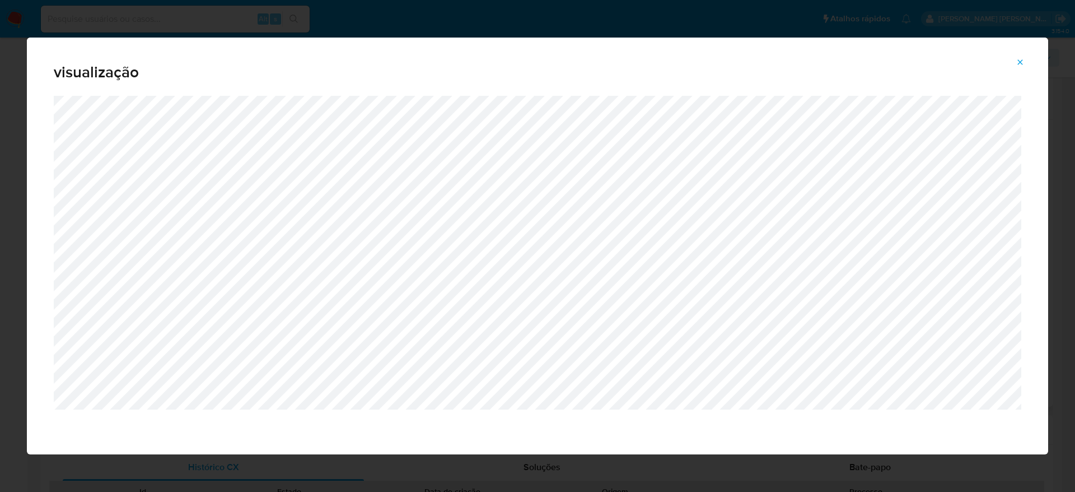
drag, startPoint x: 1021, startPoint y: 55, endPoint x: 1012, endPoint y: 73, distance: 20.0
click at [1021, 57] on span "Attachment preview" at bounding box center [1020, 62] width 9 height 16
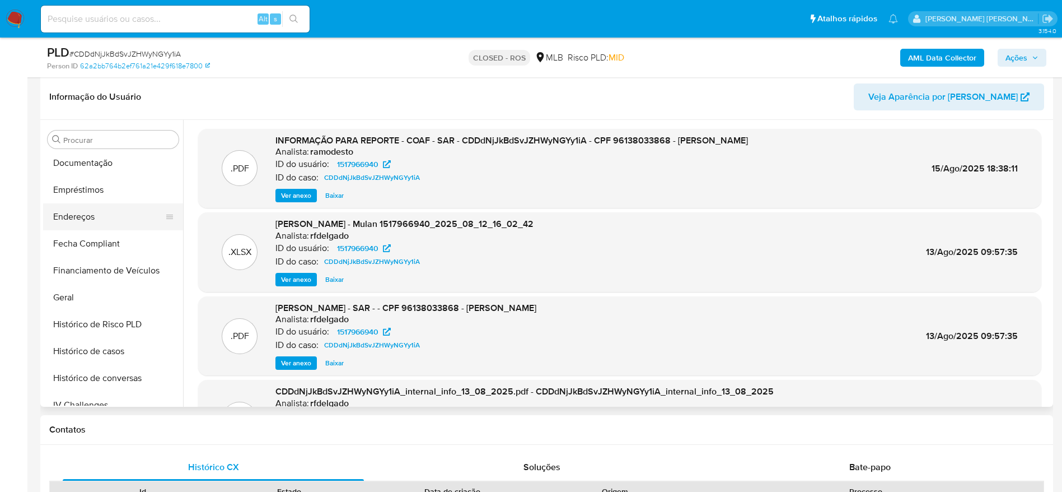
scroll to position [252, 0]
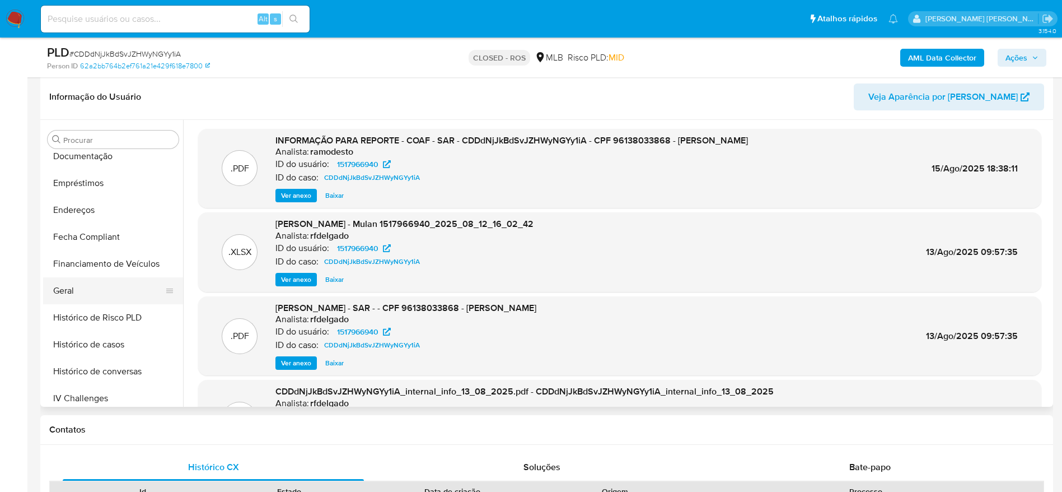
click at [96, 291] on button "Geral" at bounding box center [108, 290] width 131 height 27
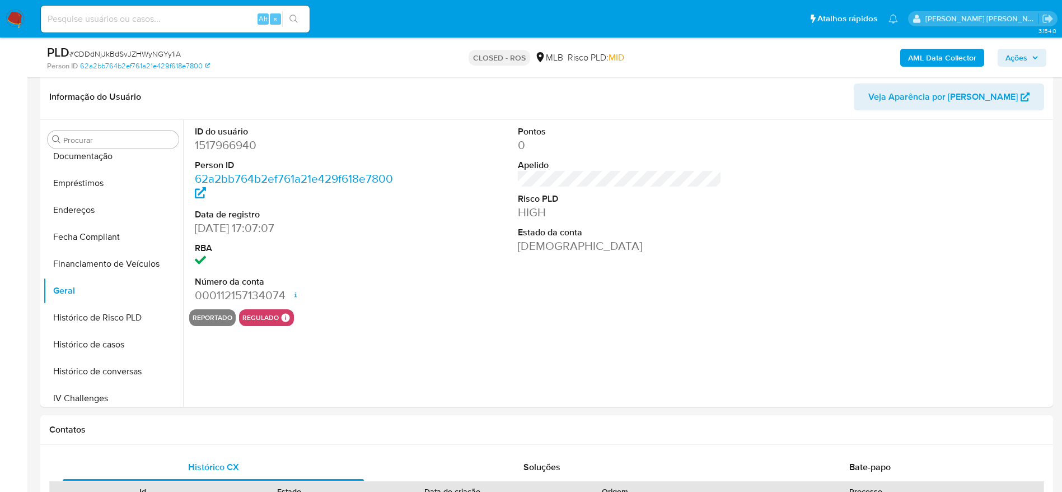
click at [231, 144] on dd "1517966940" at bounding box center [297, 145] width 204 height 16
copy dd "1517966940"
click at [226, 148] on dd "1517966940" at bounding box center [297, 145] width 204 height 16
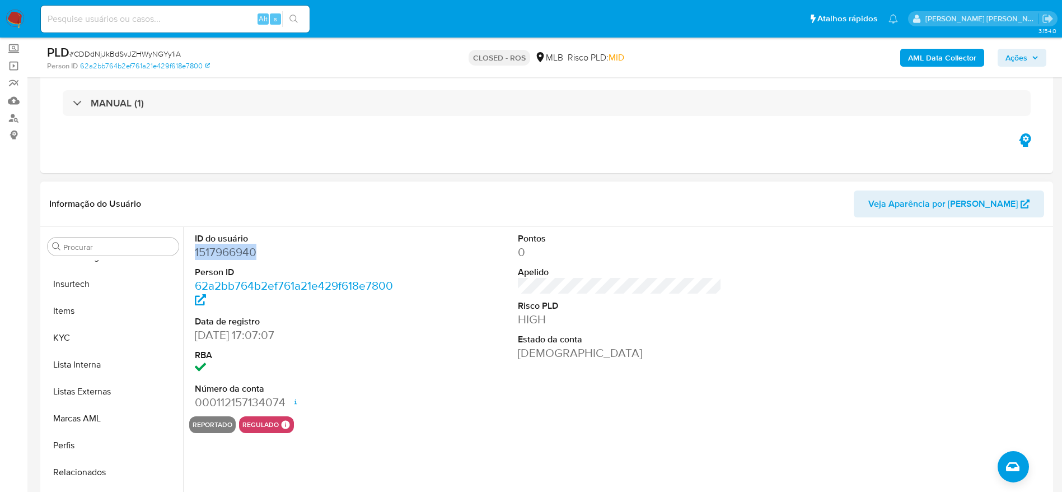
scroll to position [84, 0]
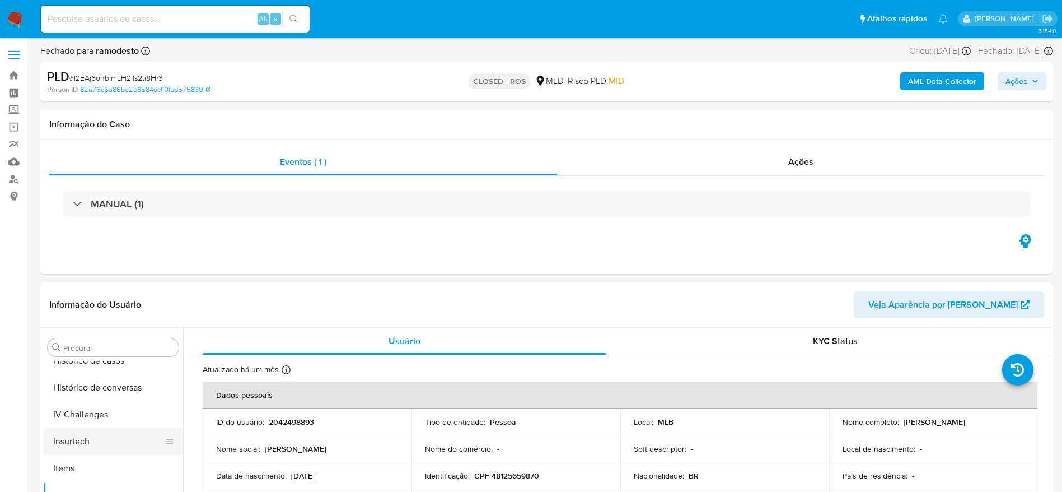
scroll to position [84, 0]
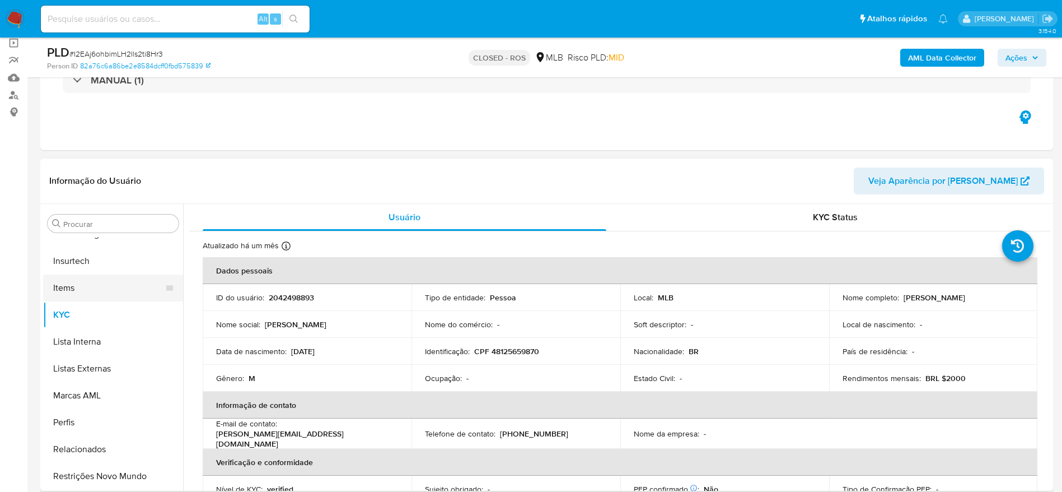
select select "10"
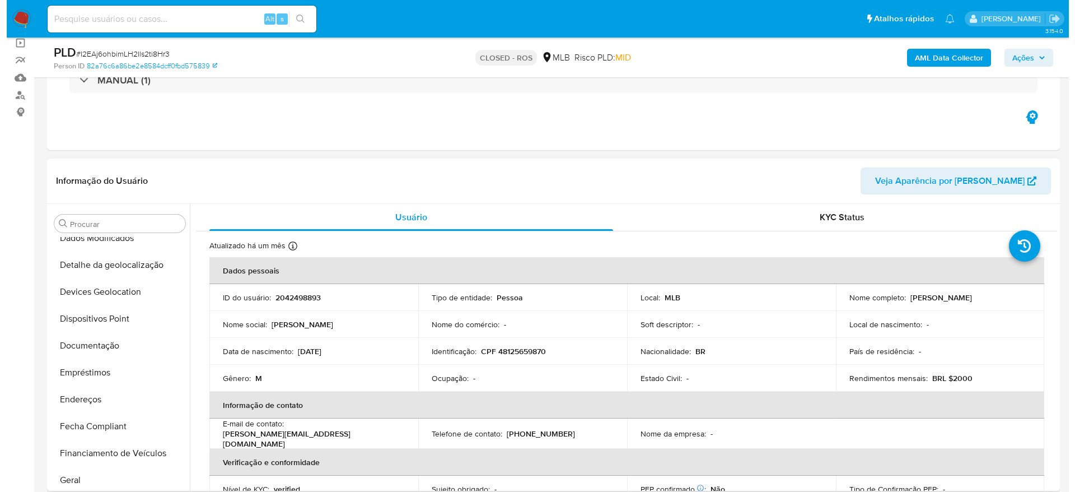
scroll to position [0, 0]
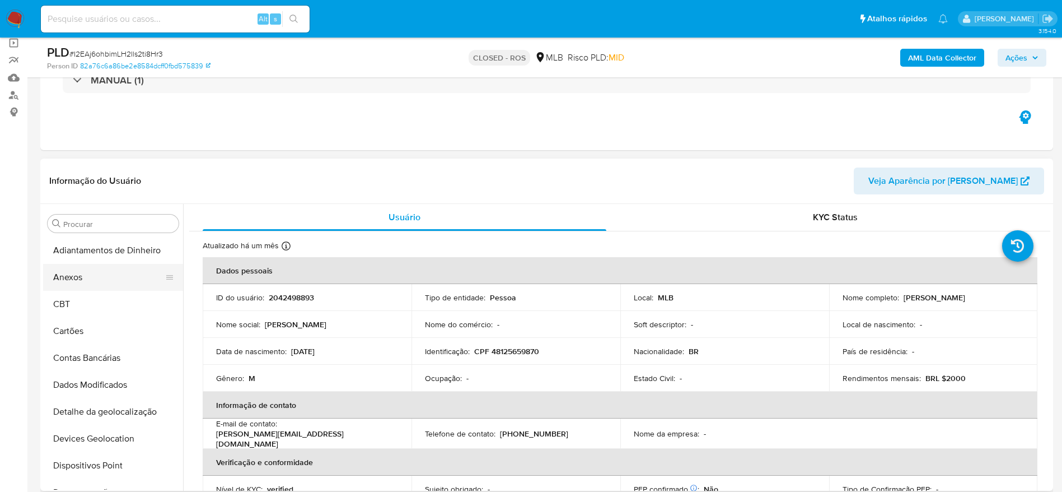
click at [85, 280] on button "Anexos" at bounding box center [108, 277] width 131 height 27
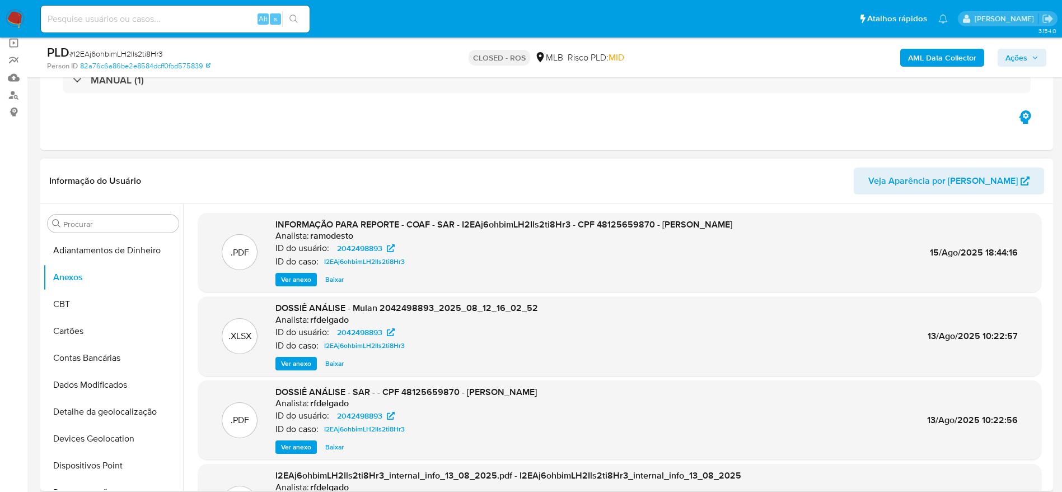
click at [296, 276] on span "Ver anexo" at bounding box center [296, 279] width 30 height 11
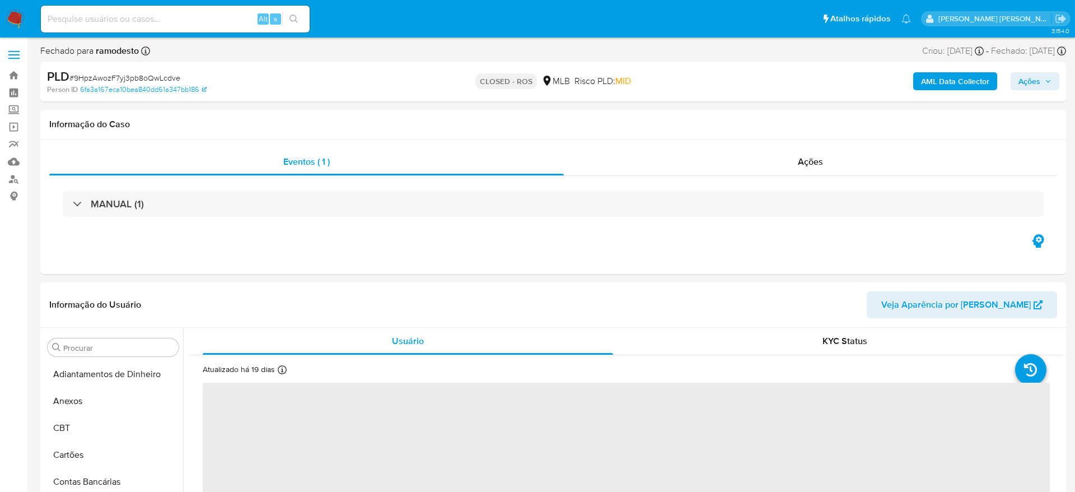
select select "10"
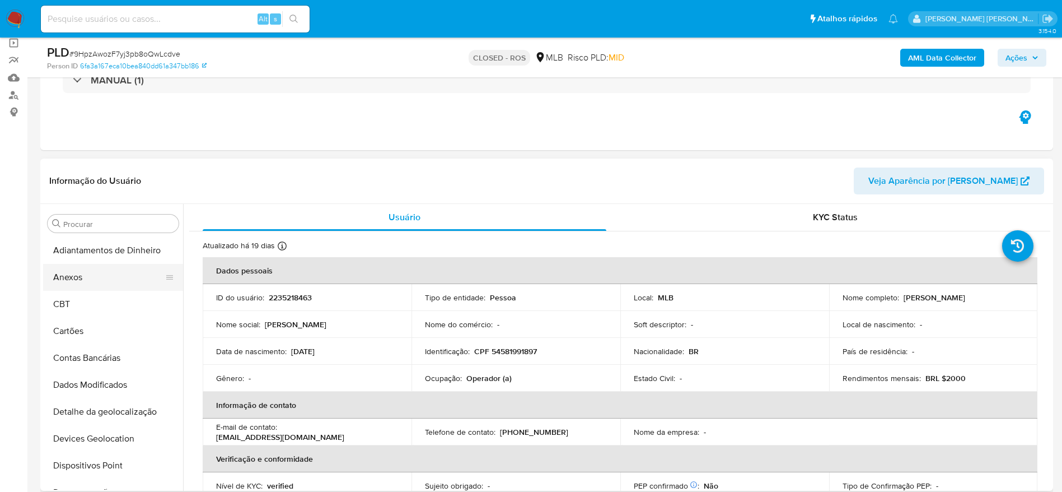
click at [87, 281] on button "Anexos" at bounding box center [108, 277] width 131 height 27
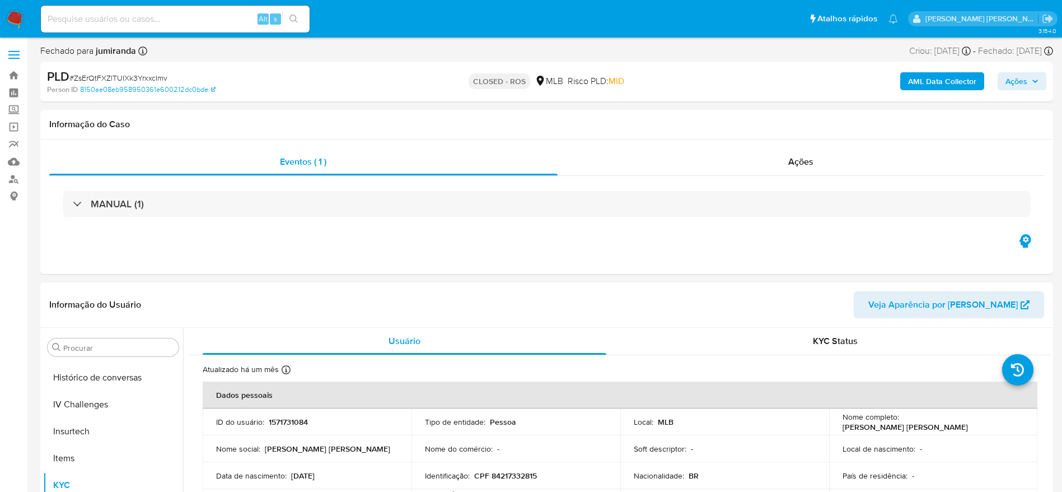
scroll to position [499, 0]
select select "10"
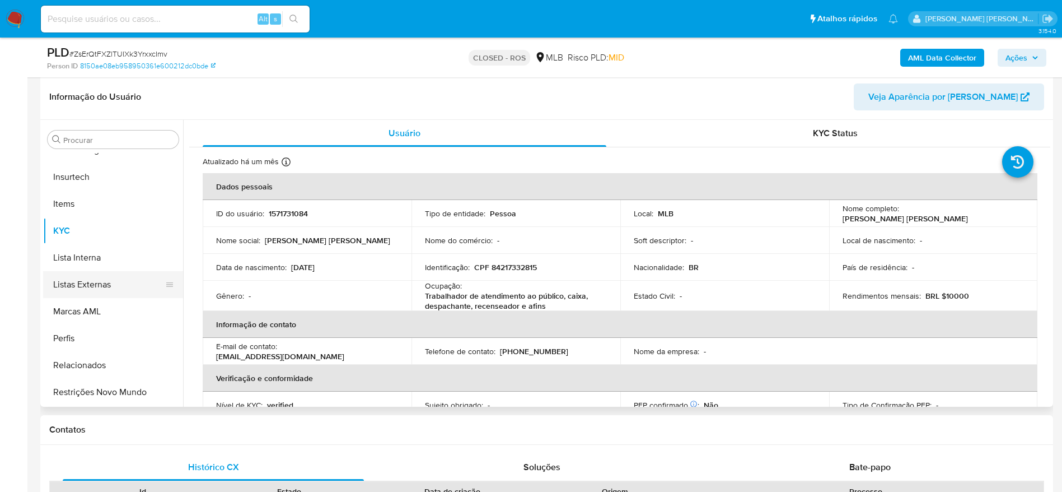
scroll to position [0, 0]
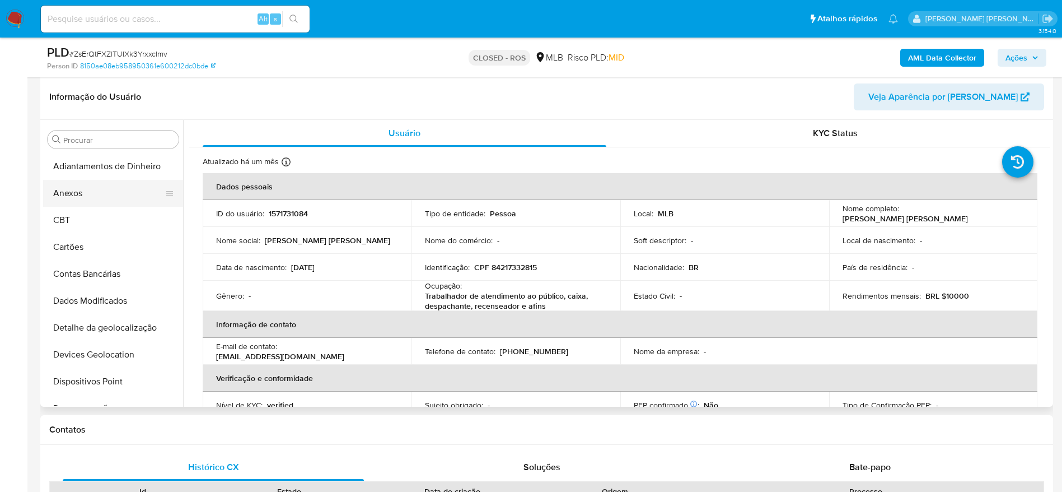
click at [94, 194] on button "Anexos" at bounding box center [108, 193] width 131 height 27
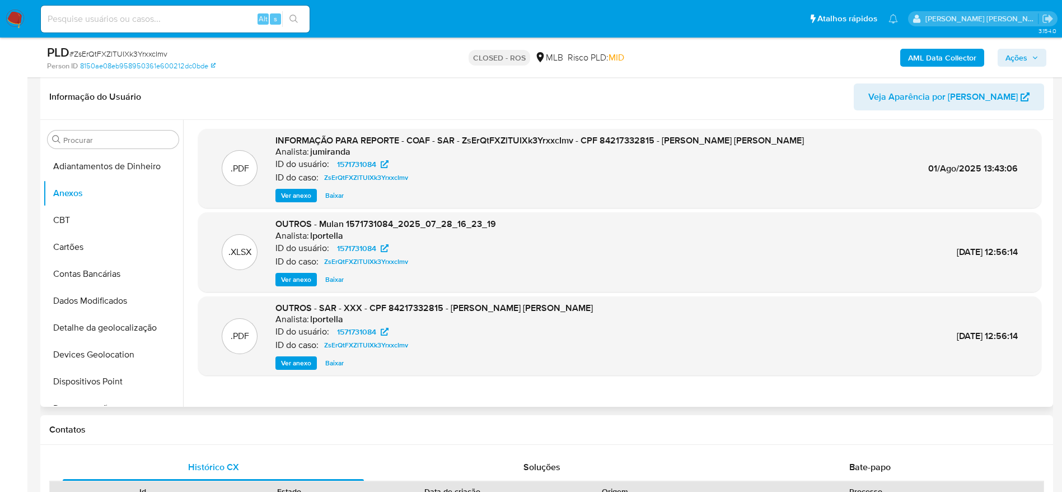
click at [294, 192] on span "Ver anexo" at bounding box center [296, 195] width 30 height 11
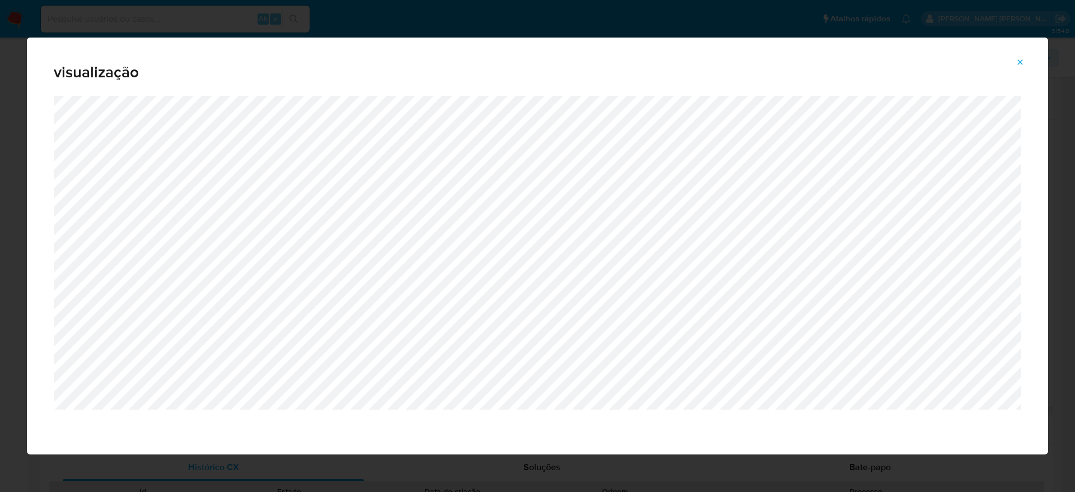
click at [1025, 62] on button "Attachment preview" at bounding box center [1020, 62] width 25 height 18
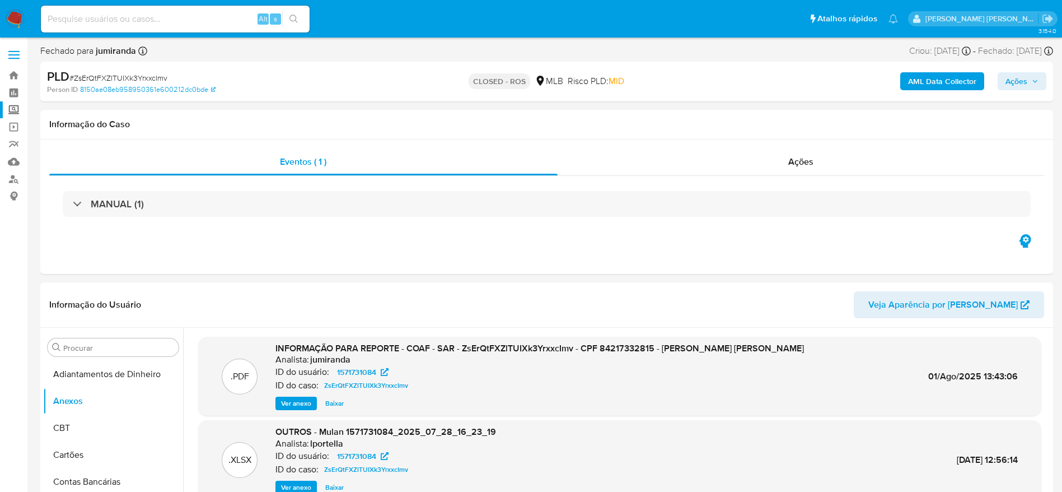
click at [11, 110] on label "Screening" at bounding box center [66, 109] width 133 height 17
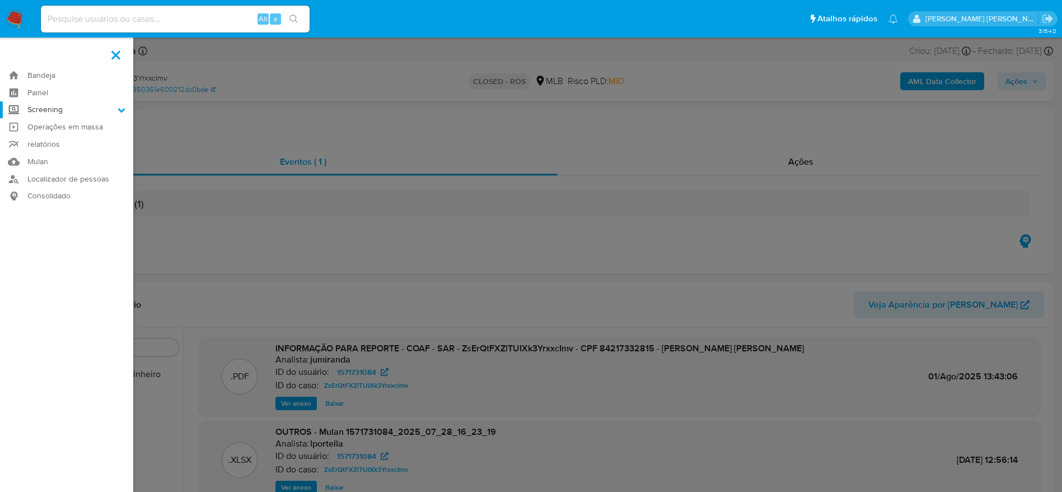
click at [0, 0] on input "Screening" at bounding box center [0, 0] width 0 height 0
click at [54, 222] on link "Localizador de pessoas" at bounding box center [66, 220] width 133 height 17
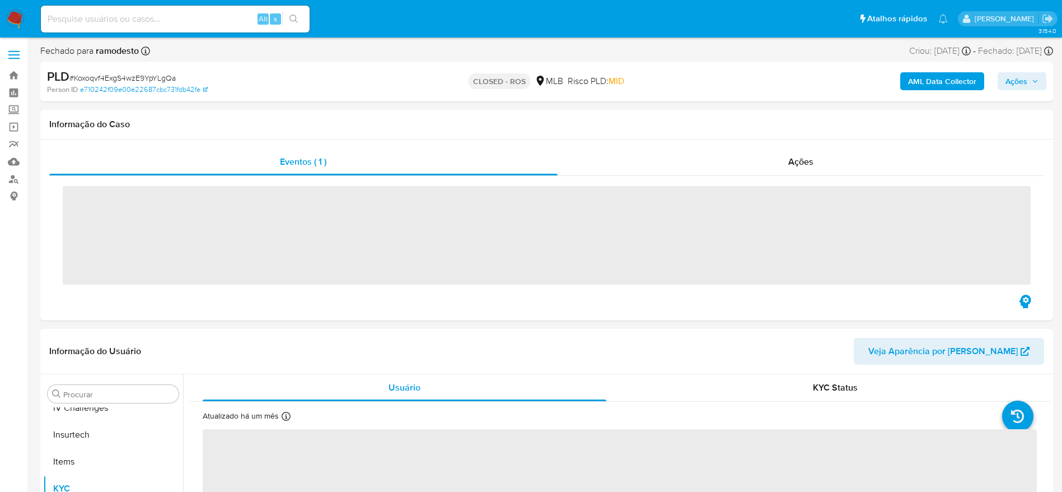
scroll to position [500, 0]
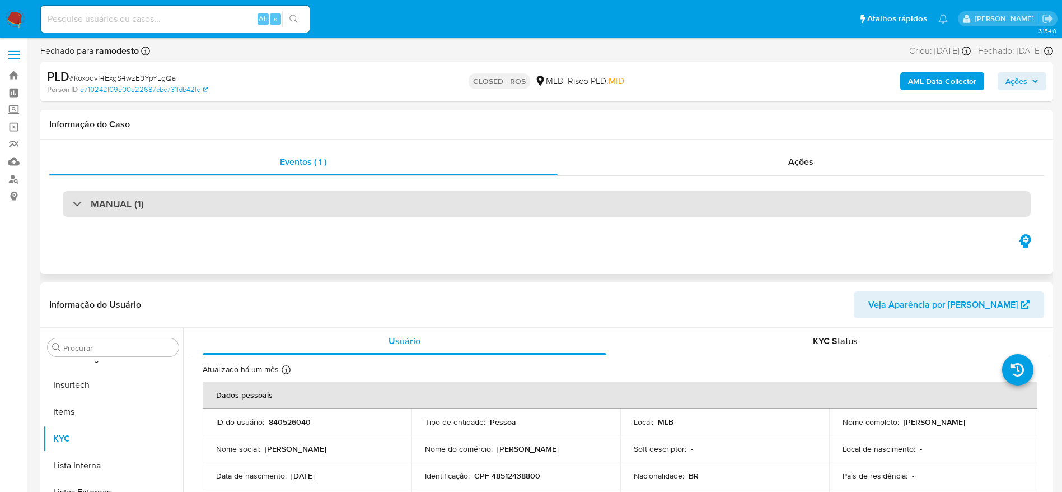
select select "10"
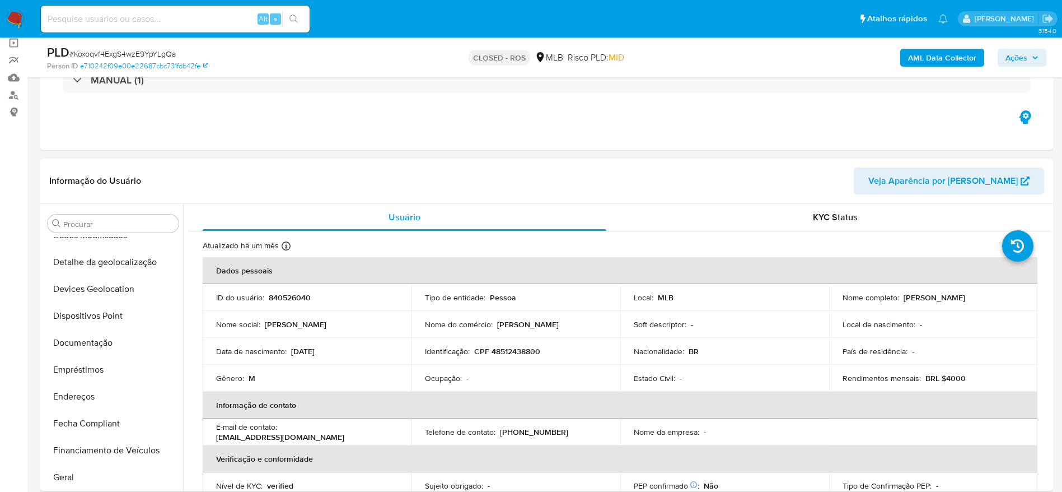
scroll to position [0, 0]
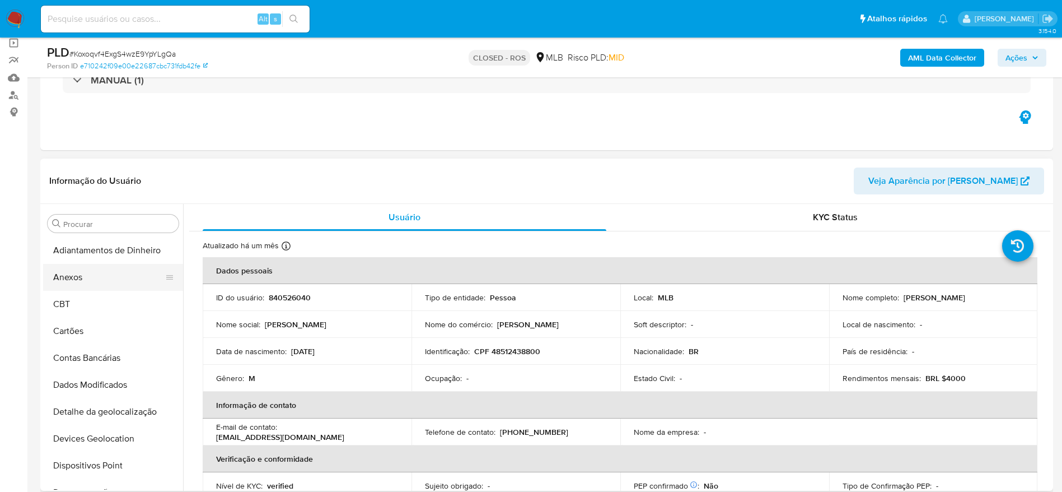
click at [87, 275] on button "Anexos" at bounding box center [108, 277] width 131 height 27
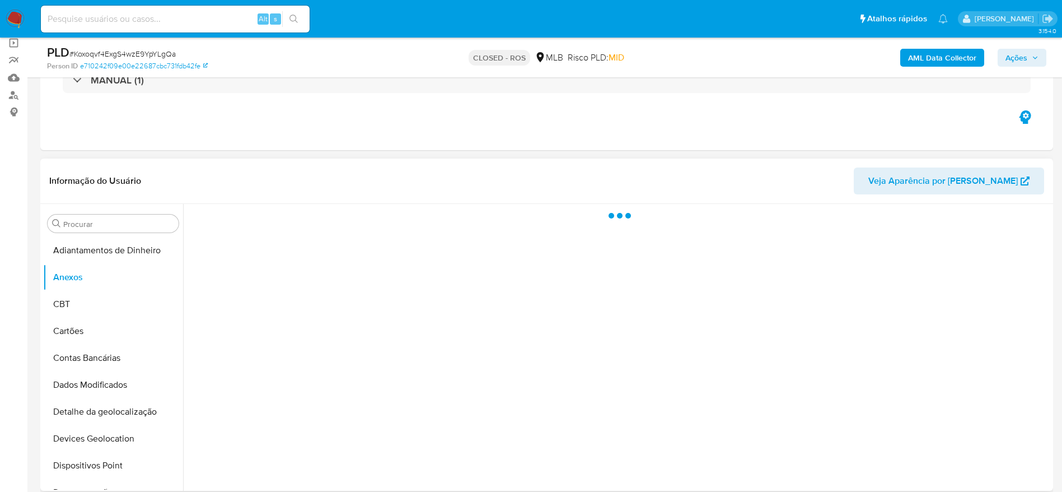
scroll to position [168, 0]
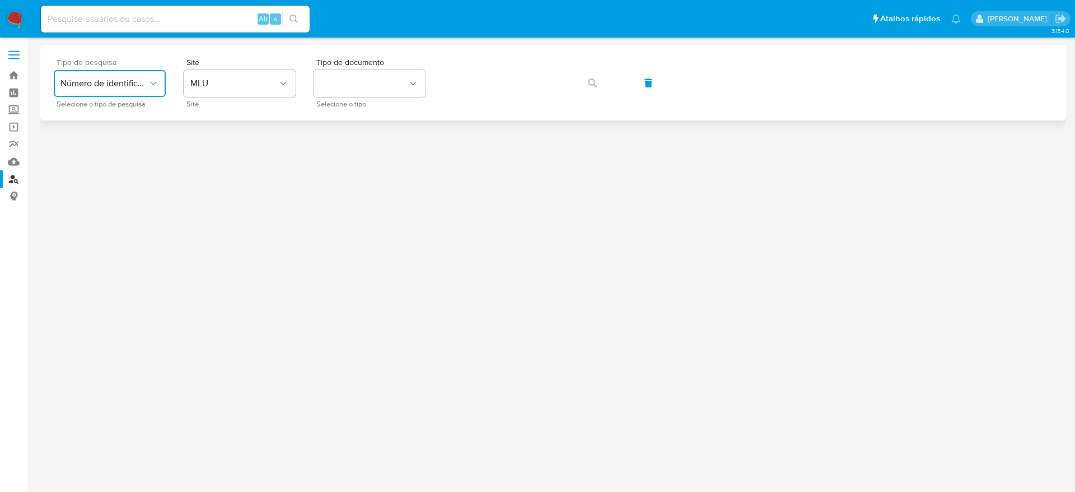
click at [146, 82] on span "Número de identificação" at bounding box center [103, 83] width 87 height 11
click at [132, 19] on input at bounding box center [175, 19] width 269 height 15
click at [172, 18] on input at bounding box center [175, 19] width 269 height 15
paste input "52398c41de508334b352d18274d5ceb3"
type input "52398c41de508334b352d18274d5ceb3"
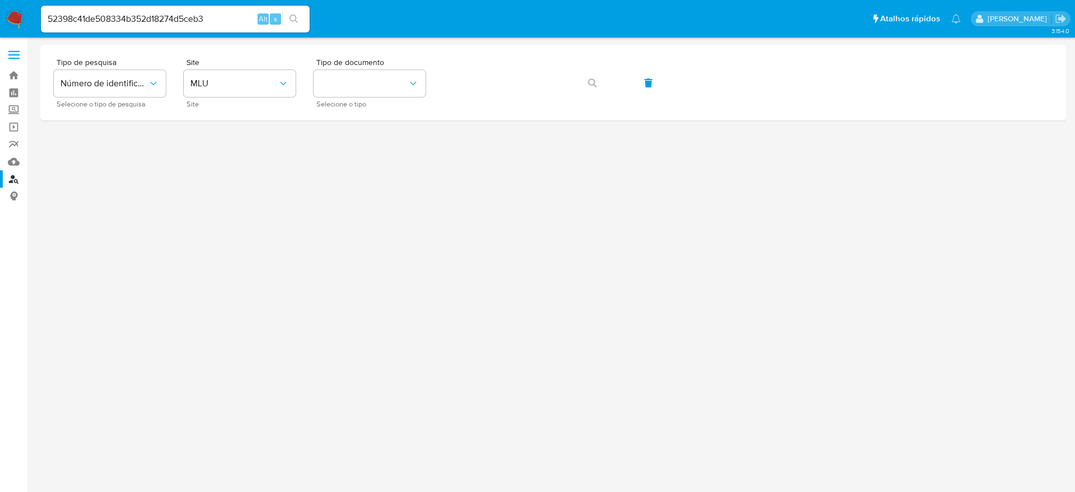
click at [294, 18] on icon "search-icon" at bounding box center [293, 19] width 9 height 9
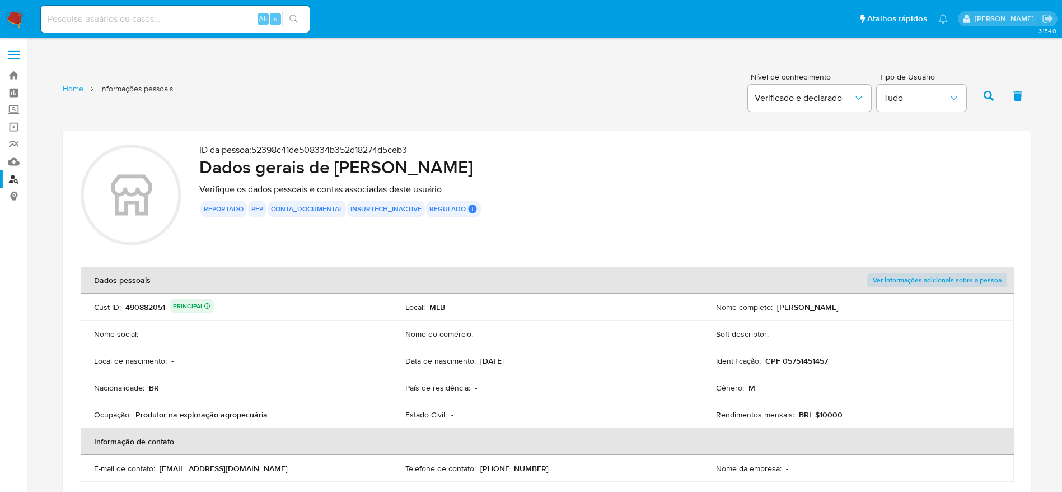
drag, startPoint x: 554, startPoint y: 168, endPoint x: 337, endPoint y: 171, distance: 217.2
click at [337, 171] on h2 "Dados gerais de Jose Carlos Caxias da Silva" at bounding box center [605, 167] width 813 height 22
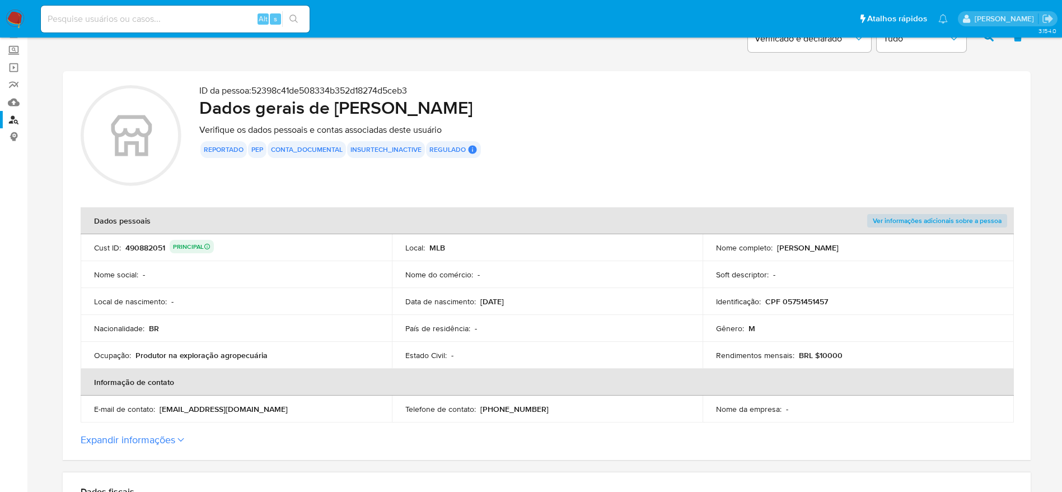
scroll to position [84, 0]
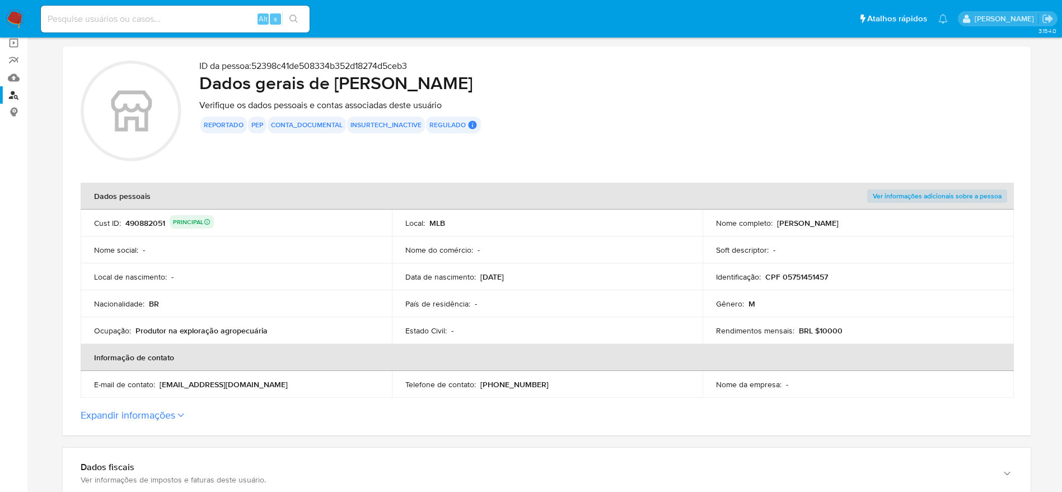
click at [801, 273] on p "CPF 05751451457" at bounding box center [796, 277] width 63 height 10
drag, startPoint x: 554, startPoint y: 81, endPoint x: 336, endPoint y: 80, distance: 217.2
click at [336, 80] on h2 "Dados gerais de Jose Carlos Caxias da Silva" at bounding box center [605, 83] width 813 height 22
click at [815, 278] on p "CPF 05751451457" at bounding box center [796, 277] width 63 height 10
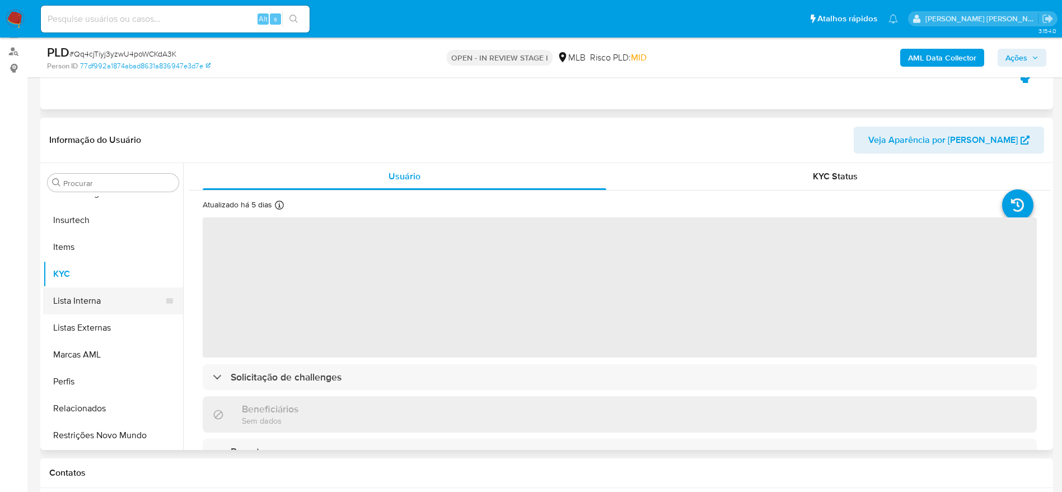
scroll to position [168, 0]
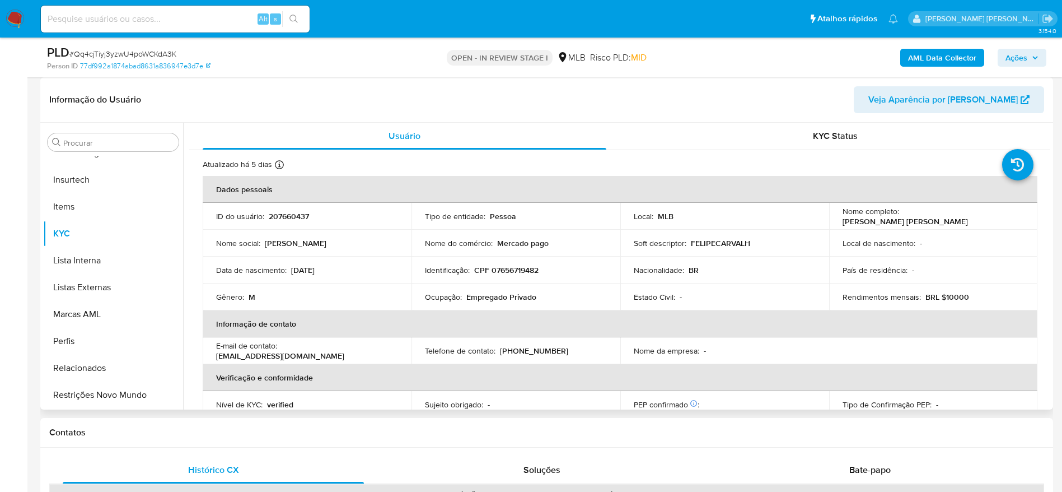
select select "10"
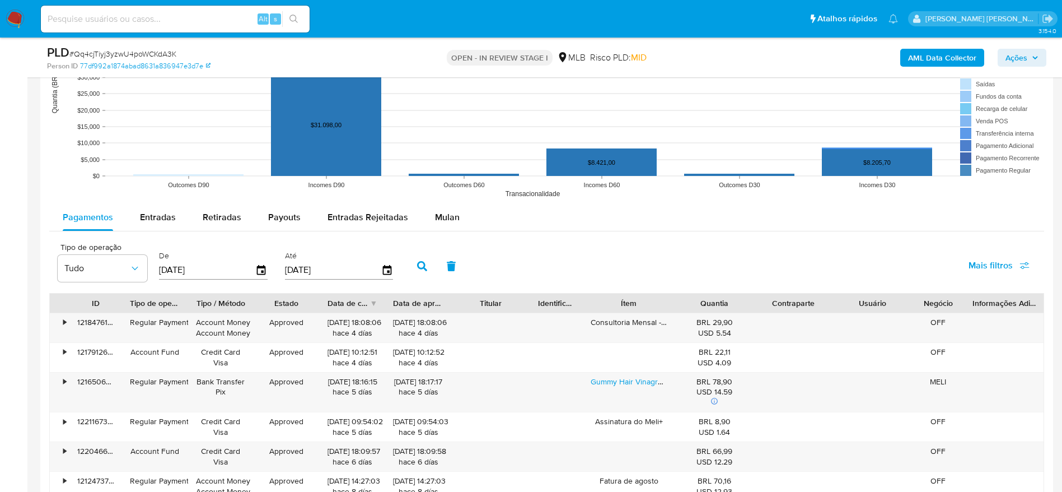
scroll to position [1092, 0]
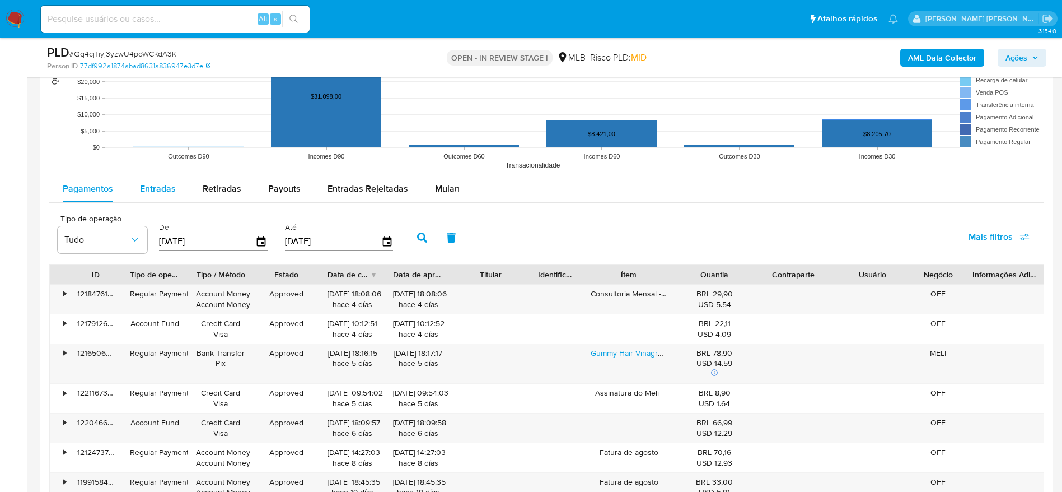
click at [161, 190] on span "Entradas" at bounding box center [158, 188] width 36 height 13
select select "10"
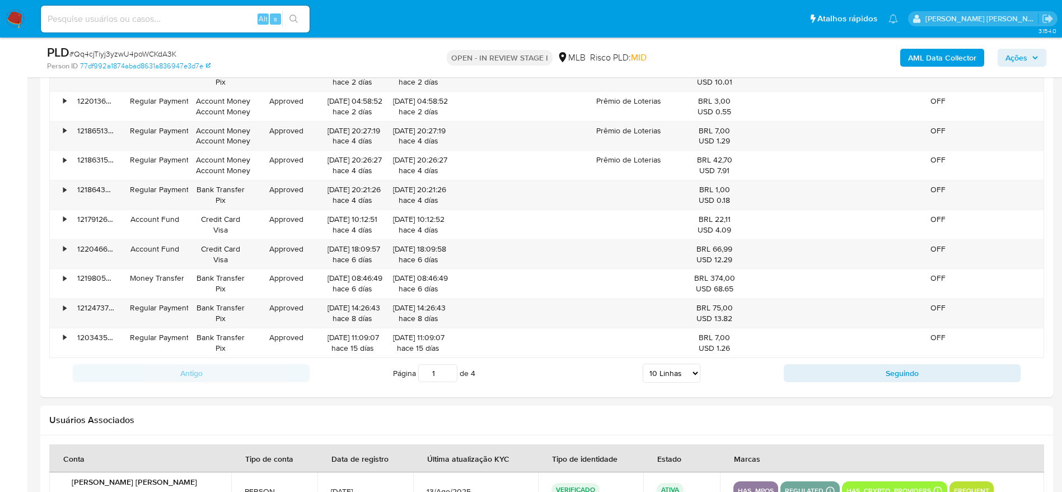
scroll to position [1344, 0]
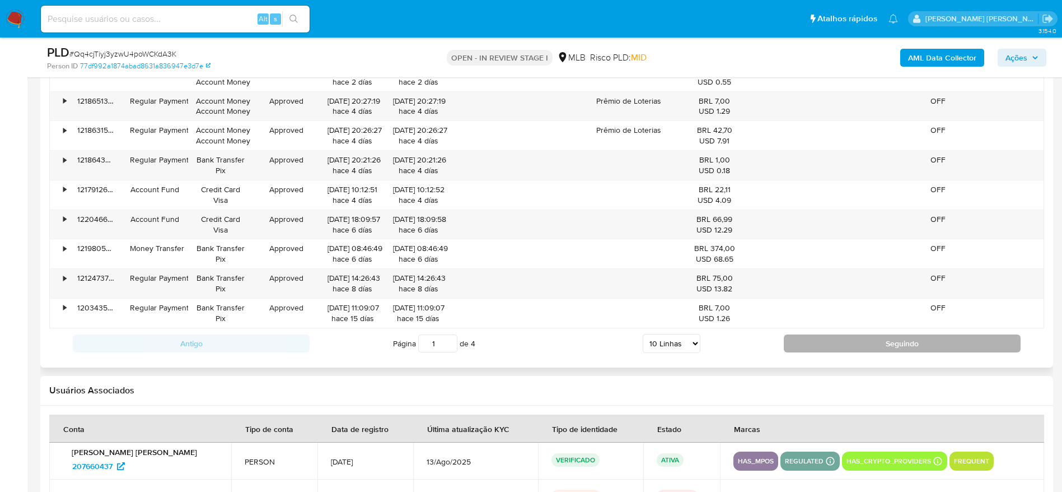
click at [846, 342] on button "Seguindo" at bounding box center [902, 343] width 237 height 18
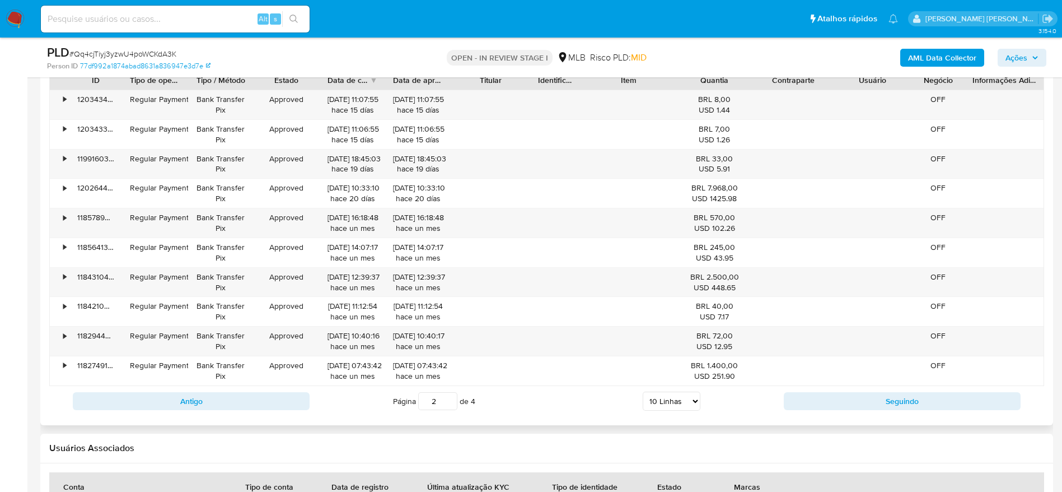
scroll to position [1260, 0]
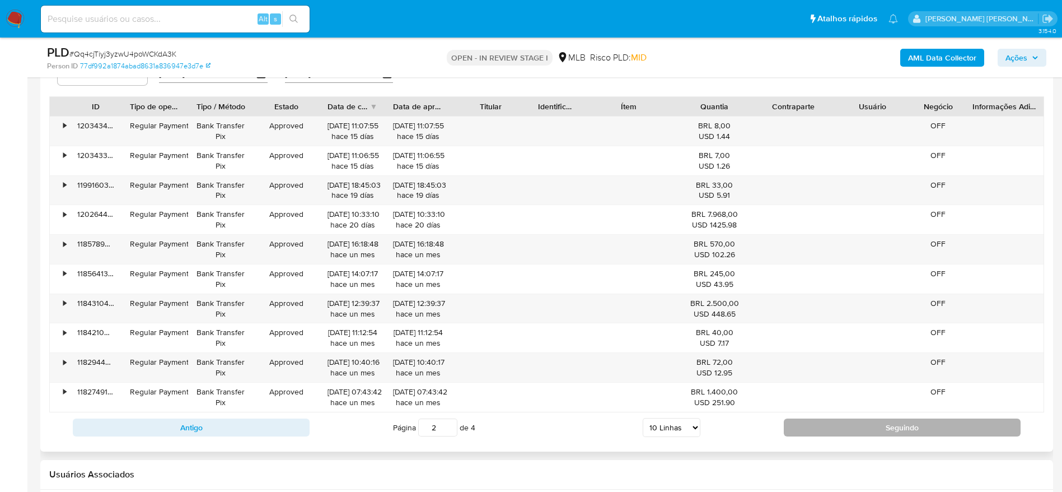
click at [820, 429] on button "Seguindo" at bounding box center [902, 427] width 237 height 18
click at [804, 421] on button "Seguindo" at bounding box center [902, 427] width 237 height 18
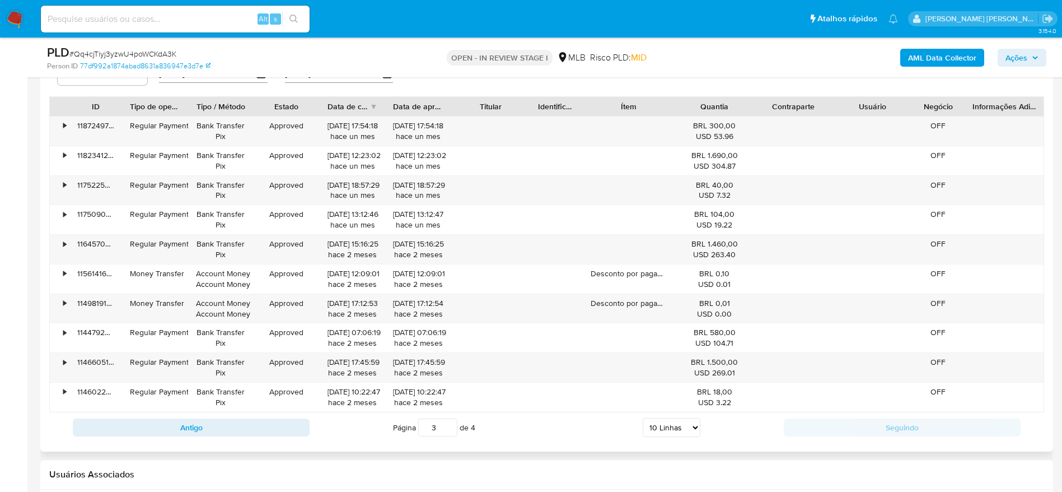
type input "4"
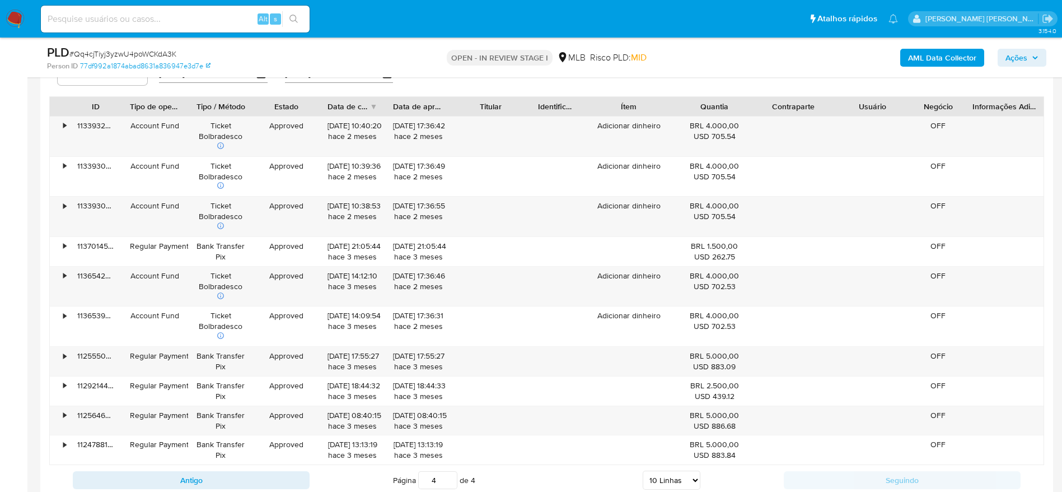
drag, startPoint x: 1027, startPoint y: 55, endPoint x: 1002, endPoint y: 64, distance: 26.9
click at [1023, 58] on span "Ações" at bounding box center [1016, 58] width 22 height 18
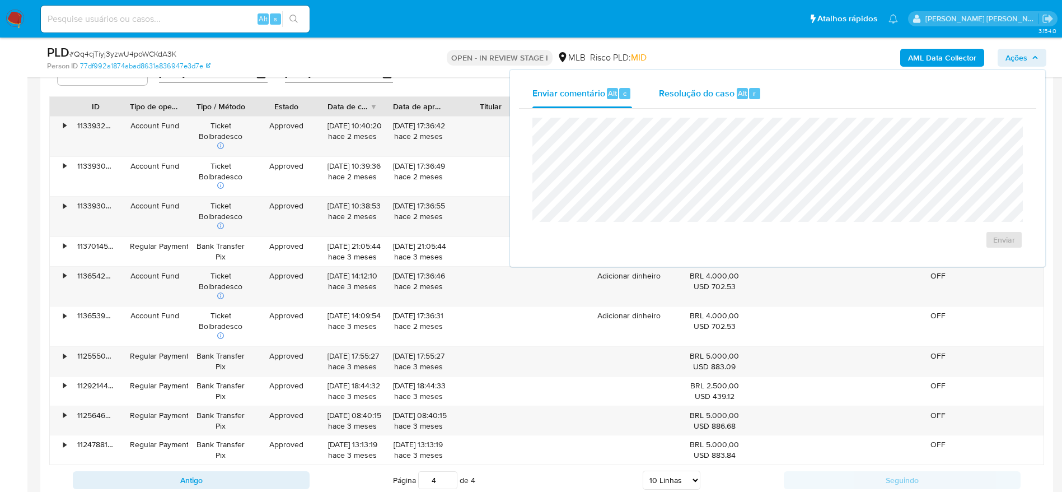
drag, startPoint x: 707, startPoint y: 91, endPoint x: 699, endPoint y: 104, distance: 15.1
click at [707, 92] on span "Resolução do caso" at bounding box center [697, 92] width 76 height 13
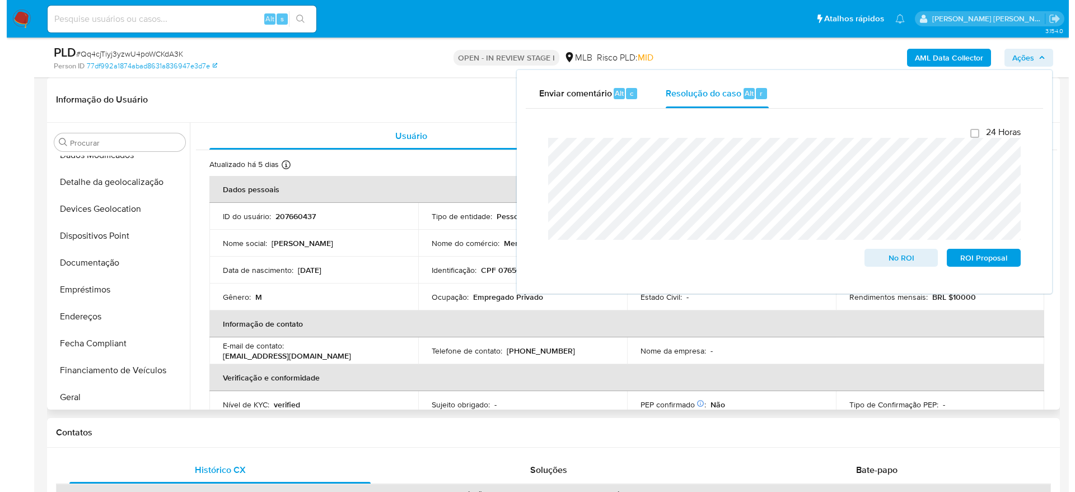
scroll to position [0, 0]
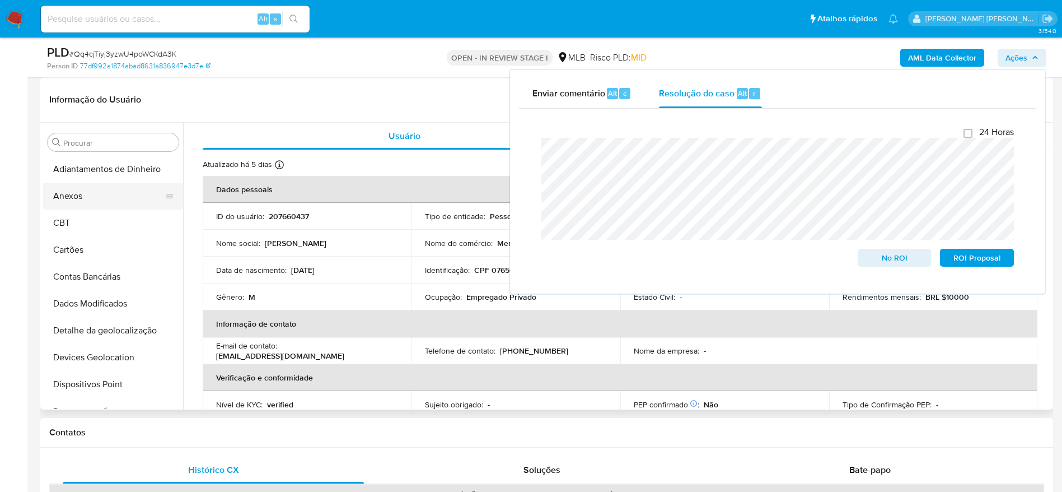
click at [97, 193] on button "Anexos" at bounding box center [108, 196] width 131 height 27
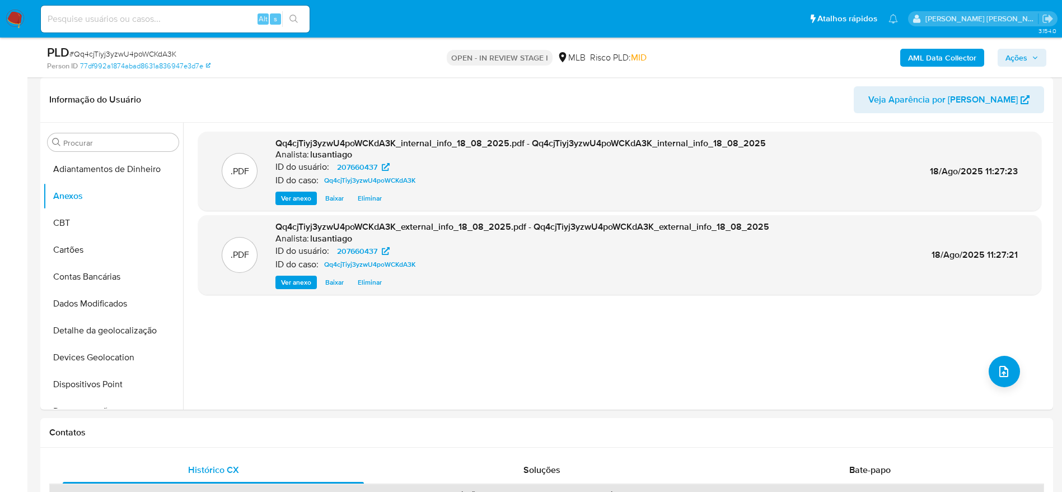
click at [1007, 54] on span "Ações" at bounding box center [1016, 58] width 22 height 18
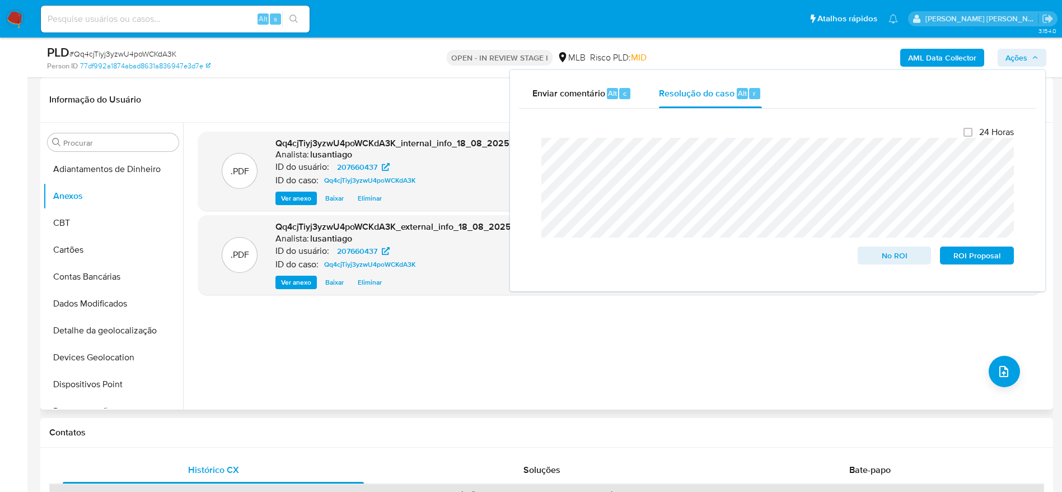
click at [770, 334] on div ".PDF Qq4cjTiyj3yzwU4poWCKdA3K_internal_info_18_08_2025.pdf - Qq4cjTiyj3yzwU4poW…" at bounding box center [619, 266] width 843 height 269
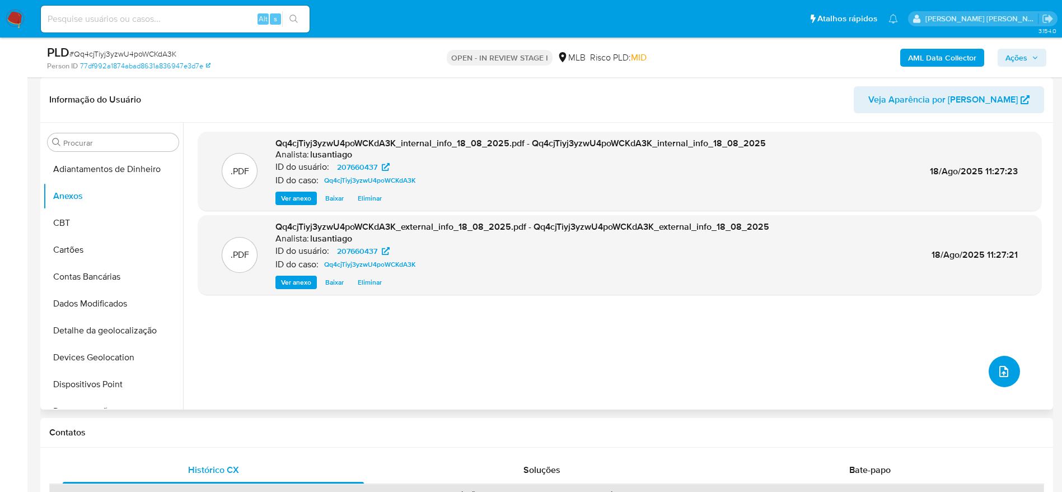
click at [989, 373] on button "upload-file" at bounding box center [1004, 370] width 31 height 31
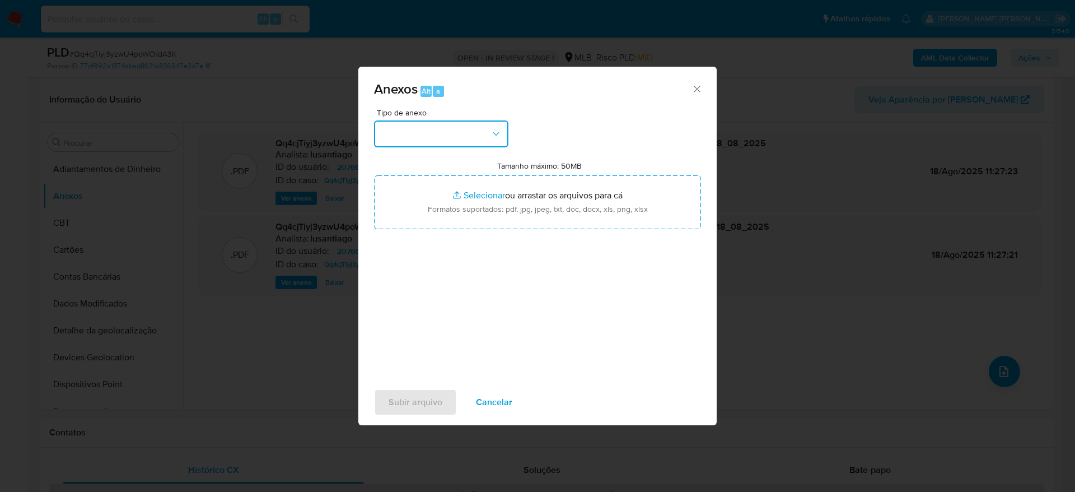
drag, startPoint x: 398, startPoint y: 130, endPoint x: 409, endPoint y: 143, distance: 17.1
click at [398, 130] on button "button" at bounding box center [441, 133] width 134 height 27
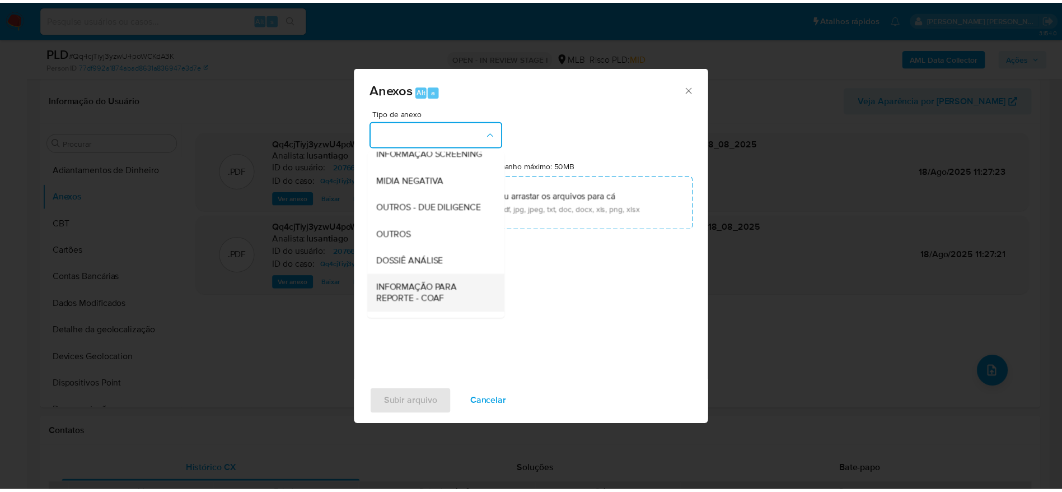
scroll to position [172, 0]
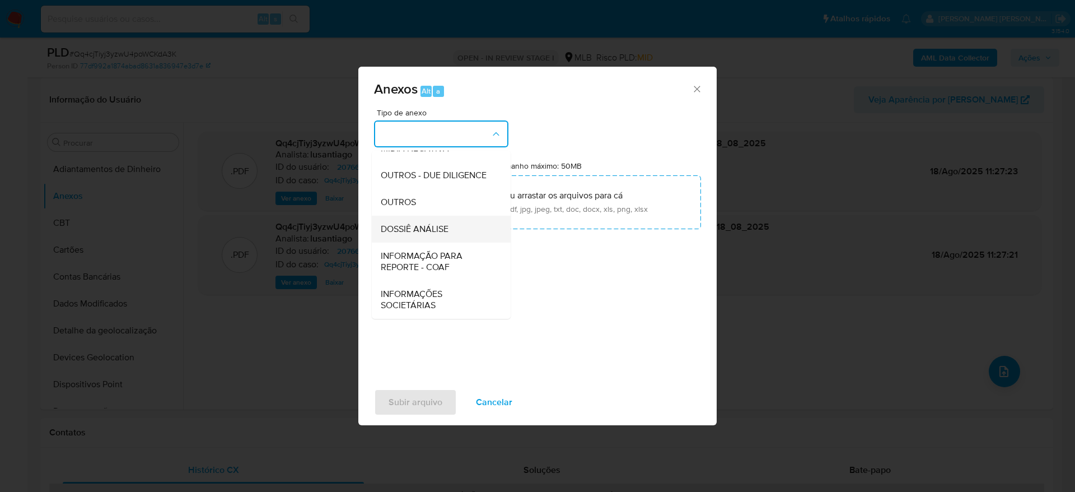
click at [428, 231] on span "DOSSIÊ ANÁLISE" at bounding box center [415, 228] width 68 height 11
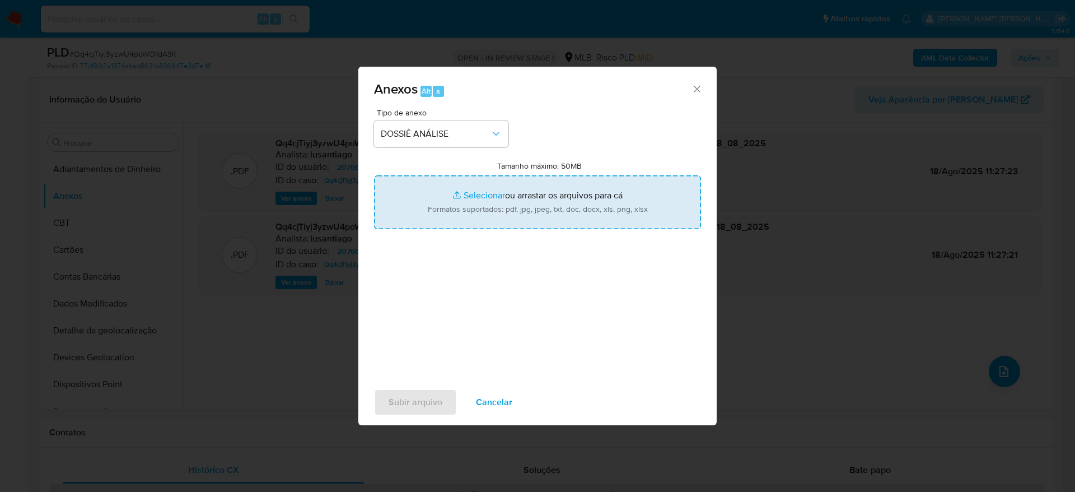
type input "C:\fakepath\Mulan 207660437_2025_08_18_07_05_40.xlsx"
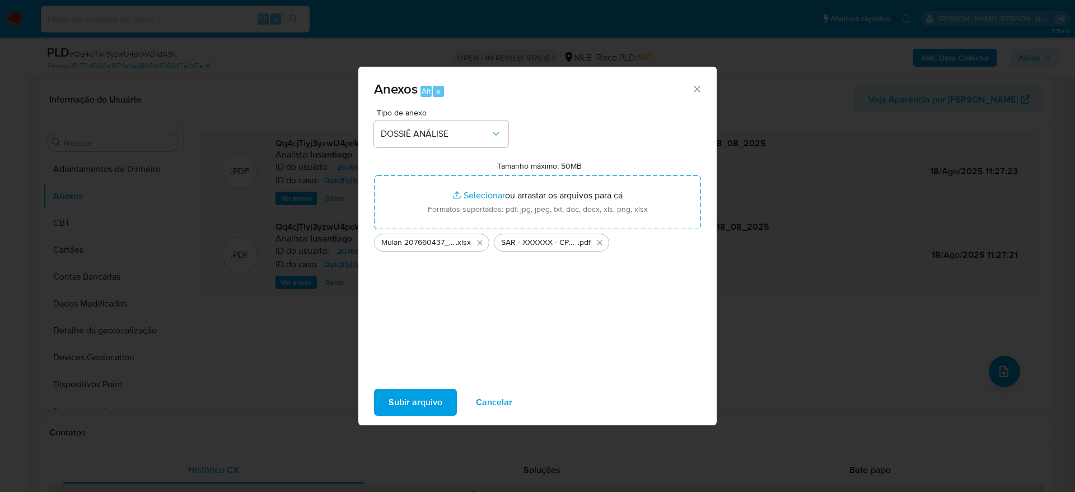
click at [413, 396] on span "Subir arquivo" at bounding box center [416, 402] width 54 height 25
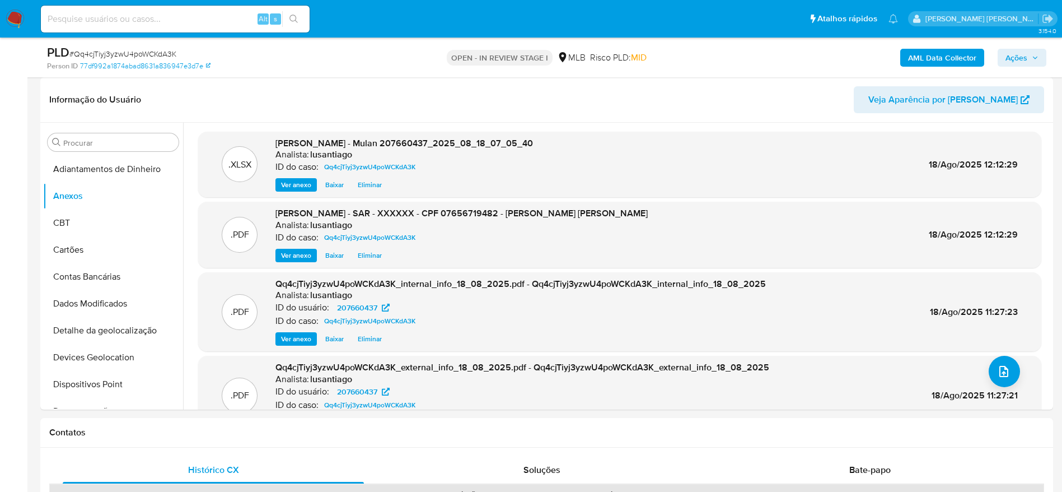
click at [1003, 57] on button "Ações" at bounding box center [1022, 58] width 49 height 18
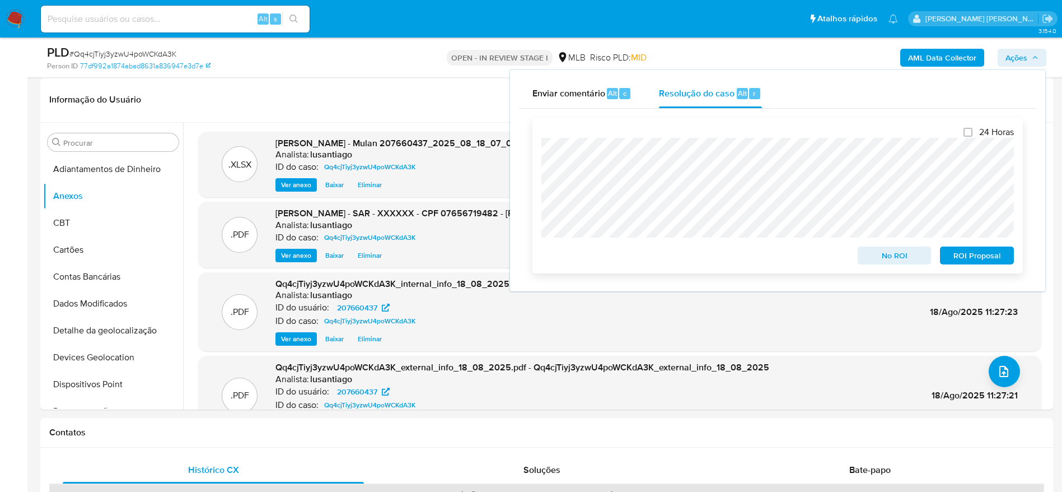
click at [992, 259] on span "ROI Proposal" at bounding box center [977, 255] width 58 height 16
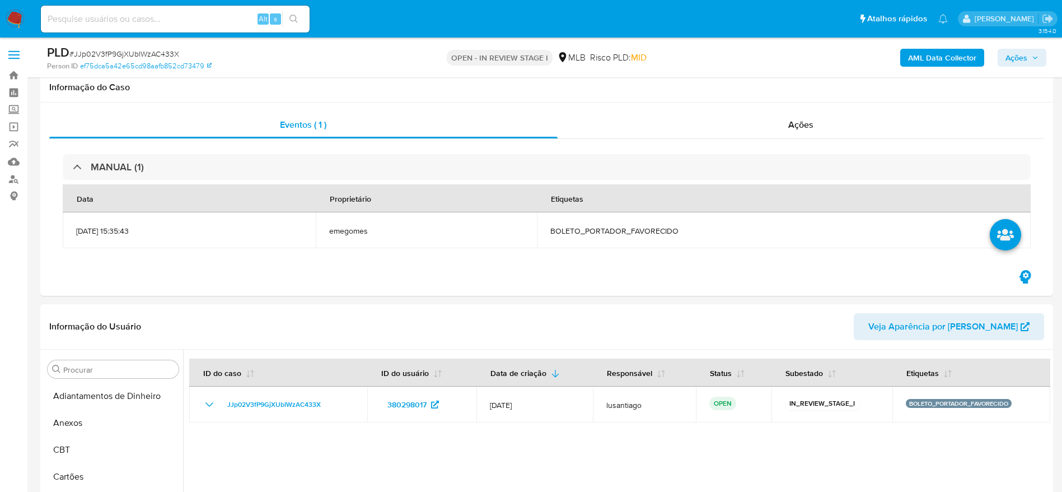
select select "10"
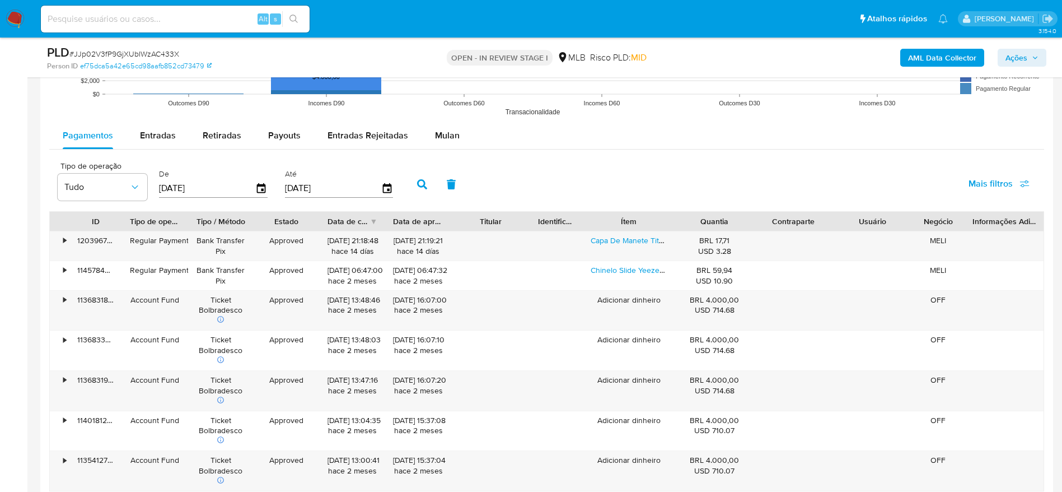
scroll to position [1260, 0]
click at [149, 130] on span "Entradas" at bounding box center [158, 136] width 36 height 13
select select "10"
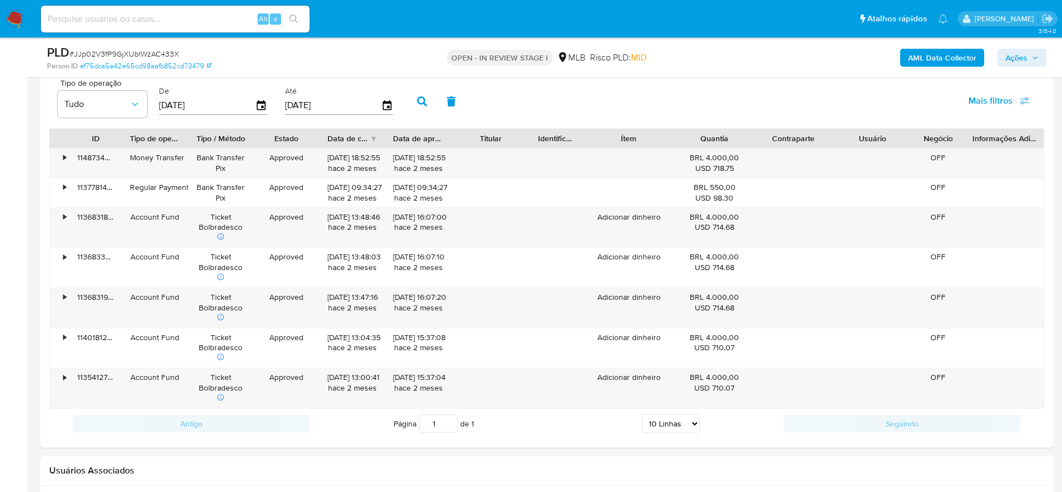
click at [927, 53] on b "AML Data Collector" at bounding box center [942, 58] width 68 height 18
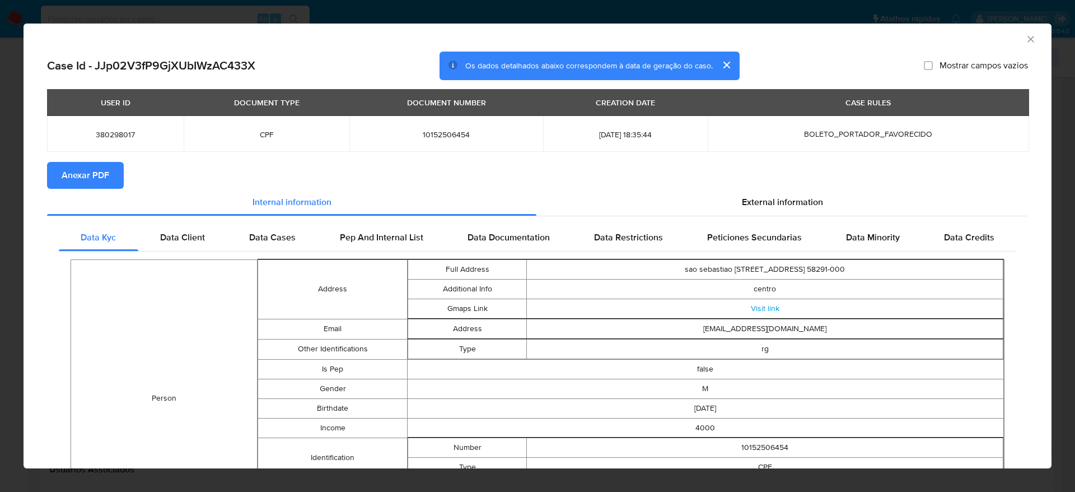
click at [82, 181] on span "Anexar PDF" at bounding box center [86, 175] width 48 height 25
click at [1025, 41] on icon "Fechar a janela" at bounding box center [1030, 39] width 11 height 11
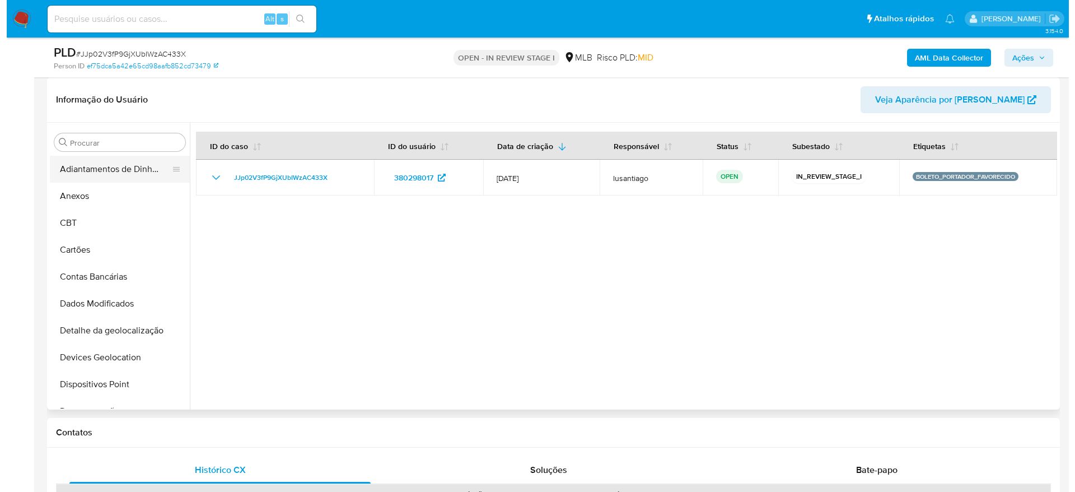
scroll to position [168, 0]
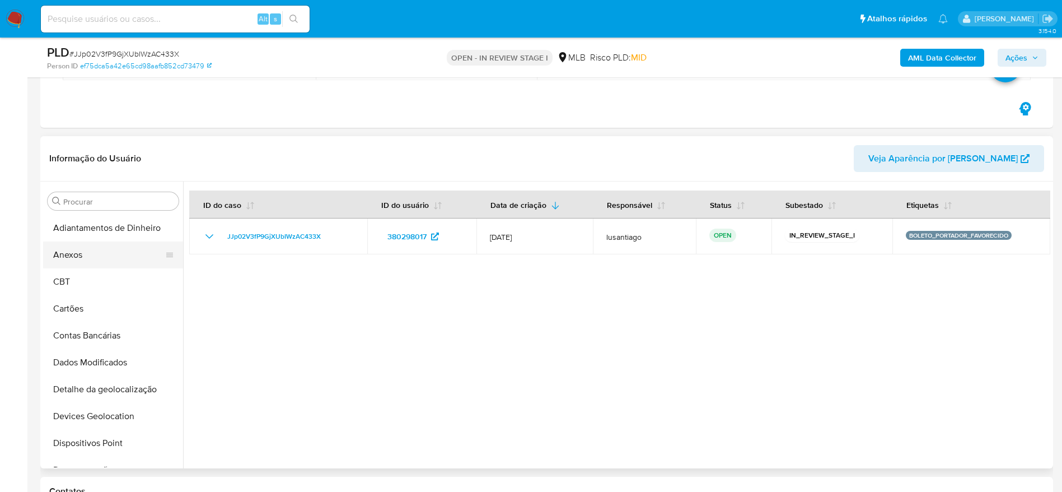
click at [91, 252] on button "Anexos" at bounding box center [108, 254] width 131 height 27
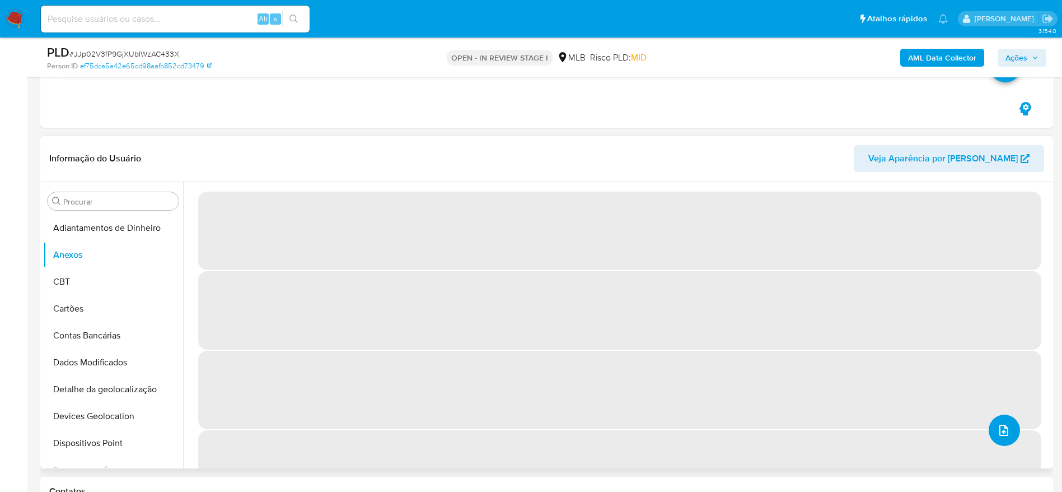
click at [1004, 425] on icon "upload-file" at bounding box center [1003, 429] width 13 height 13
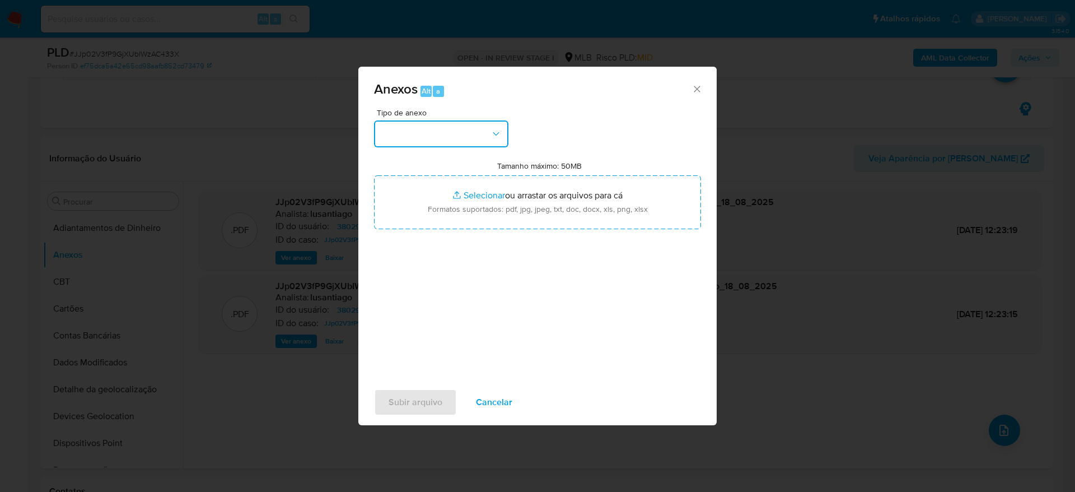
click at [467, 130] on button "button" at bounding box center [441, 133] width 134 height 27
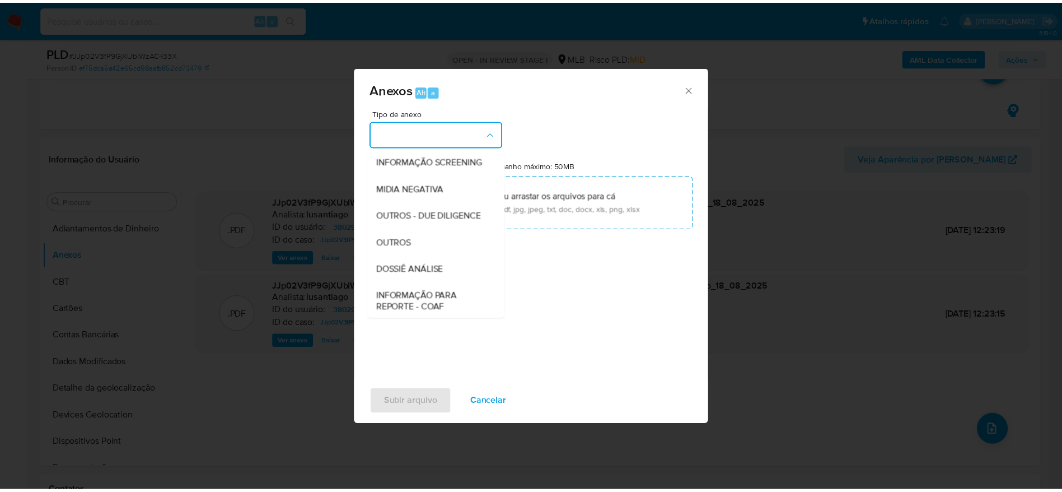
scroll to position [172, 0]
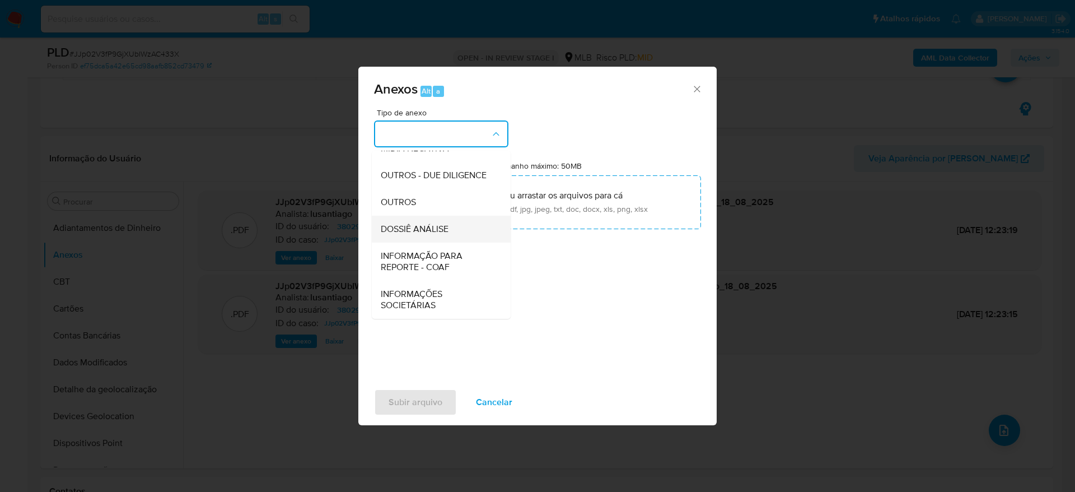
click at [422, 228] on span "DOSSIÊ ANÁLISE" at bounding box center [415, 228] width 68 height 11
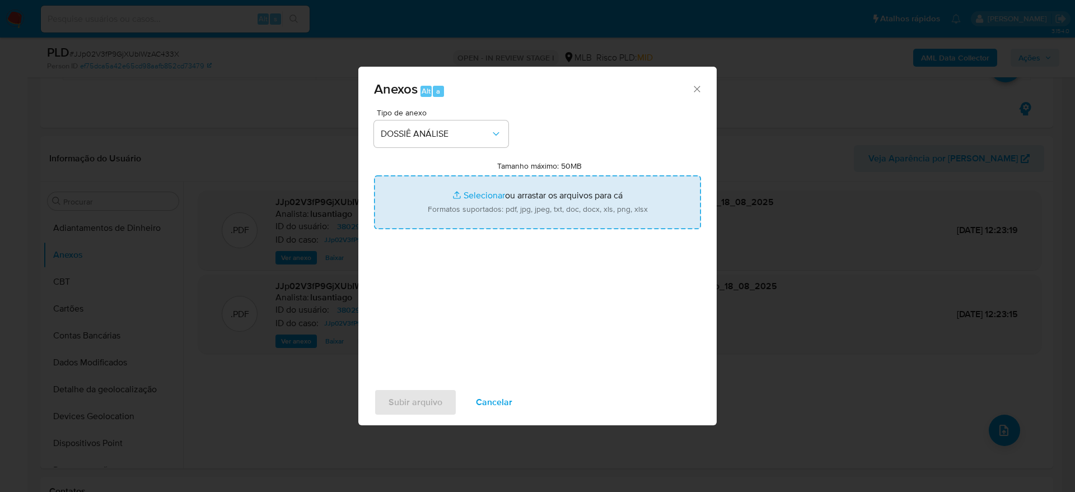
type input "C:\fakepath\Mulan 380298017_2025_08_18_07_06_55.xlsx"
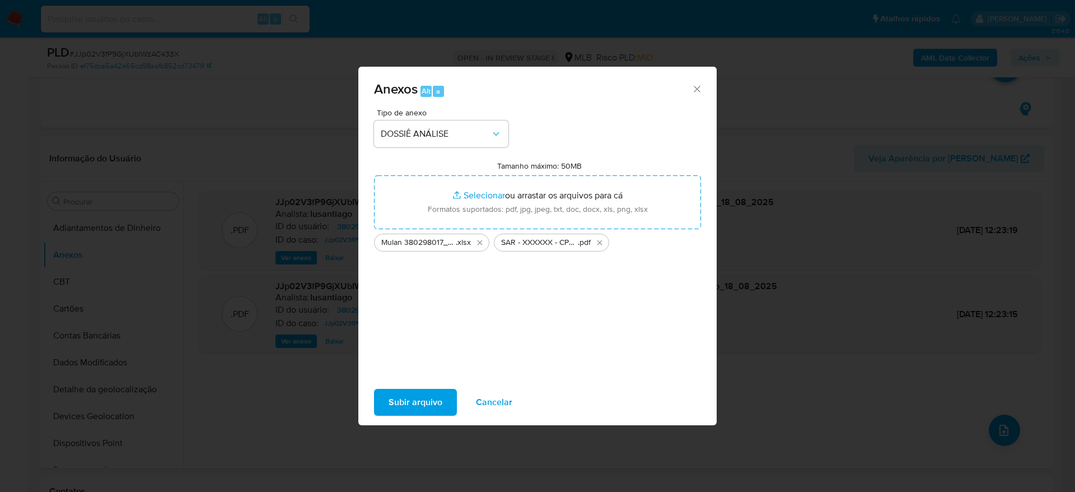
click at [415, 403] on span "Subir arquivo" at bounding box center [416, 402] width 54 height 25
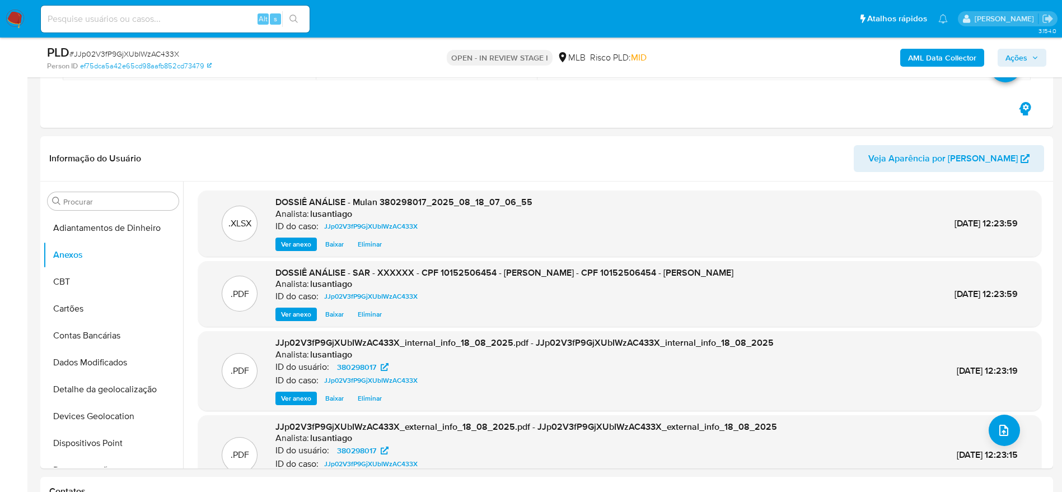
click at [1033, 53] on span "Ações" at bounding box center [1021, 58] width 33 height 16
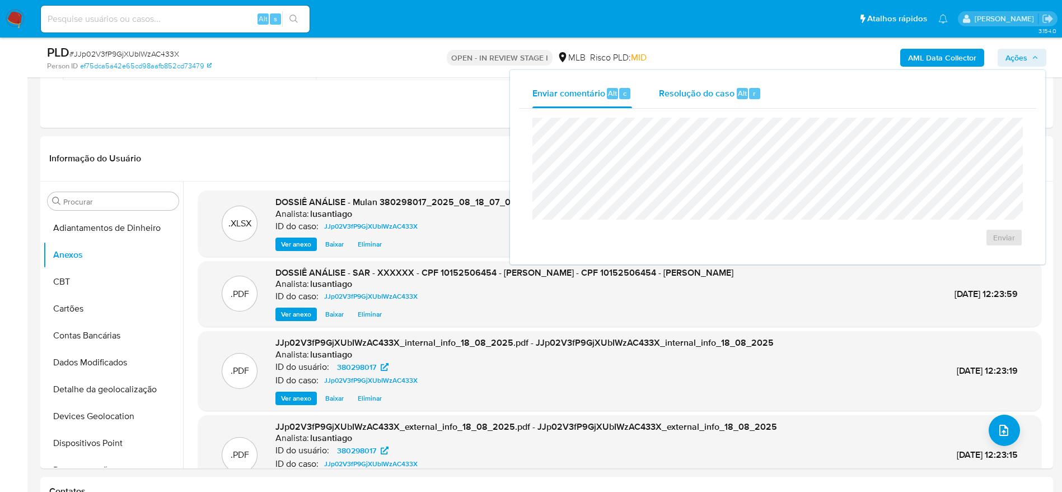
click at [681, 94] on span "Resolução do caso" at bounding box center [697, 92] width 76 height 13
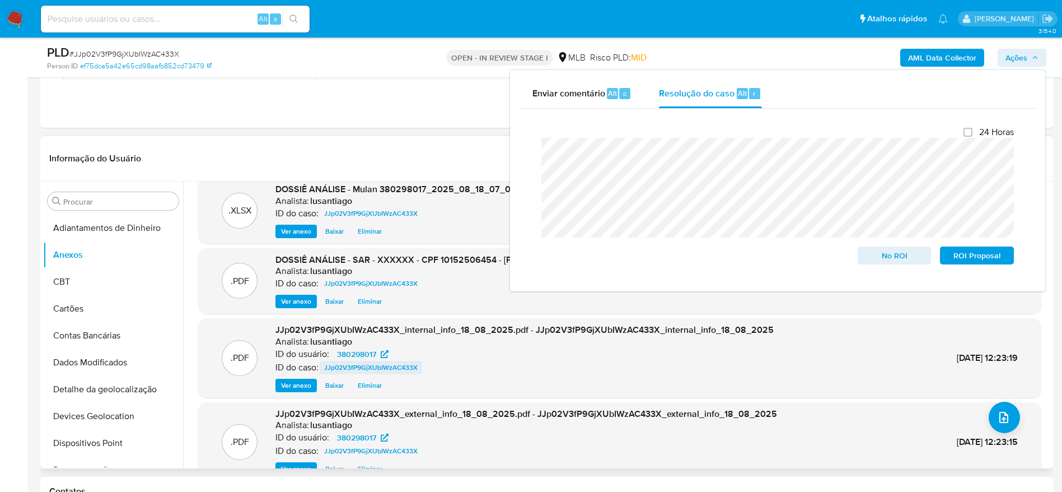
scroll to position [0, 0]
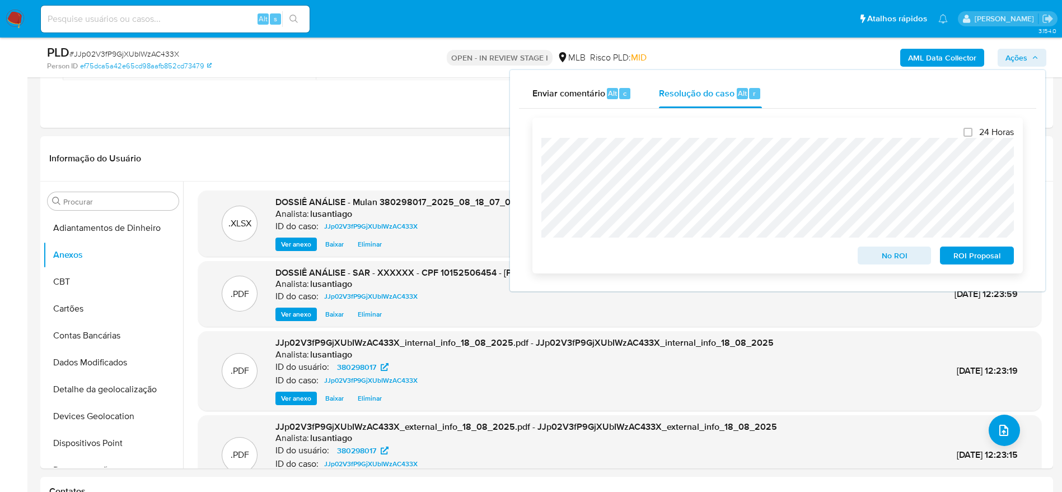
click at [967, 260] on span "ROI Proposal" at bounding box center [977, 255] width 58 height 16
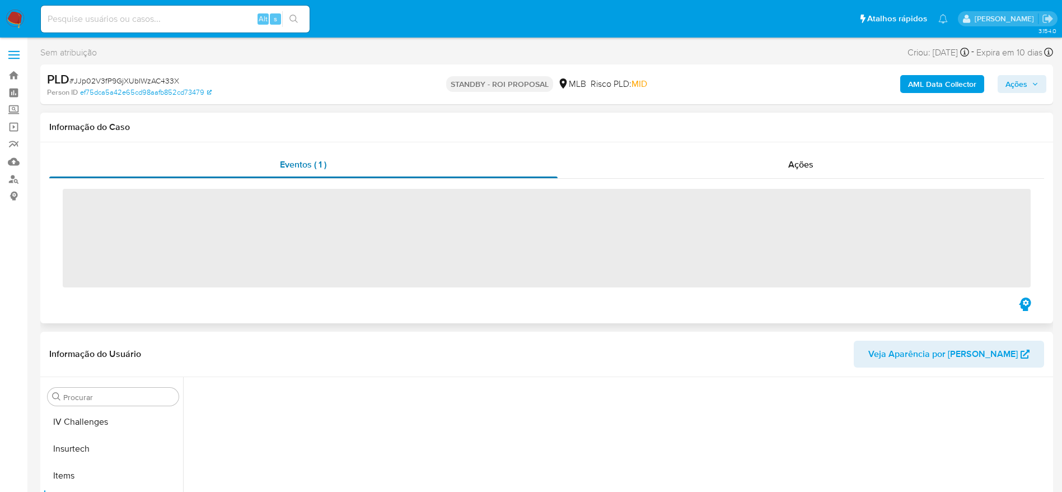
scroll to position [500, 0]
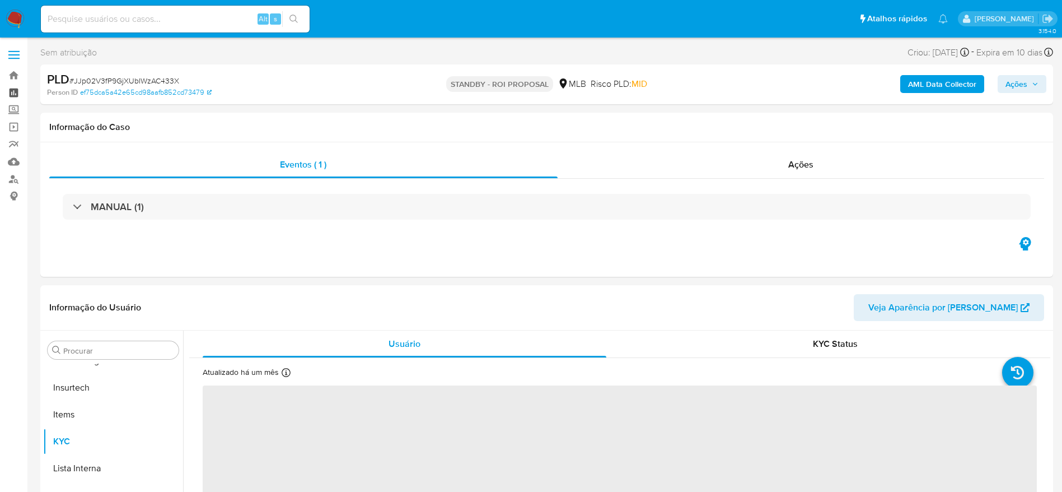
click at [13, 92] on link "Painel" at bounding box center [66, 92] width 133 height 17
select select "10"
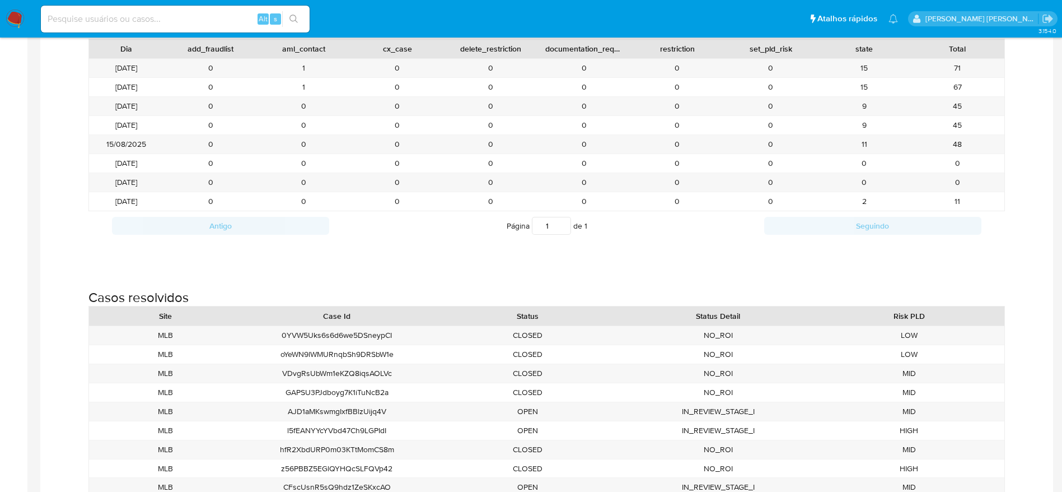
scroll to position [1428, 0]
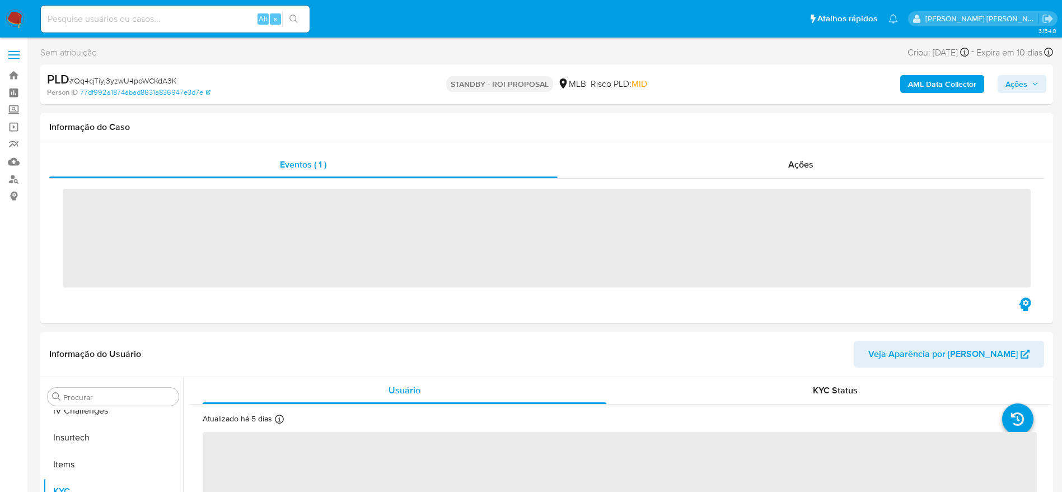
scroll to position [500, 0]
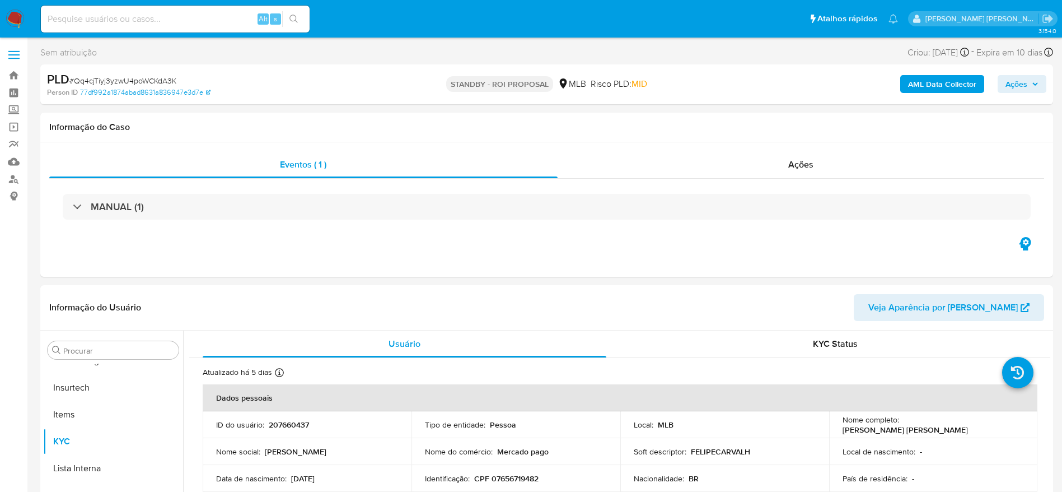
select select "10"
